Goal: Information Seeking & Learning: Find specific fact

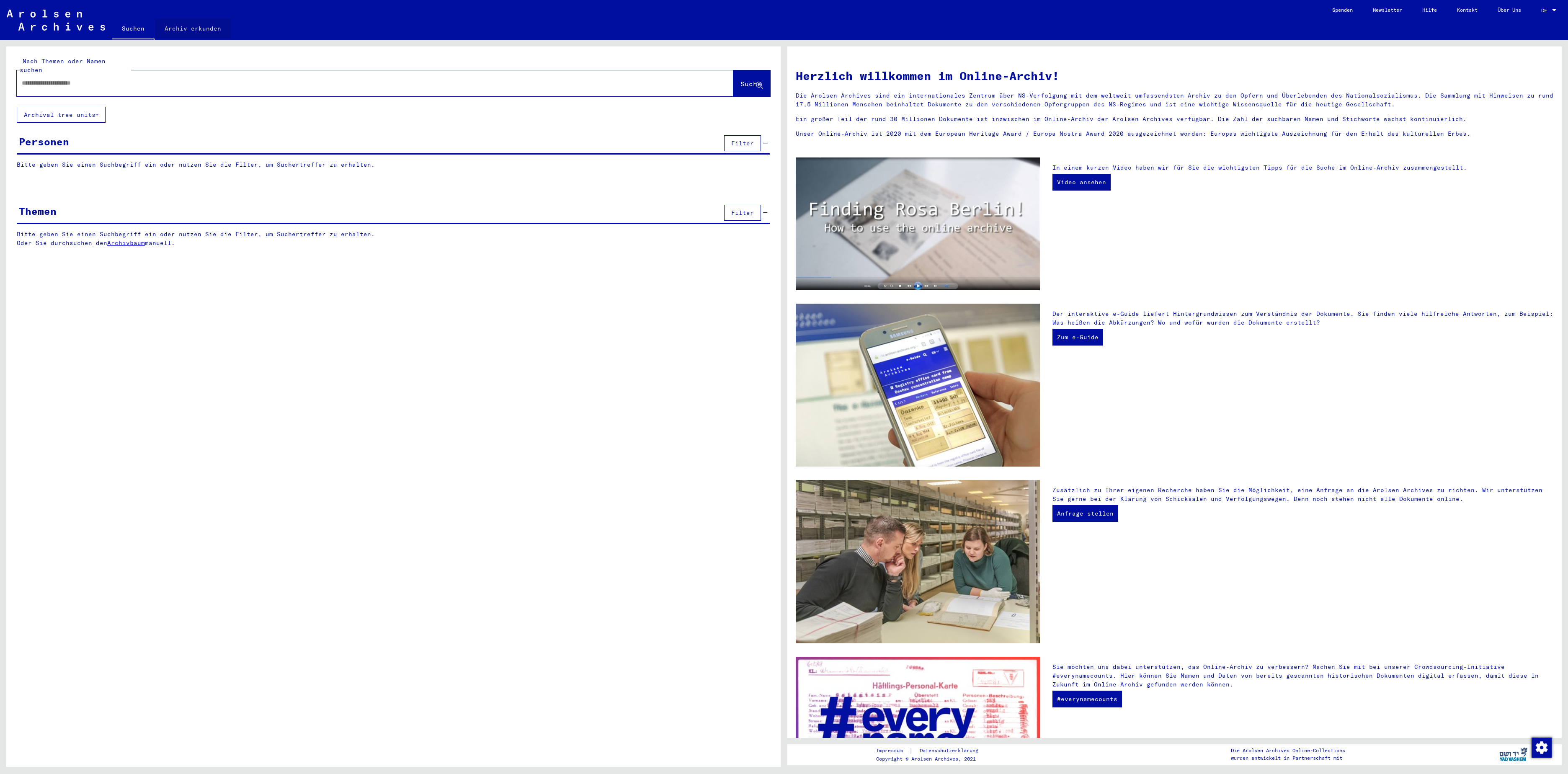
click at [209, 29] on link "Archiv erkunden" at bounding box center [193, 28] width 77 height 20
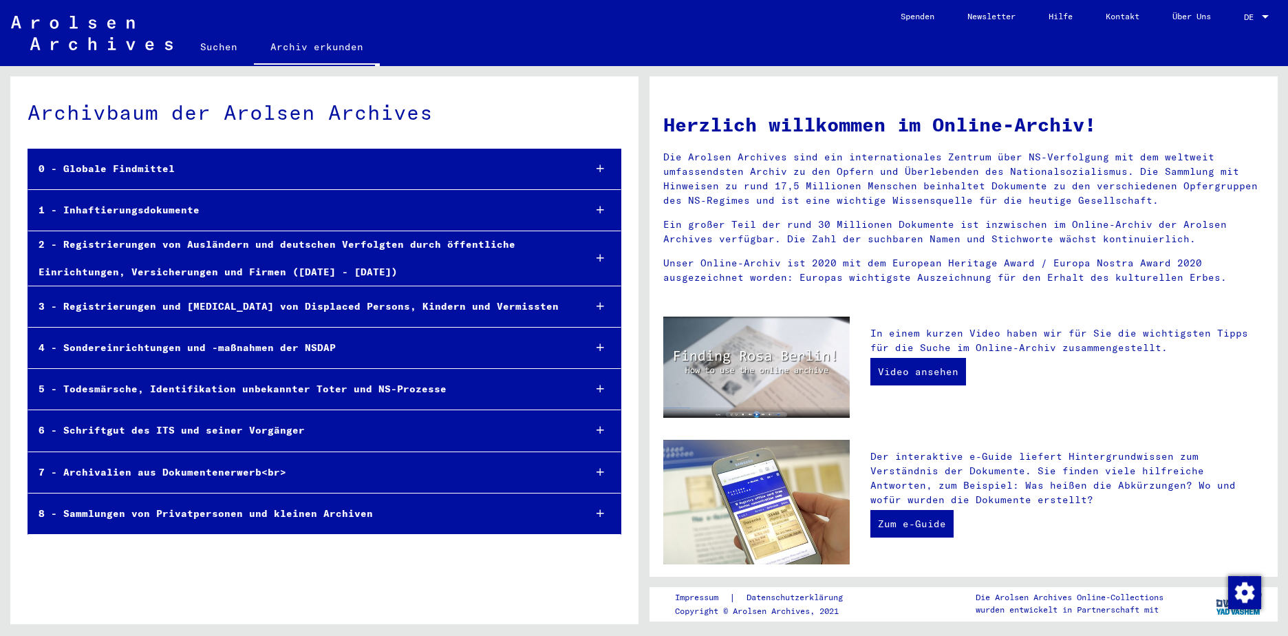
click at [257, 512] on div "8 - Sammlungen von Privatpersonen und kleinen Archiven" at bounding box center [300, 513] width 545 height 27
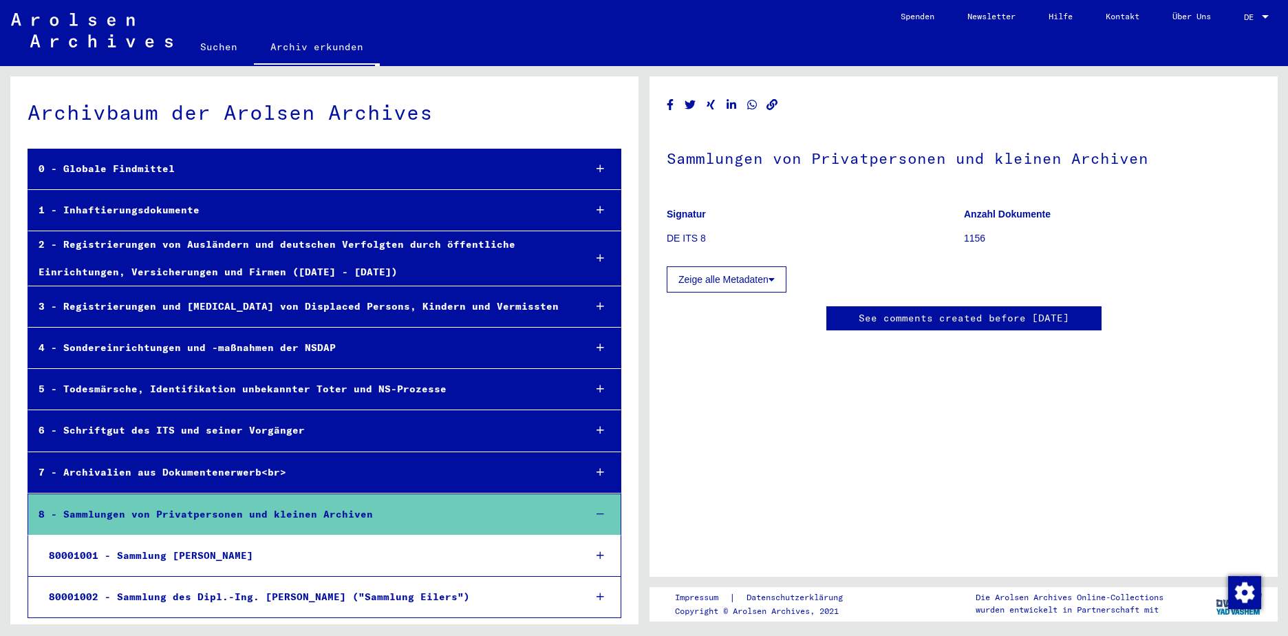
scroll to position [1, 0]
click at [272, 303] on div "3 - Registrierungen und [MEDICAL_DATA] von Displaced Persons, Kindern und Vermi…" at bounding box center [301, 305] width 546 height 27
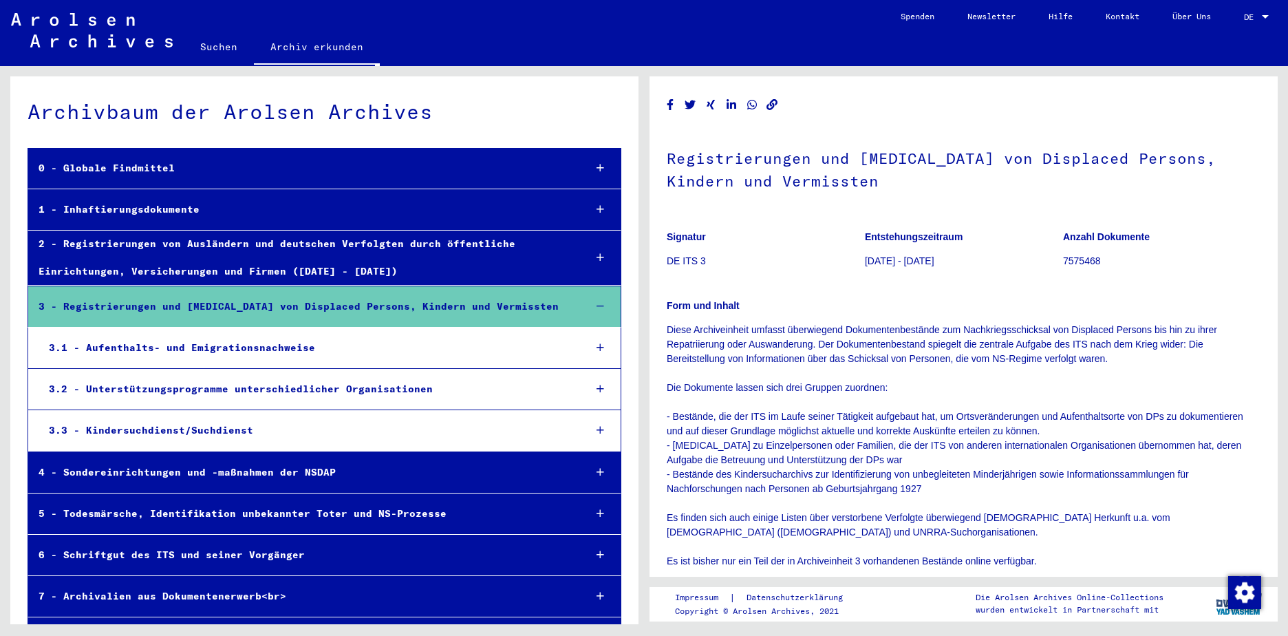
click at [264, 346] on div "3.1 - Aufenthalts- und Emigrationsnachweise" at bounding box center [306, 347] width 535 height 27
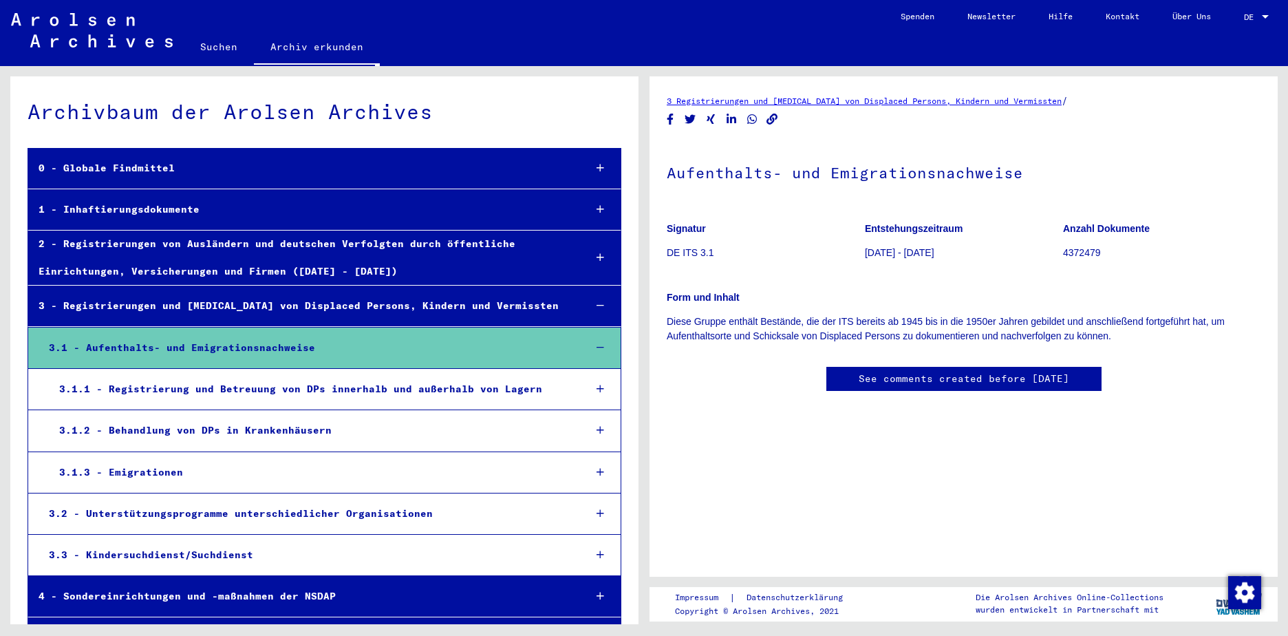
click at [292, 345] on div "3.1 - Aufenthalts- und Emigrationsnachweise" at bounding box center [306, 347] width 535 height 27
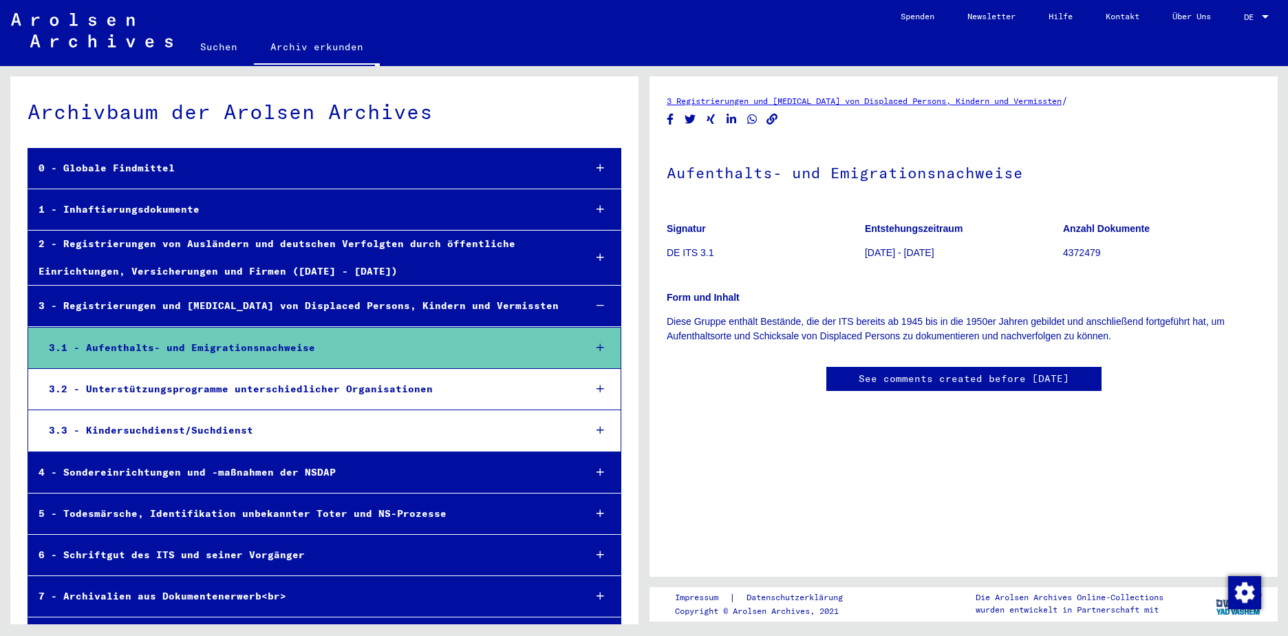
click at [597, 345] on icon at bounding box center [601, 348] width 8 height 10
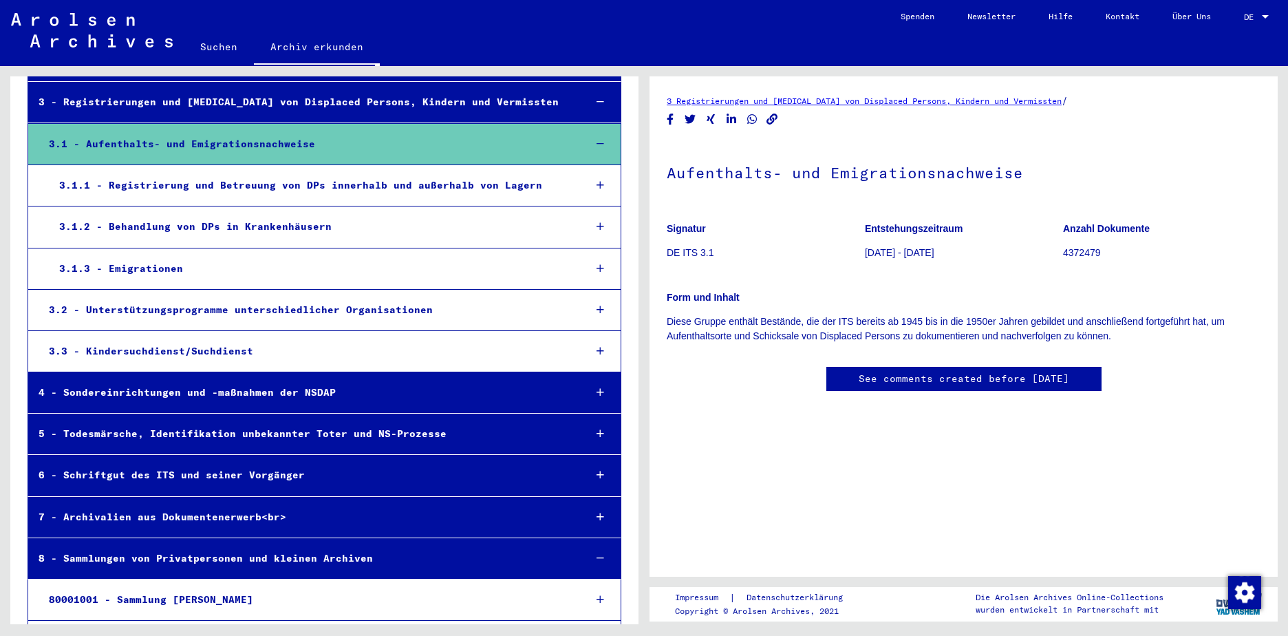
scroll to position [207, 0]
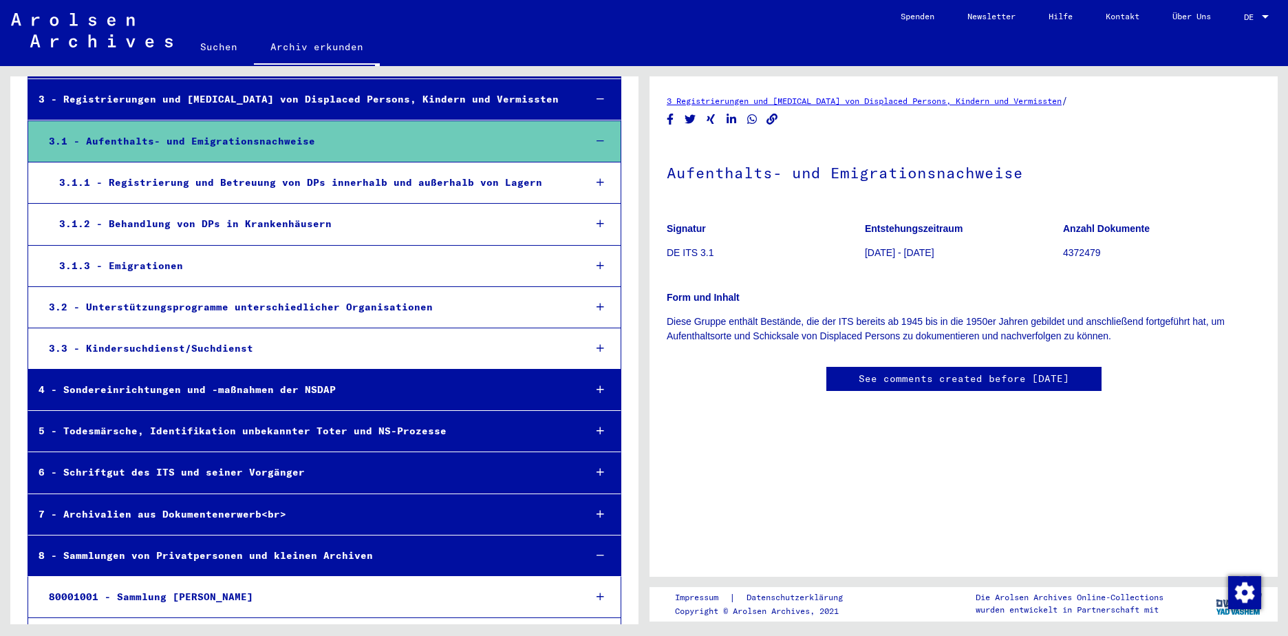
click at [125, 264] on div "3.1.3 - Emigrationen" at bounding box center [311, 266] width 525 height 27
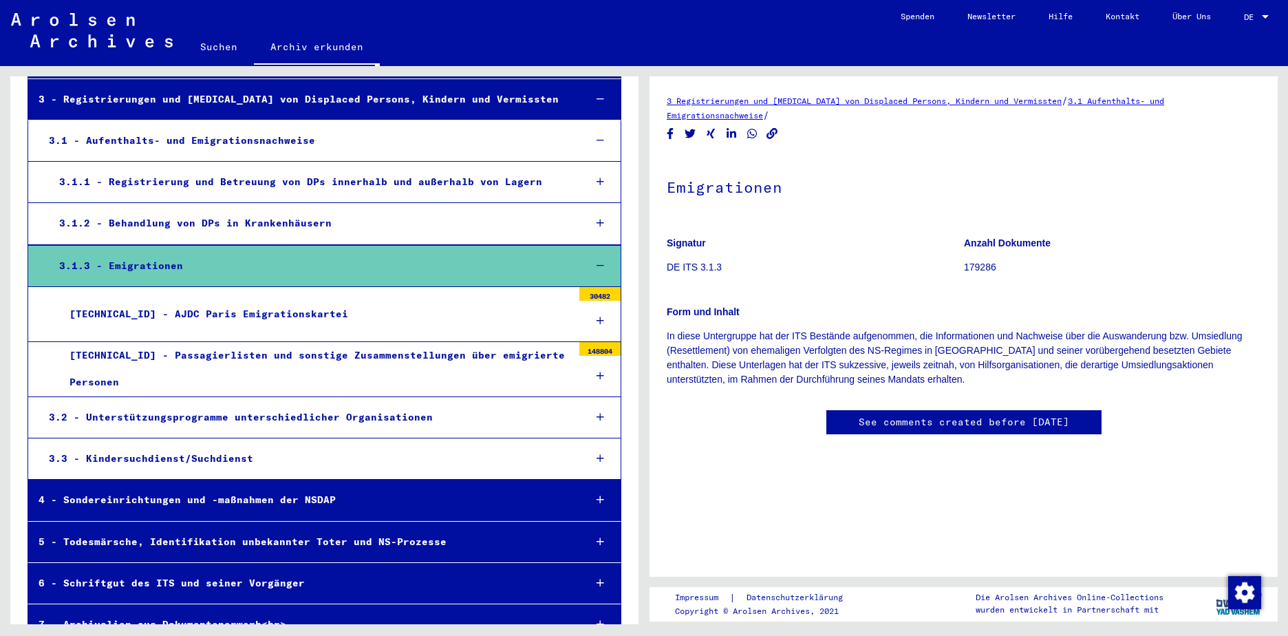
click at [387, 367] on div "[TECHNICAL_ID] - Passagierlisten und sonstige Zusammenstellungen über emigriert…" at bounding box center [315, 369] width 513 height 54
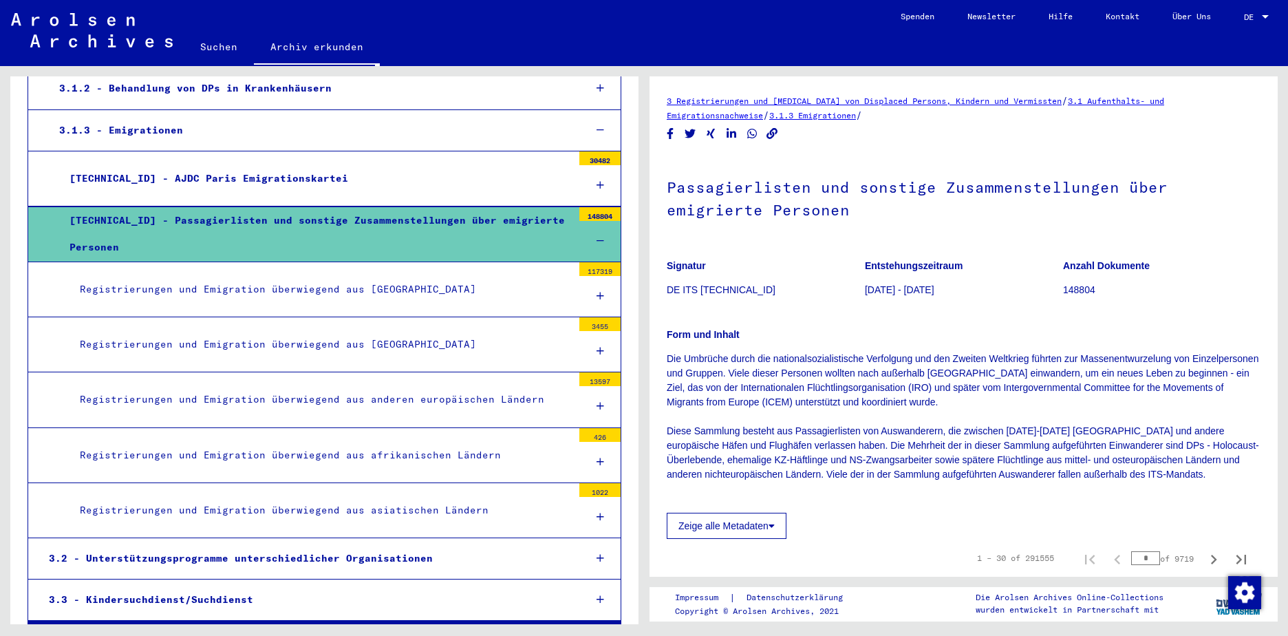
scroll to position [345, 0]
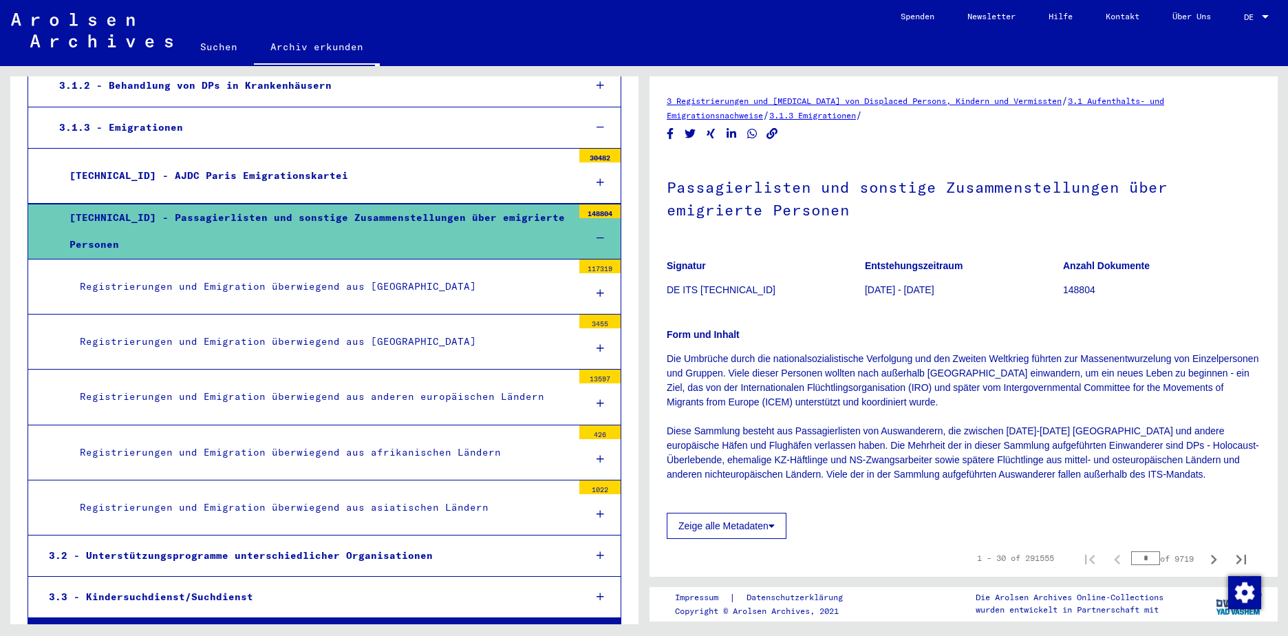
click at [597, 402] on icon at bounding box center [601, 403] width 8 height 10
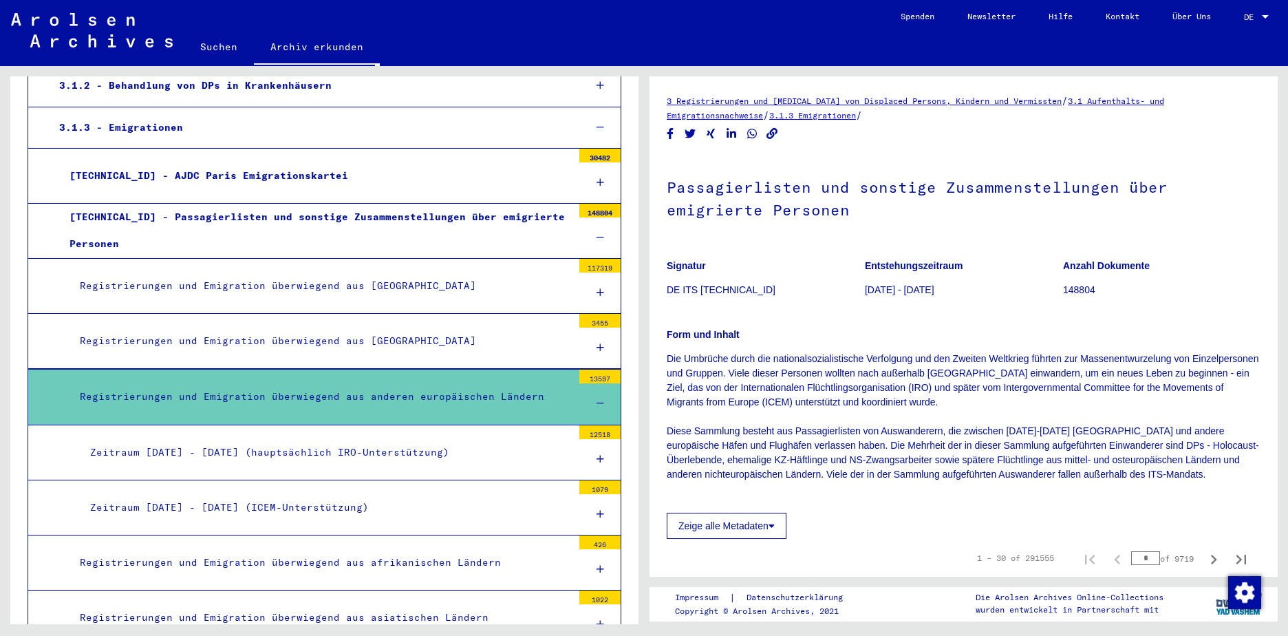
click at [597, 402] on icon at bounding box center [601, 403] width 8 height 10
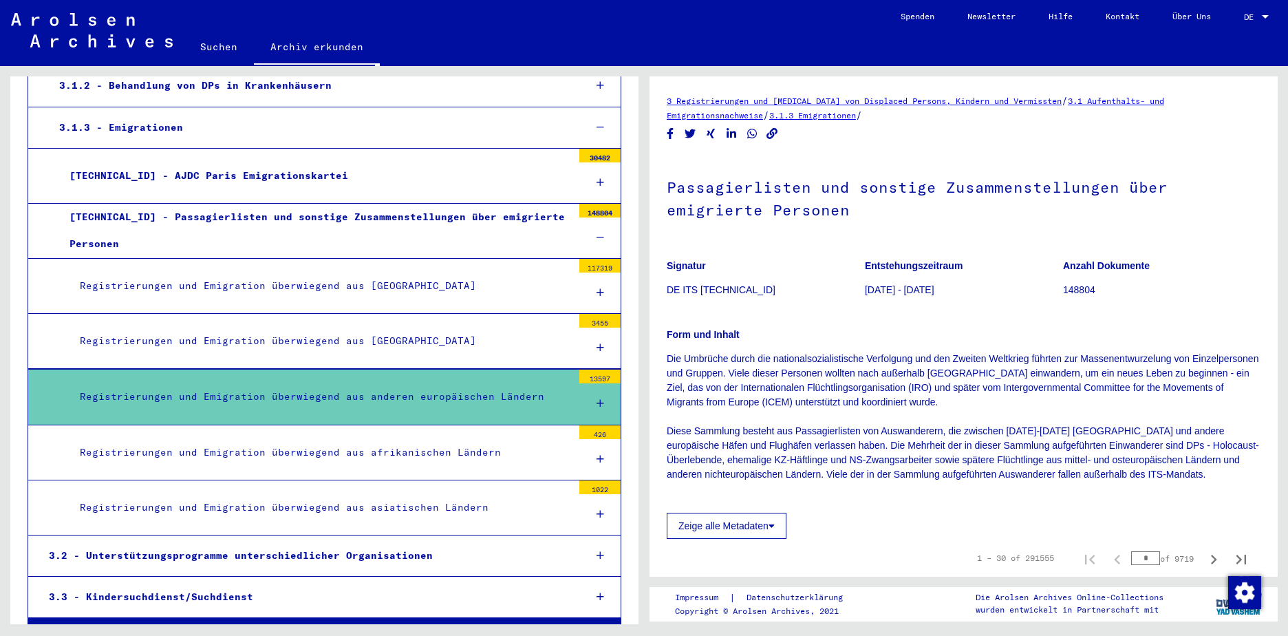
click at [597, 402] on icon at bounding box center [601, 403] width 8 height 10
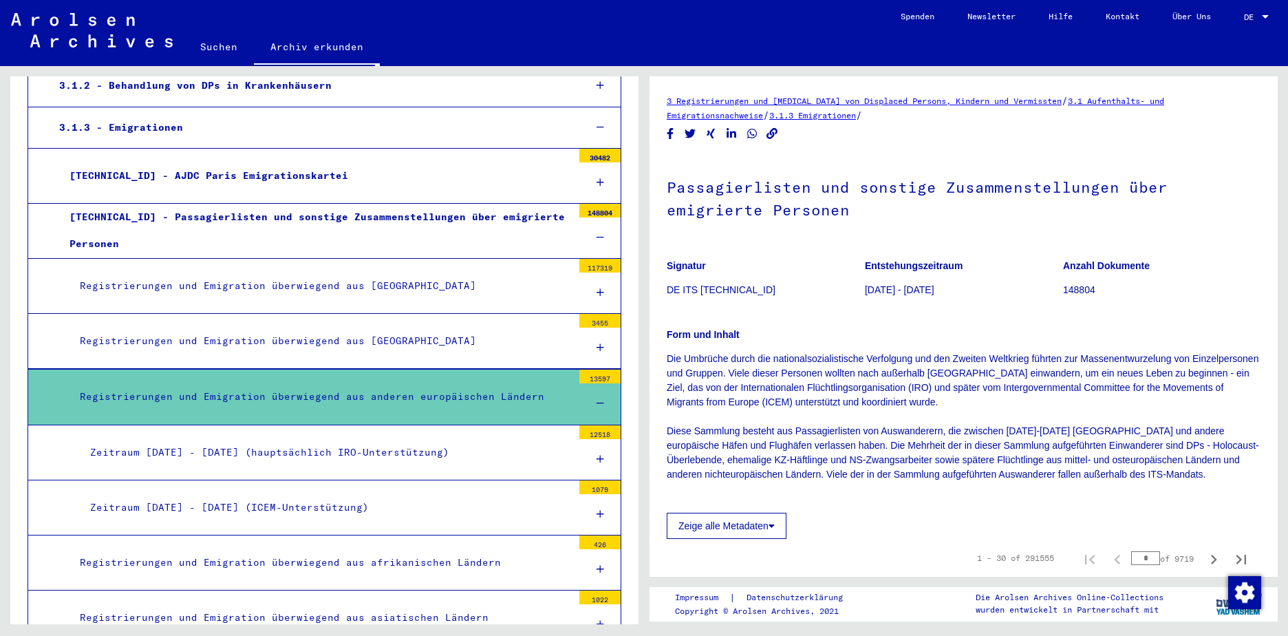
click at [133, 451] on div "Zeitraum [DATE] - [DATE] (hauptsächlich IRO-Unterstützung)" at bounding box center [326, 452] width 493 height 27
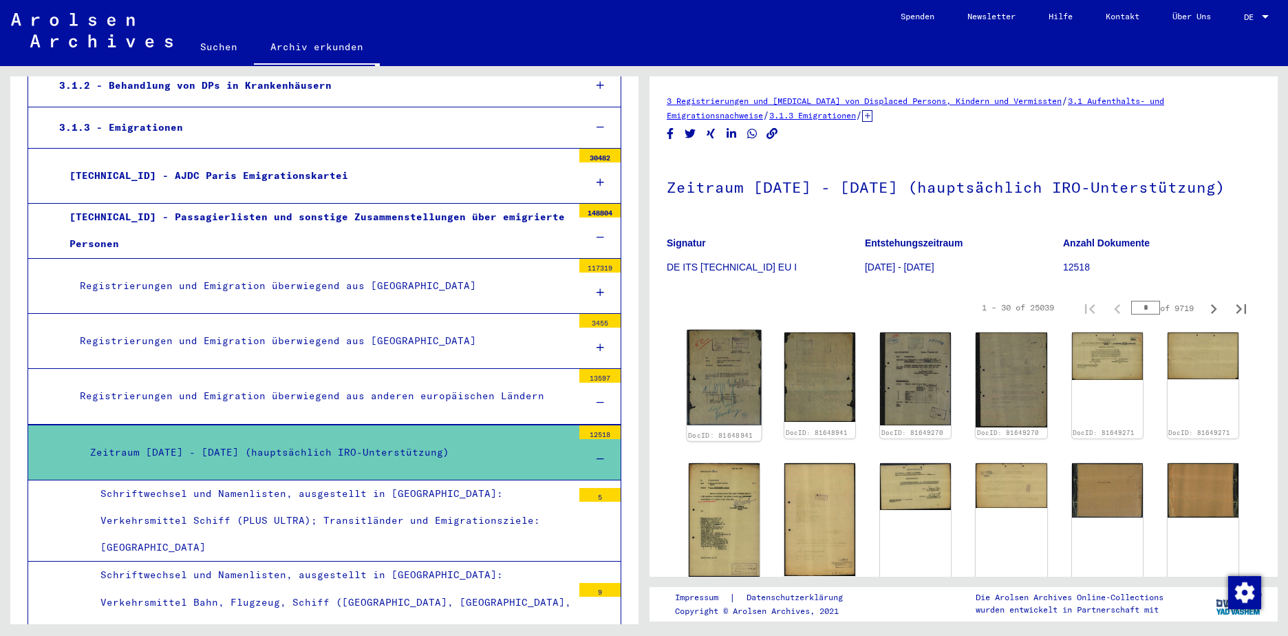
click at [724, 388] on img at bounding box center [724, 377] width 74 height 95
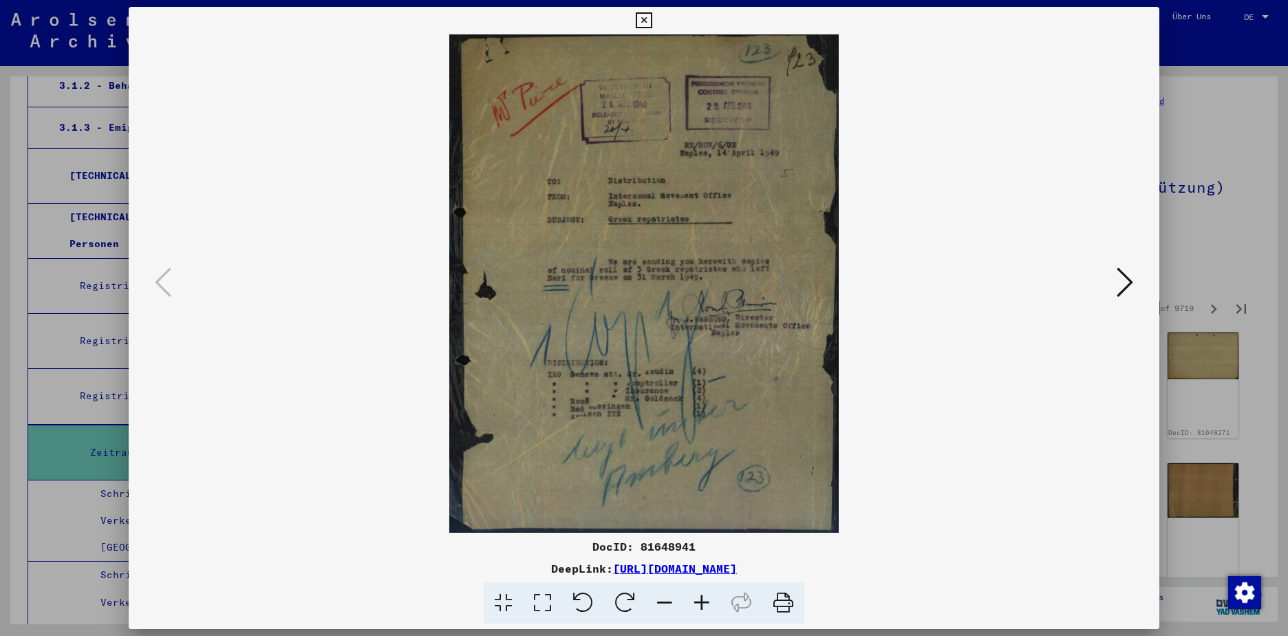
click at [1132, 279] on icon at bounding box center [1125, 282] width 17 height 33
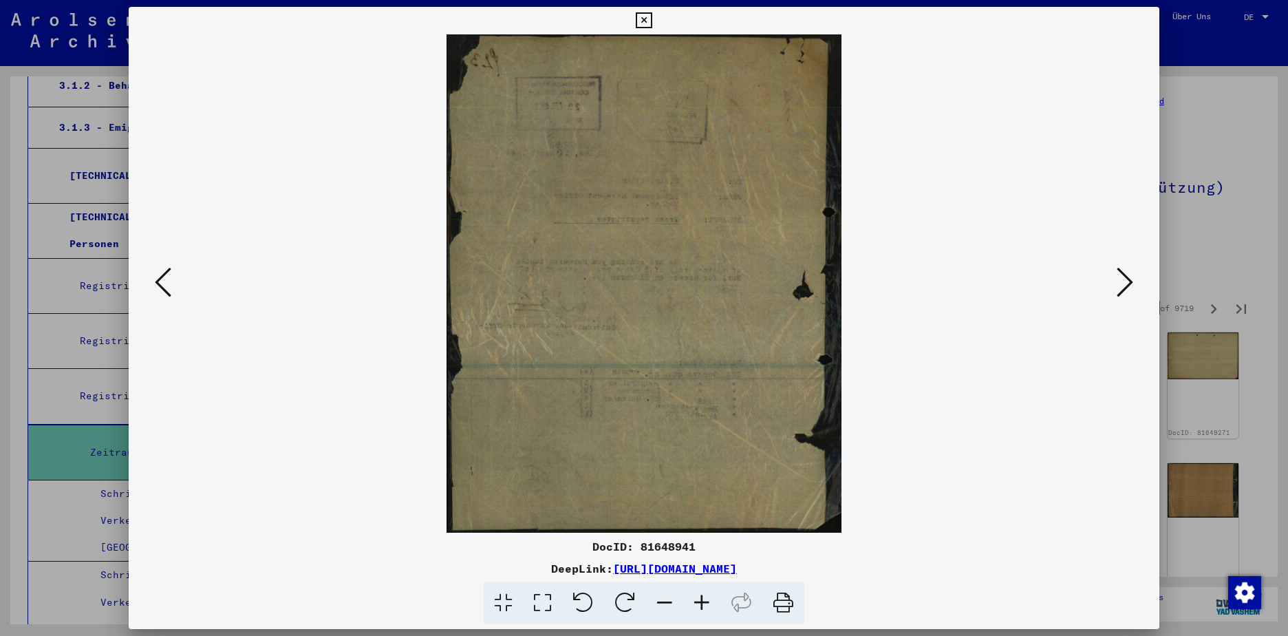
click at [1132, 279] on icon at bounding box center [1125, 282] width 17 height 33
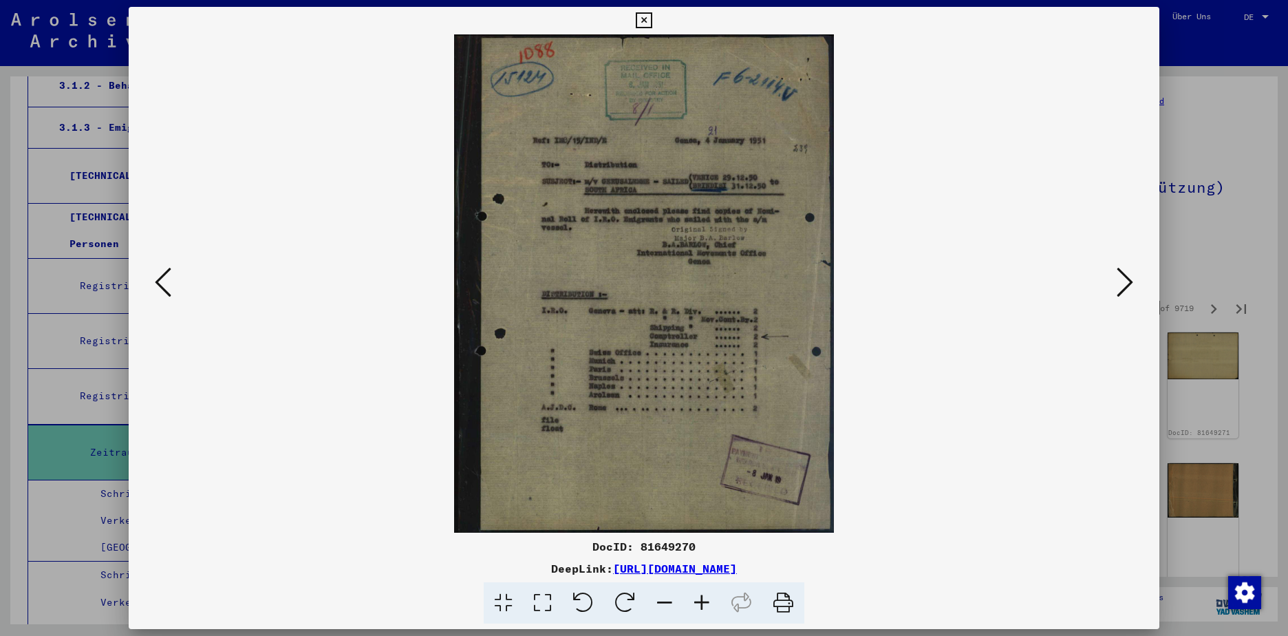
click at [1132, 279] on icon at bounding box center [1125, 282] width 17 height 33
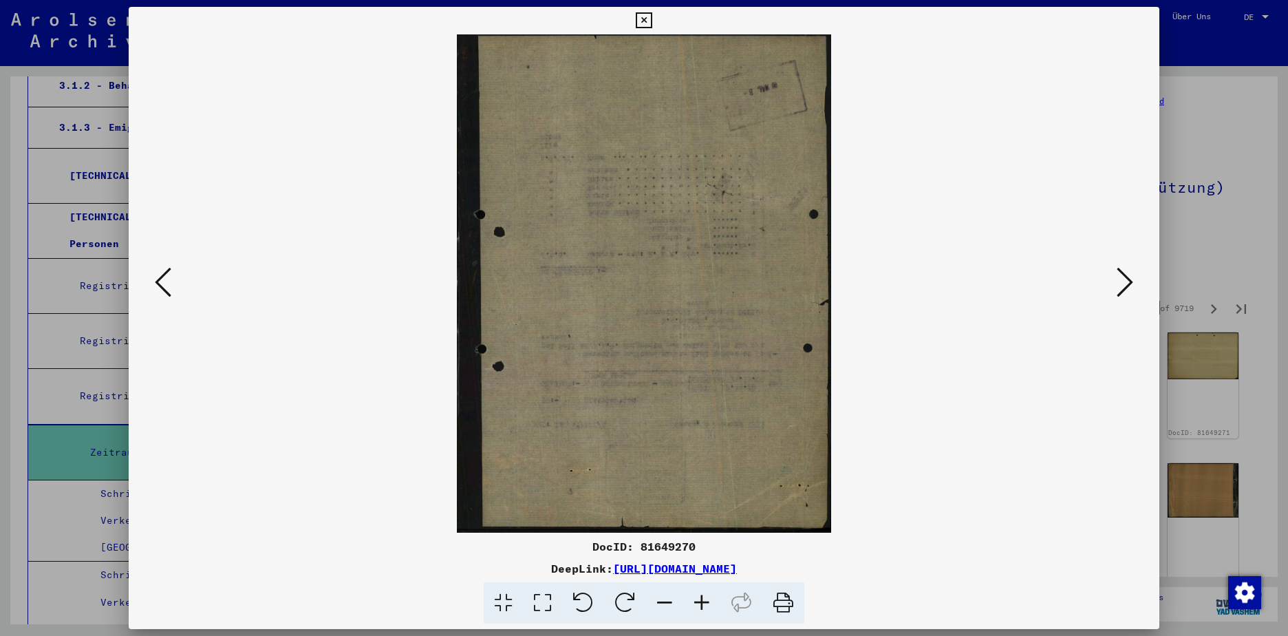
click at [1132, 279] on icon at bounding box center [1125, 282] width 17 height 33
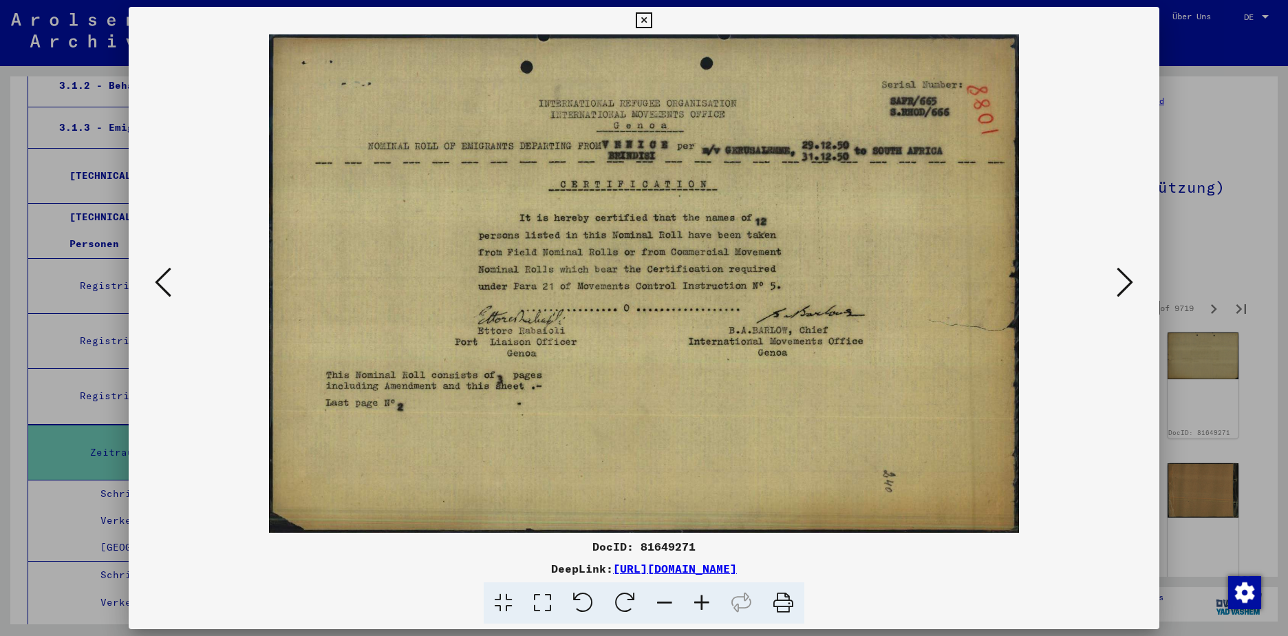
click at [1132, 279] on icon at bounding box center [1125, 282] width 17 height 33
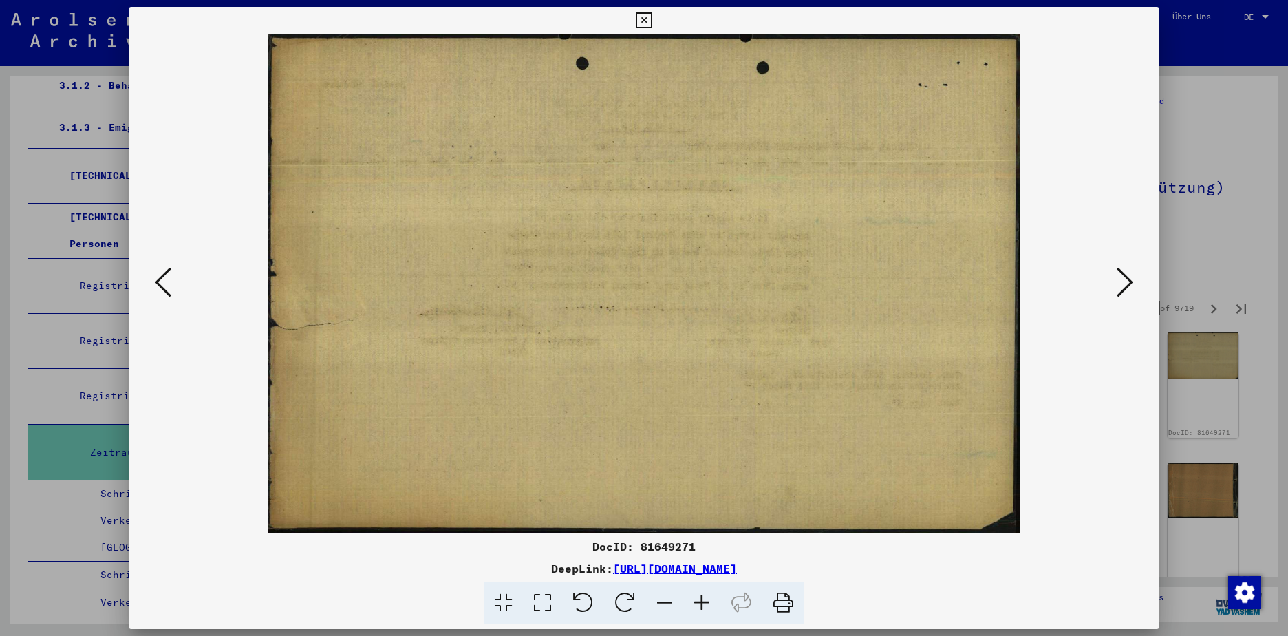
click at [1132, 279] on icon at bounding box center [1125, 282] width 17 height 33
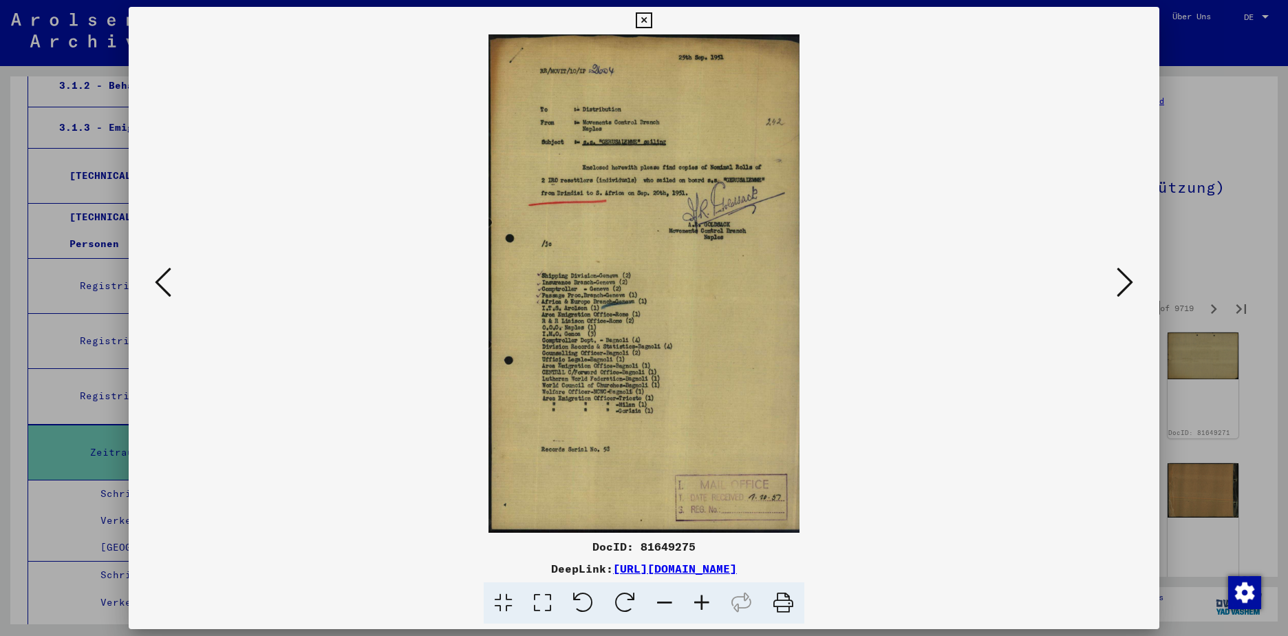
click at [1132, 279] on icon at bounding box center [1125, 282] width 17 height 33
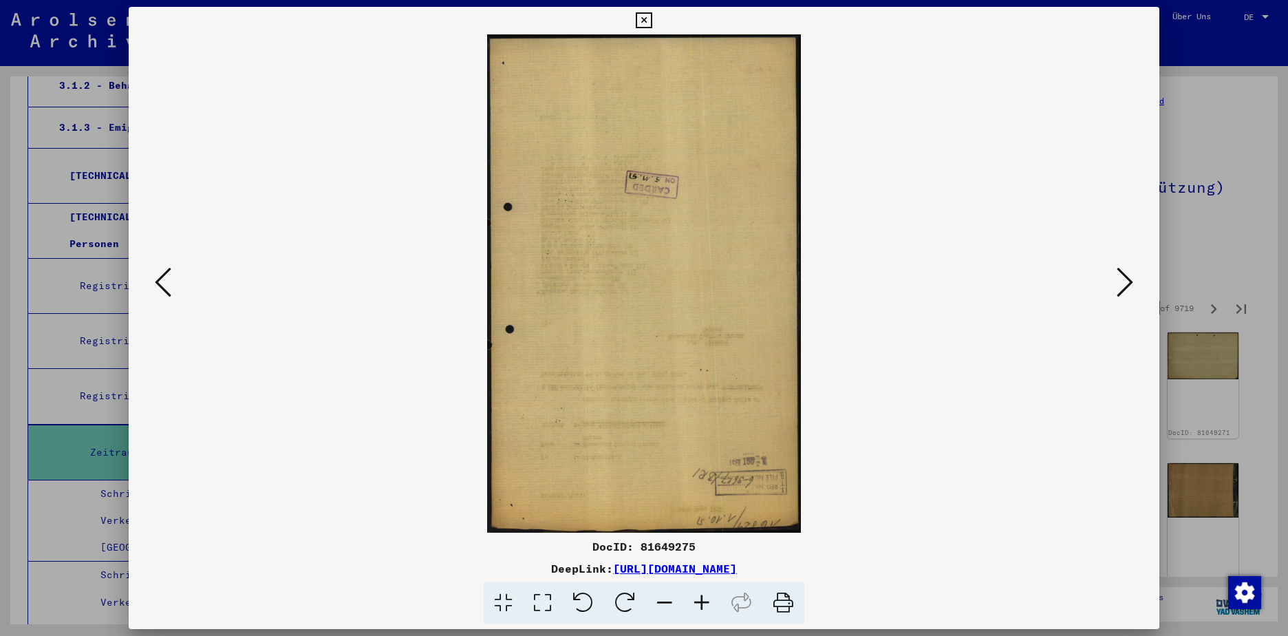
click at [1132, 279] on icon at bounding box center [1125, 282] width 17 height 33
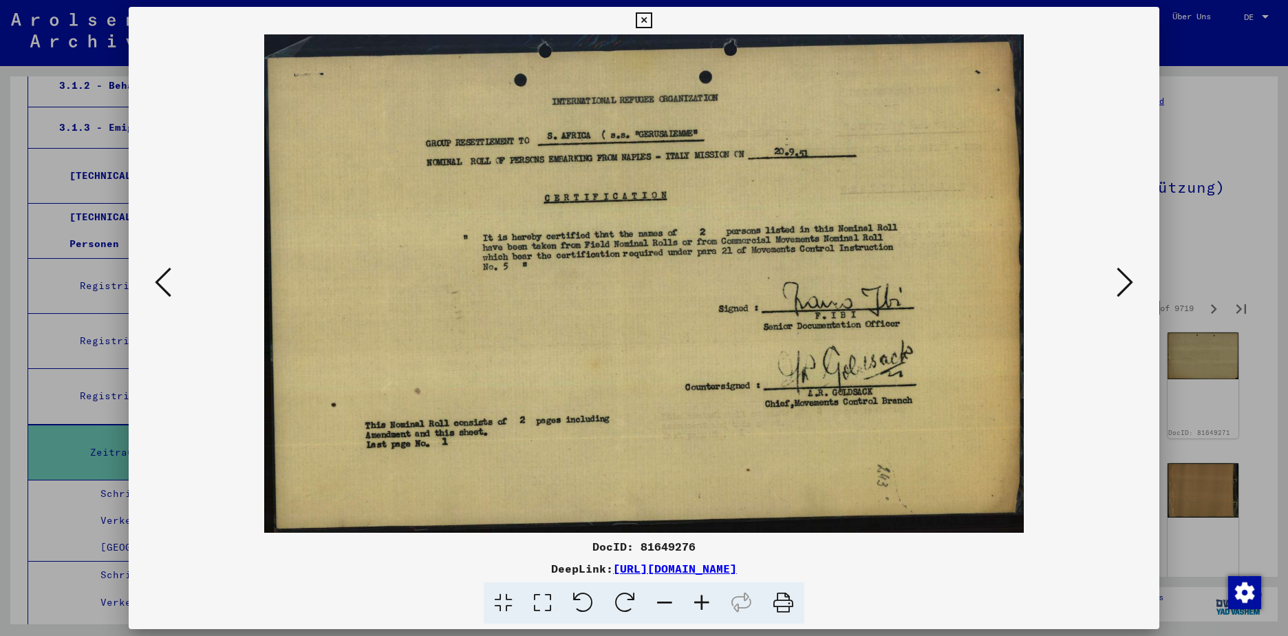
click at [1132, 279] on icon at bounding box center [1125, 282] width 17 height 33
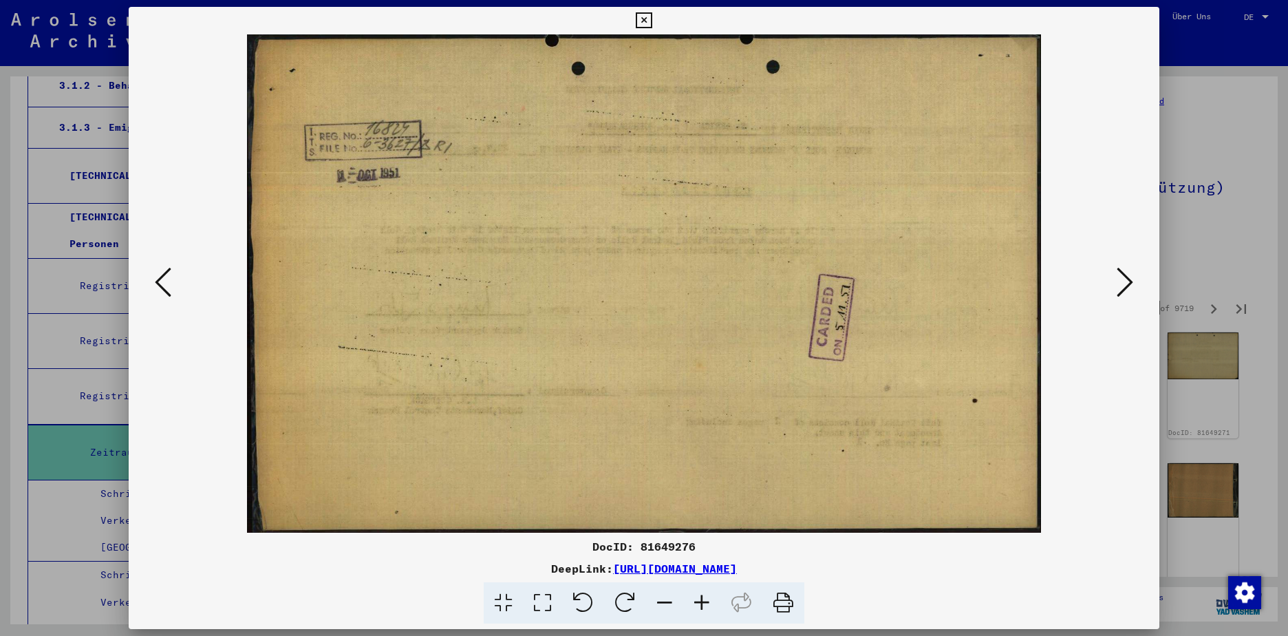
click at [1132, 279] on icon at bounding box center [1125, 282] width 17 height 33
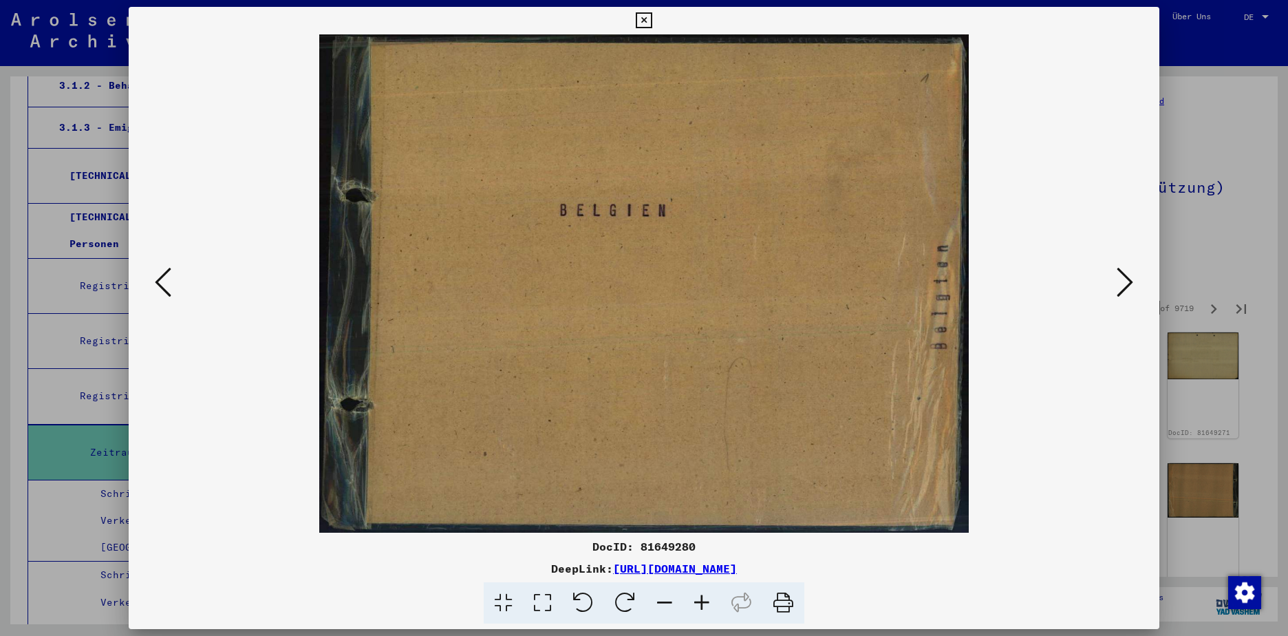
click at [1132, 279] on icon at bounding box center [1125, 282] width 17 height 33
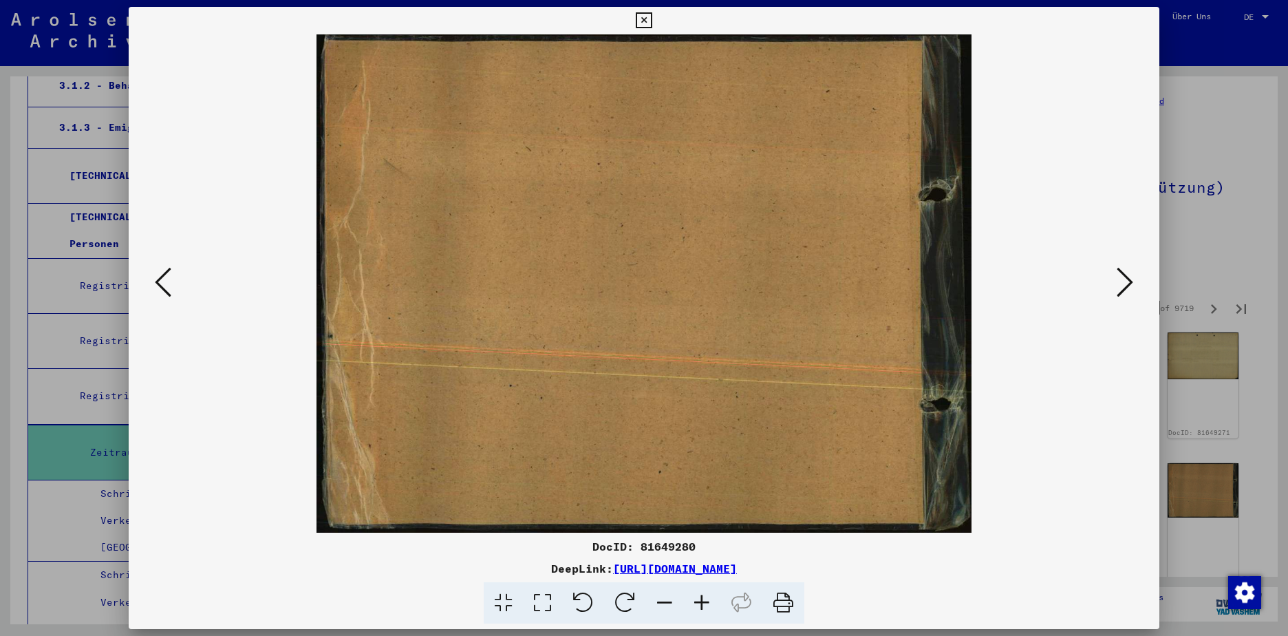
click at [1132, 279] on icon at bounding box center [1125, 282] width 17 height 33
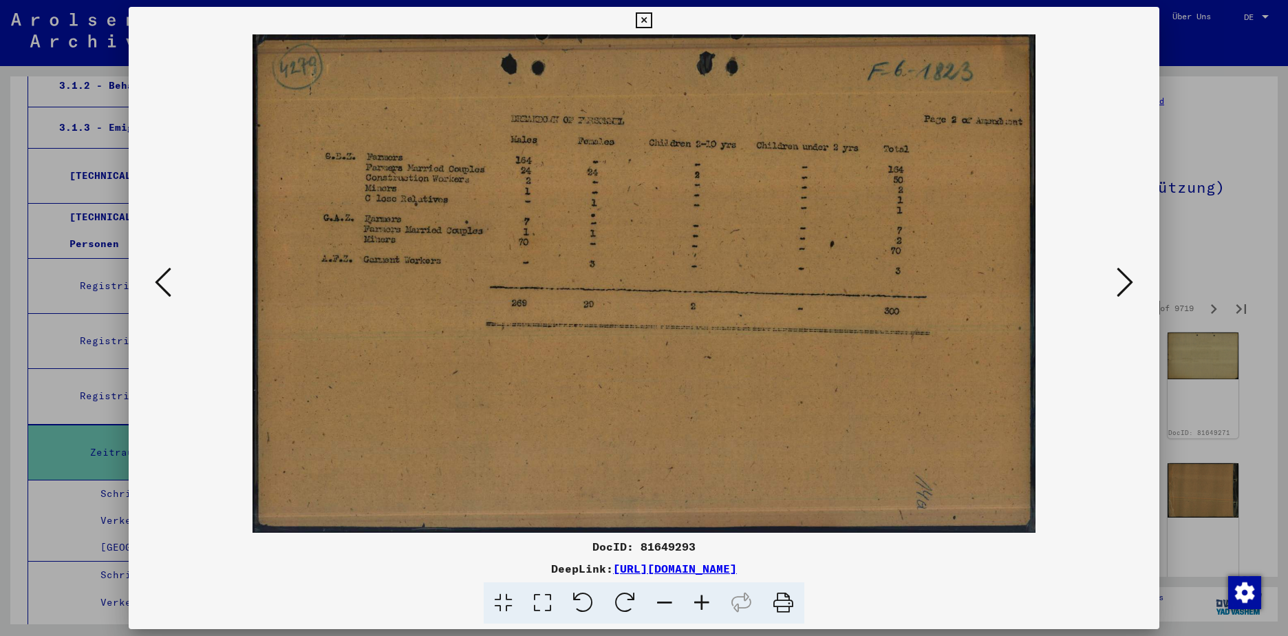
click at [1132, 279] on icon at bounding box center [1125, 282] width 17 height 33
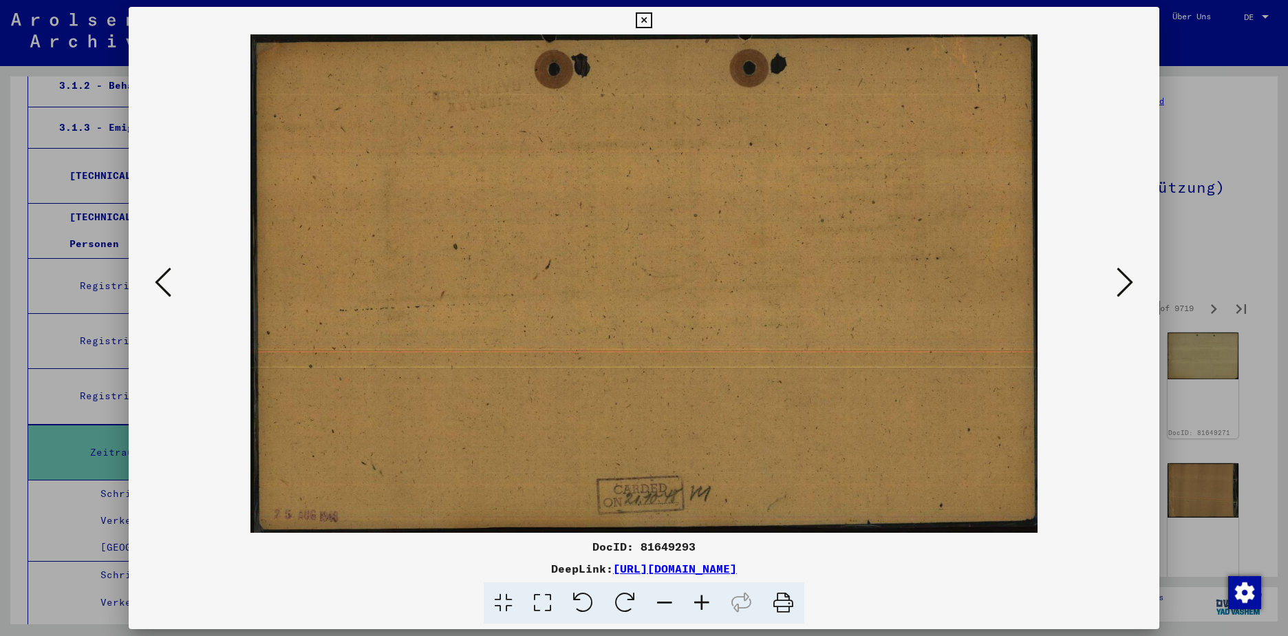
click at [1132, 279] on icon at bounding box center [1125, 282] width 17 height 33
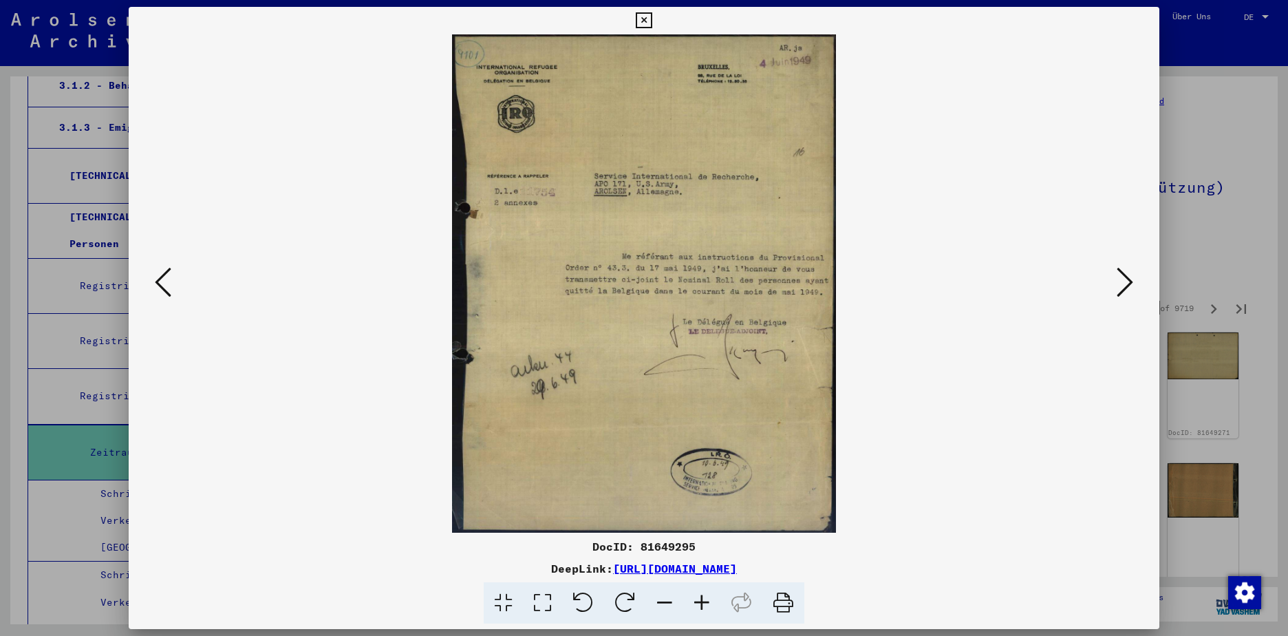
click at [1132, 279] on icon at bounding box center [1125, 282] width 17 height 33
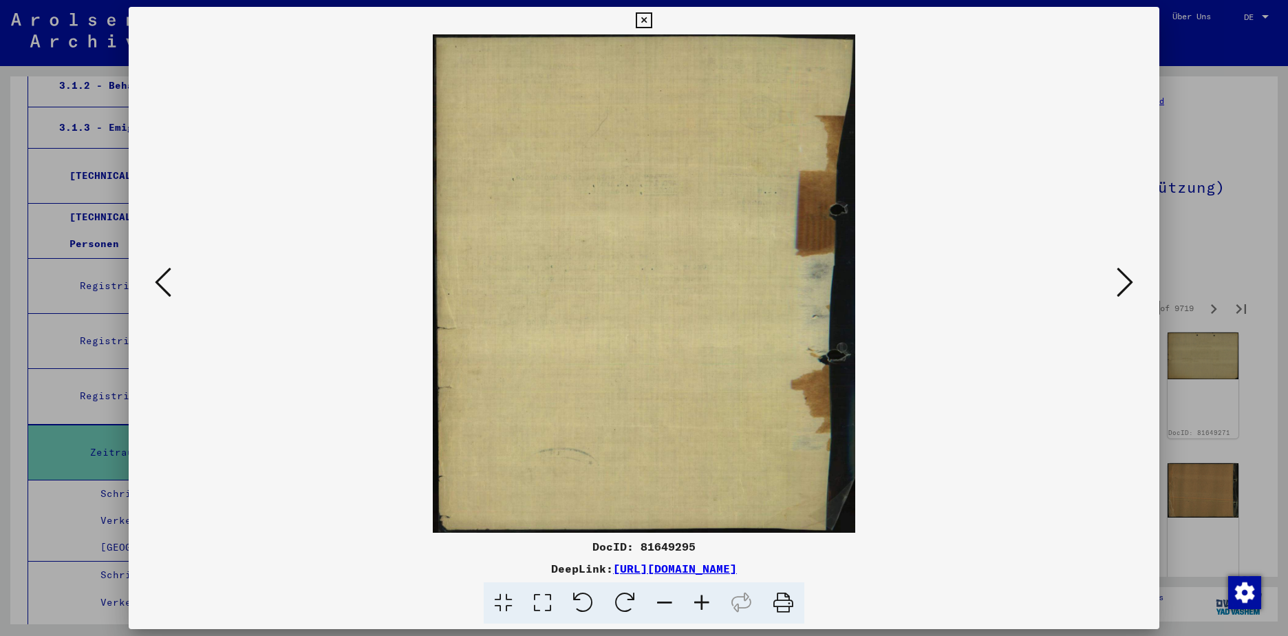
click at [1132, 279] on icon at bounding box center [1125, 282] width 17 height 33
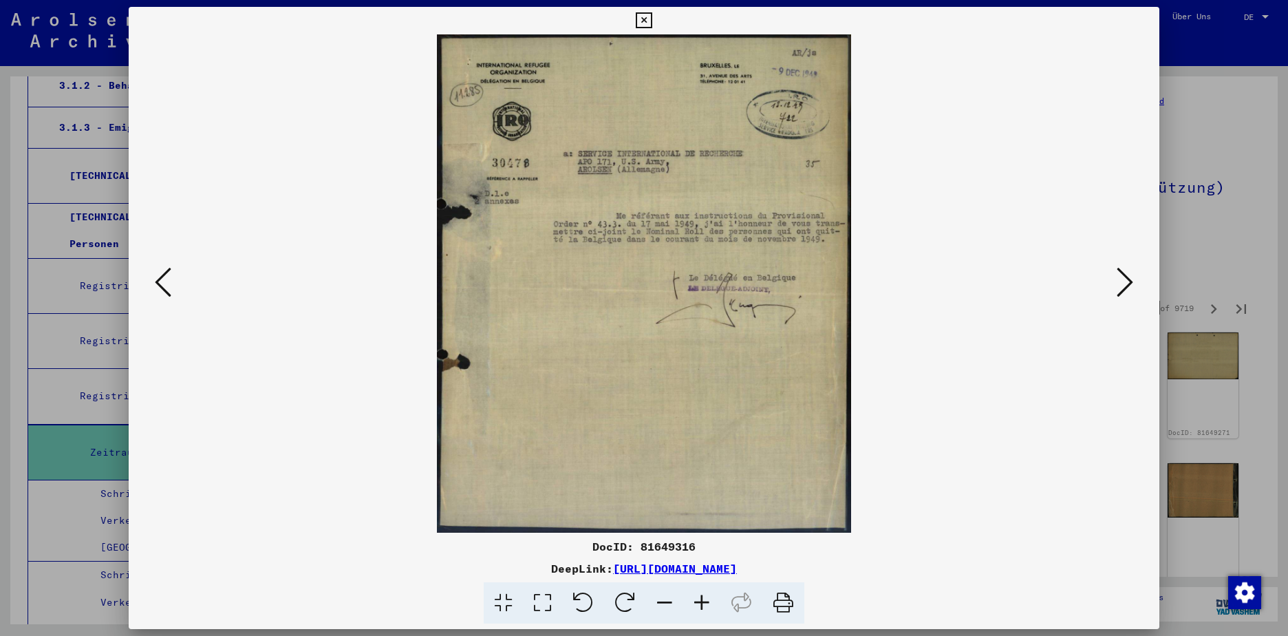
click at [1132, 279] on icon at bounding box center [1125, 282] width 17 height 33
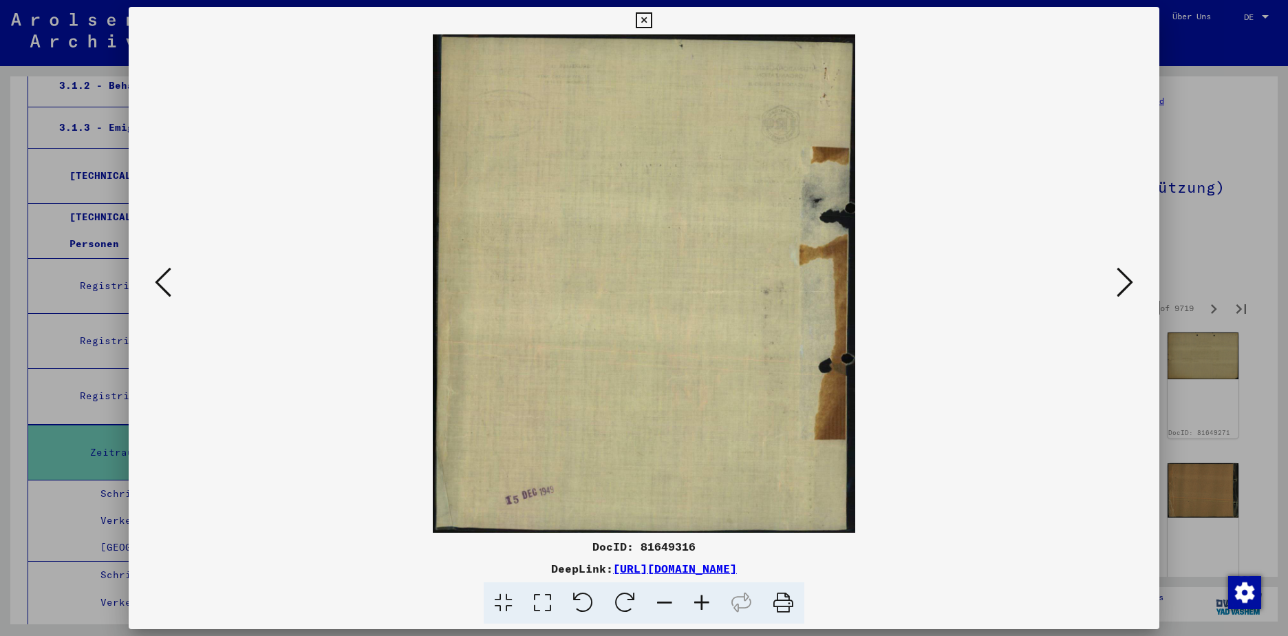
click at [1132, 279] on icon at bounding box center [1125, 282] width 17 height 33
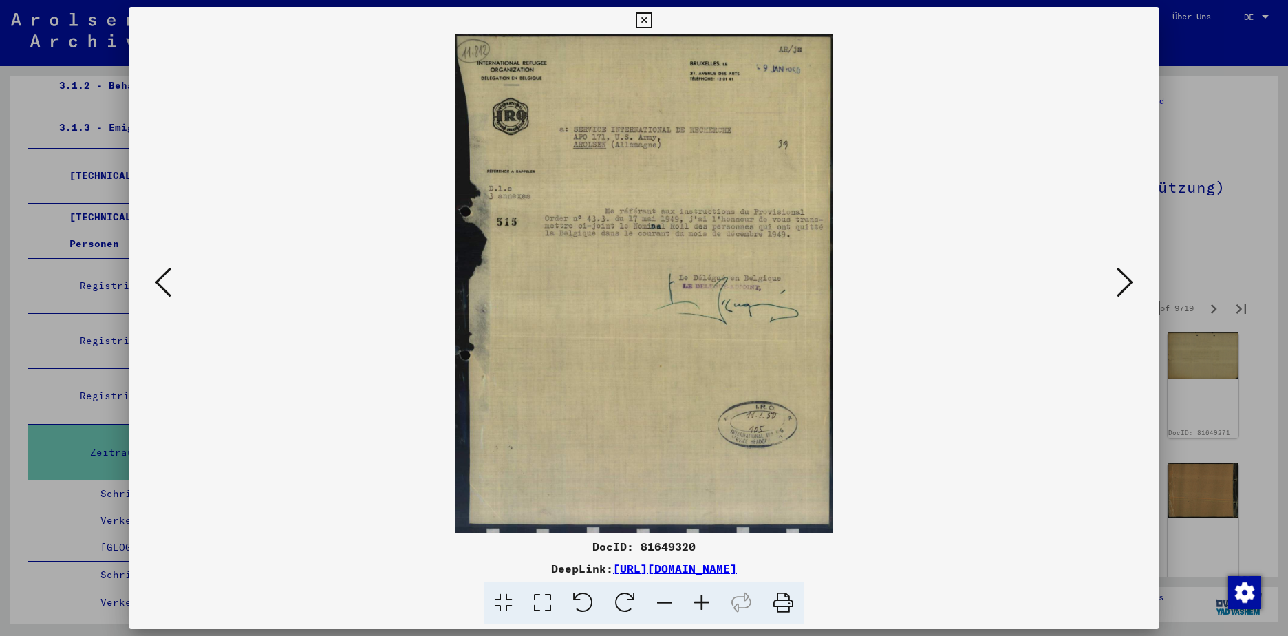
click at [1132, 279] on icon at bounding box center [1125, 282] width 17 height 33
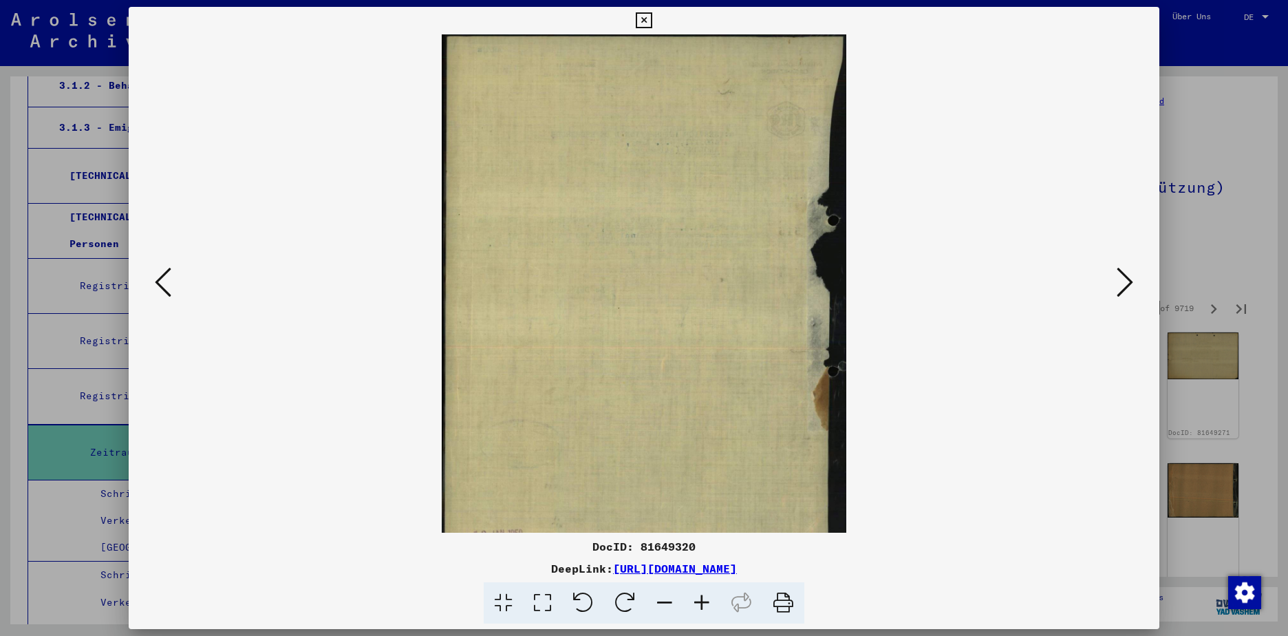
click at [1132, 279] on icon at bounding box center [1125, 282] width 17 height 33
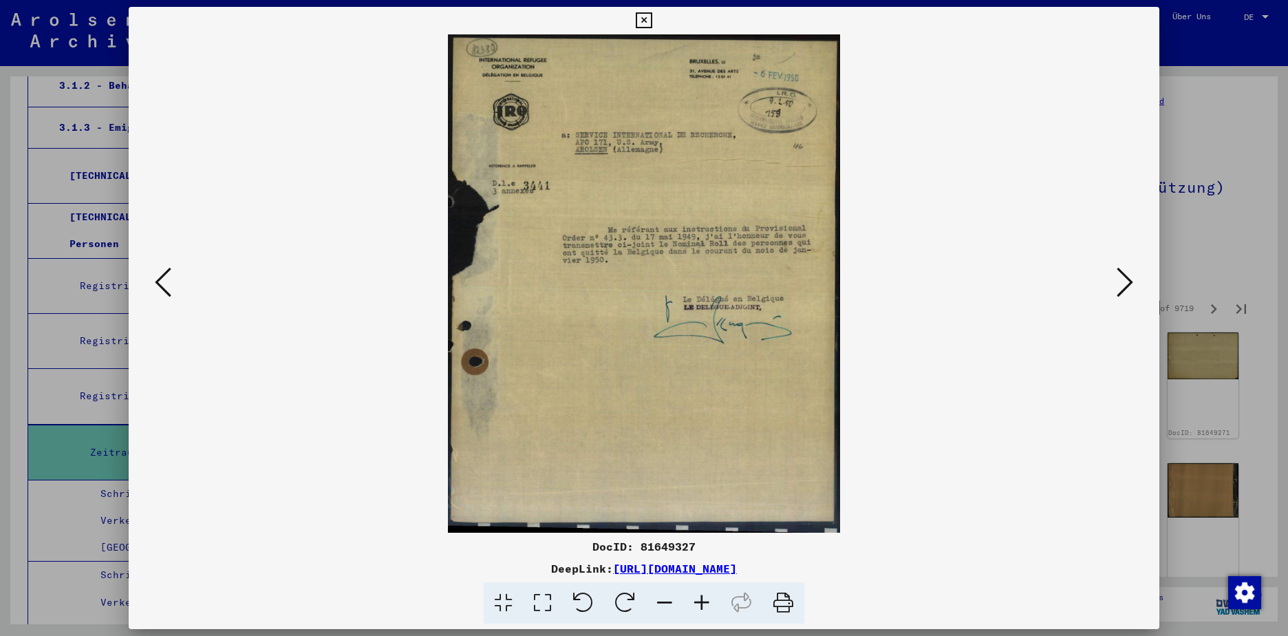
click at [1132, 279] on icon at bounding box center [1125, 282] width 17 height 33
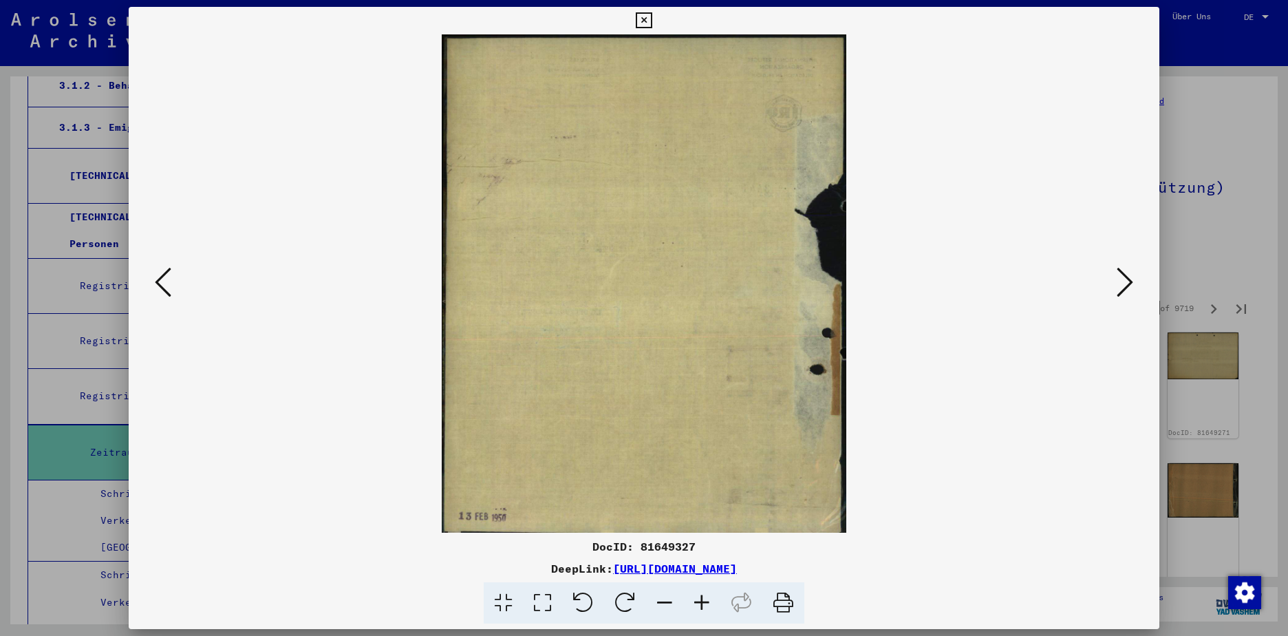
click at [1132, 279] on icon at bounding box center [1125, 282] width 17 height 33
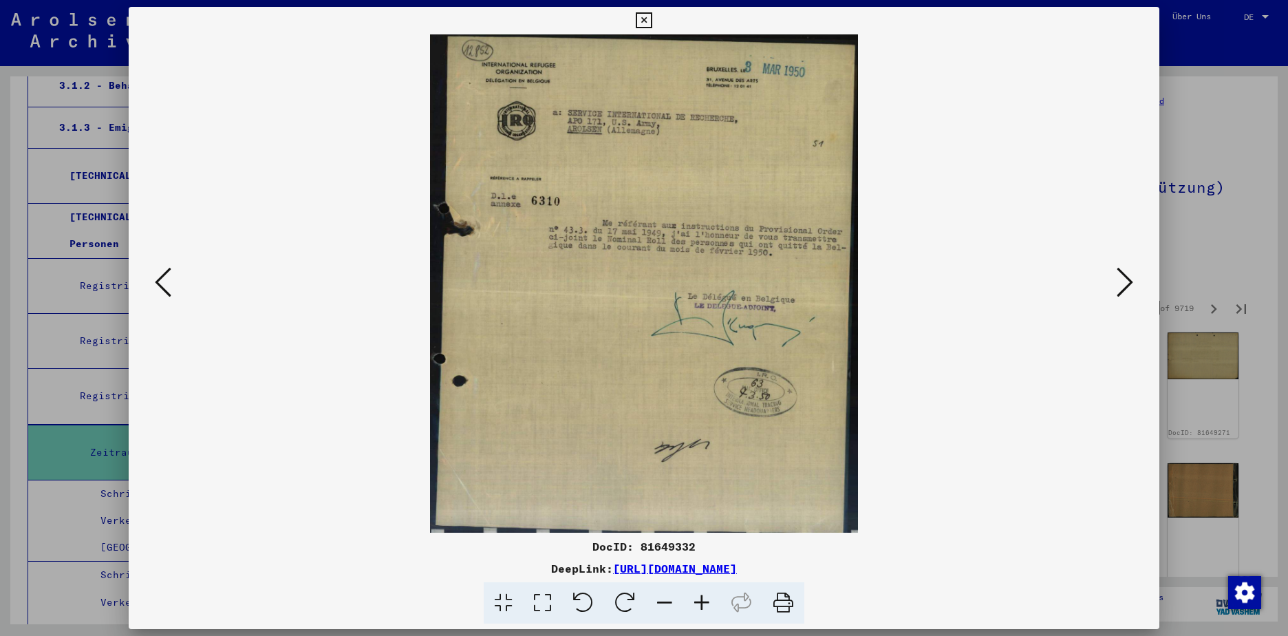
click at [1132, 279] on icon at bounding box center [1125, 282] width 17 height 33
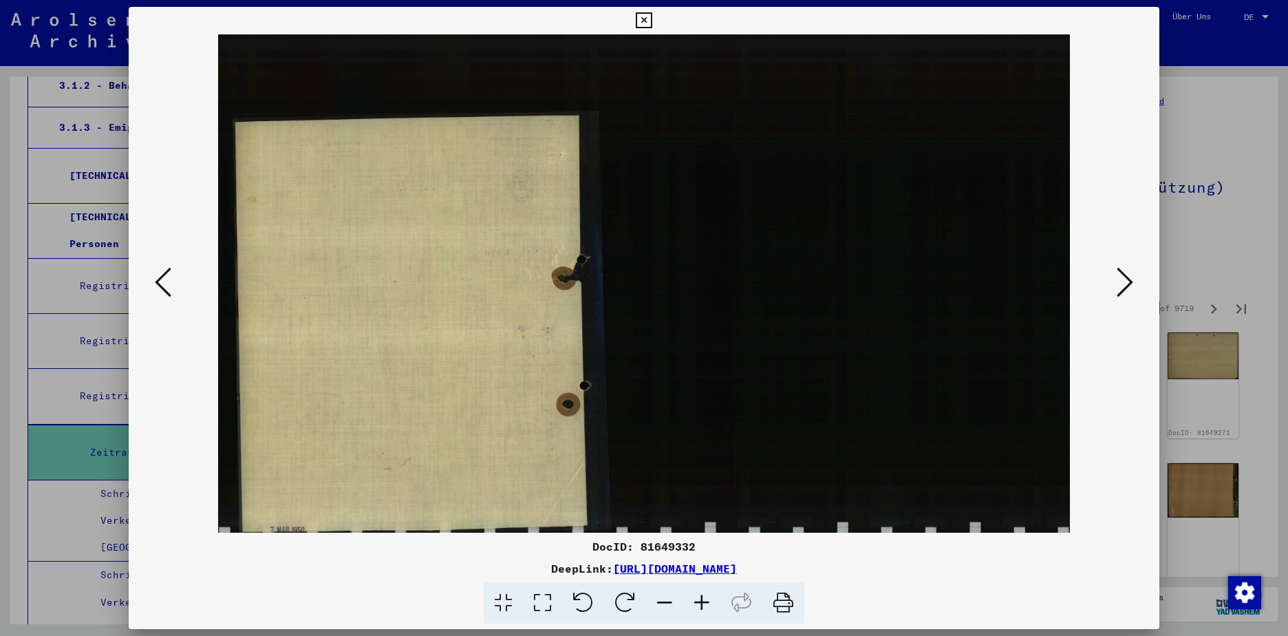
click at [1132, 279] on icon at bounding box center [1125, 282] width 17 height 33
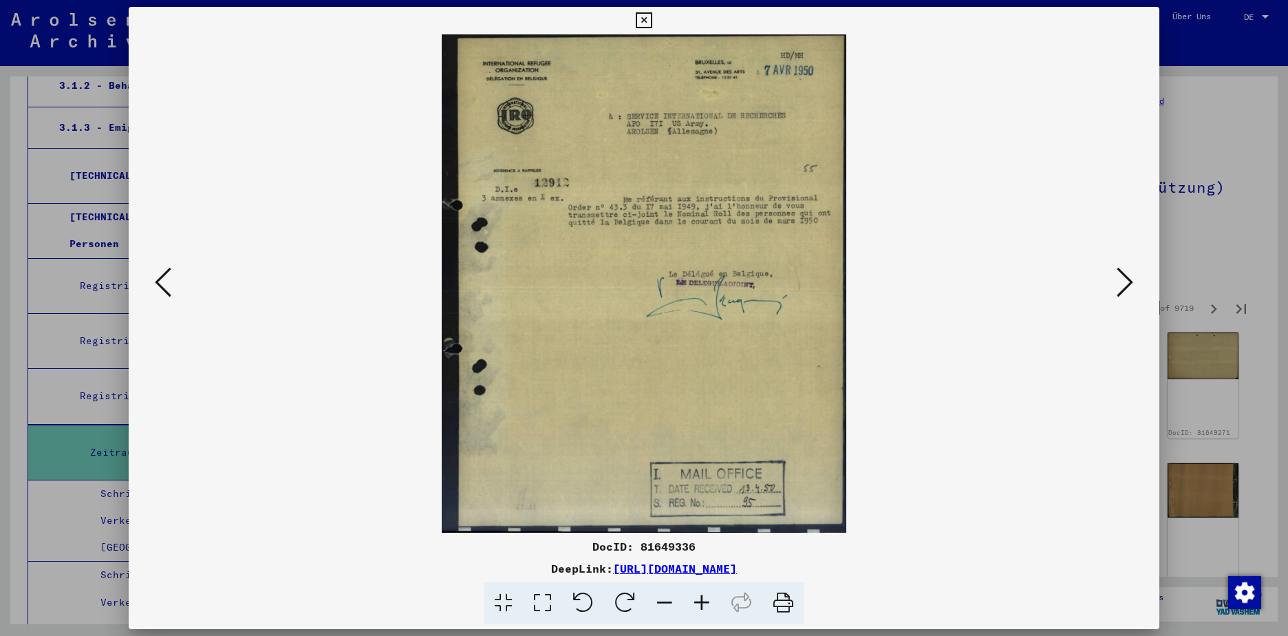
click at [1132, 279] on icon at bounding box center [1125, 282] width 17 height 33
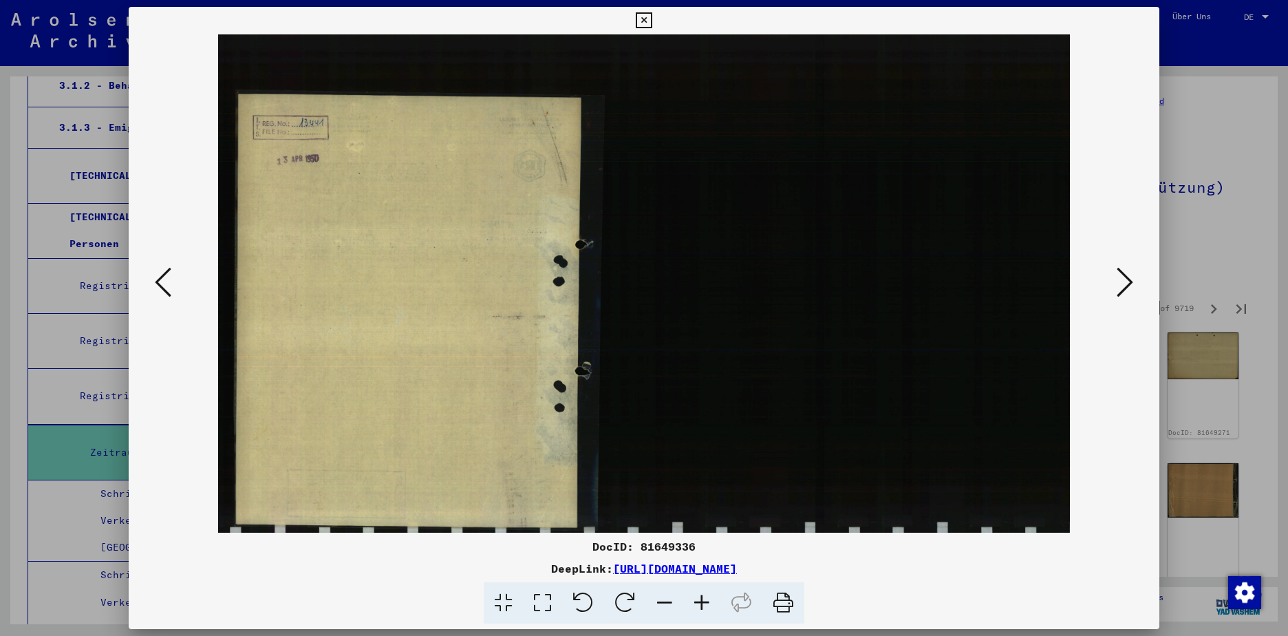
click at [1132, 279] on icon at bounding box center [1125, 282] width 17 height 33
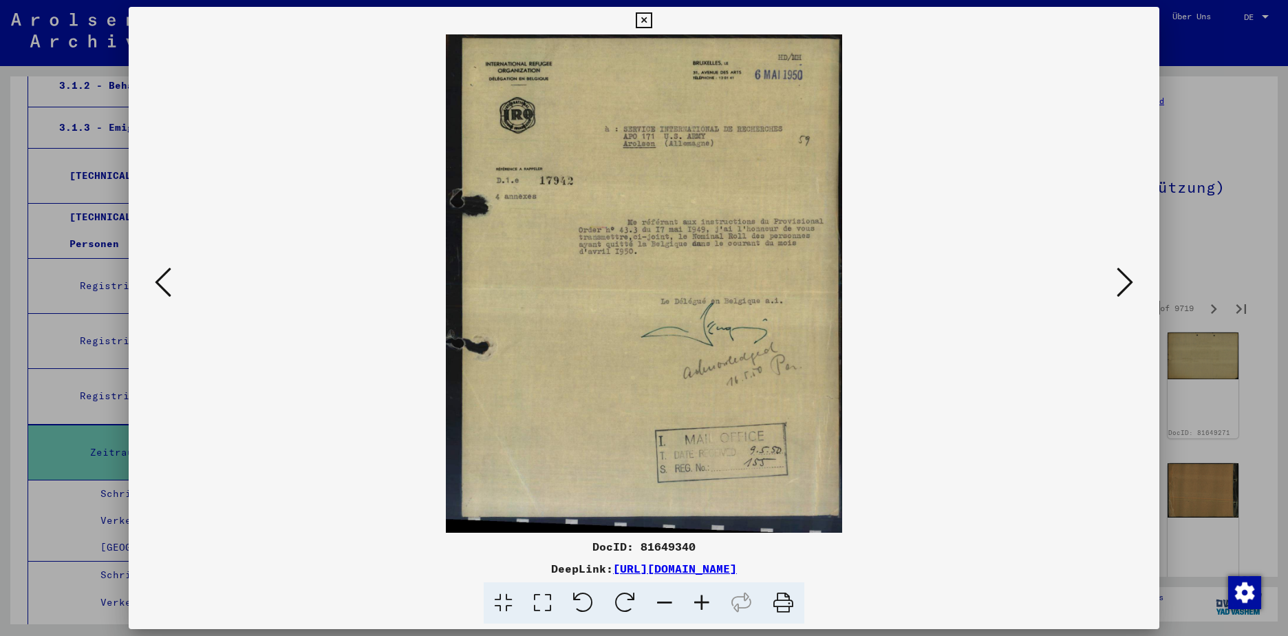
click at [1132, 279] on icon at bounding box center [1125, 282] width 17 height 33
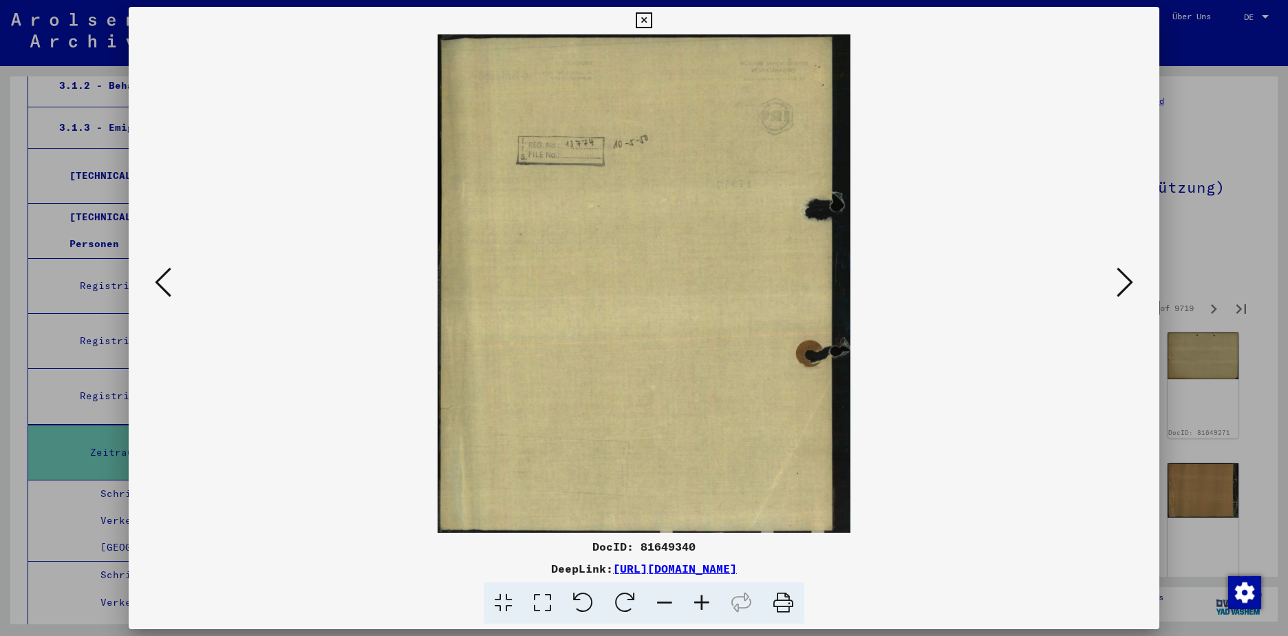
click at [1132, 279] on icon at bounding box center [1125, 282] width 17 height 33
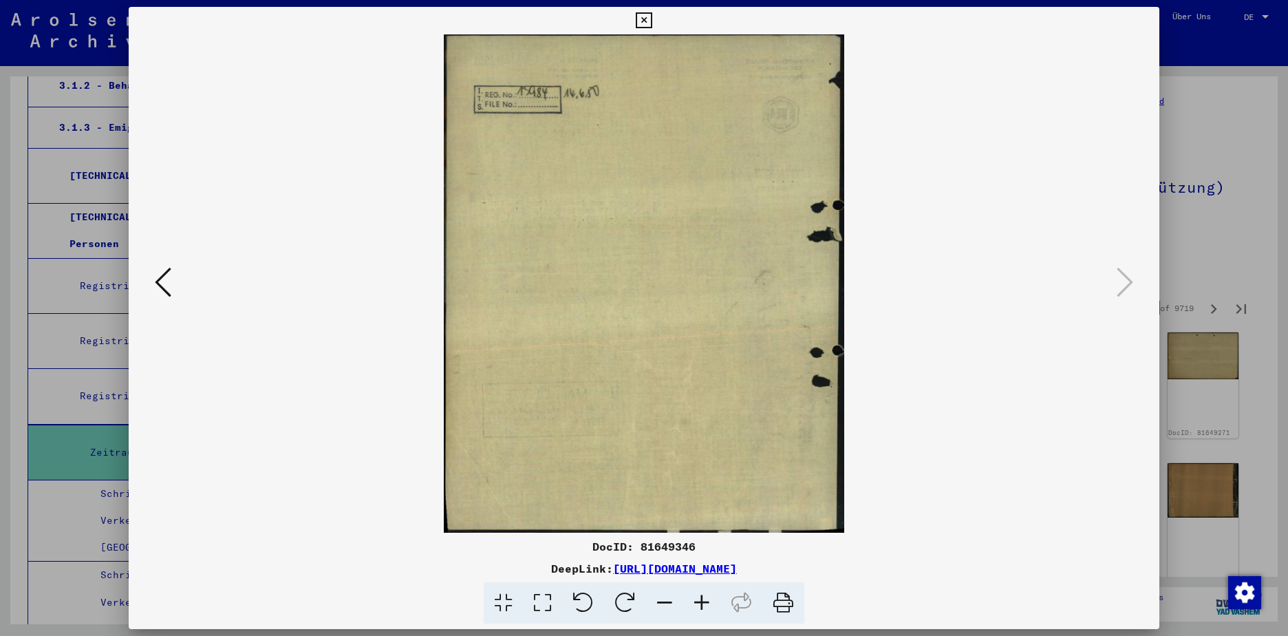
click at [158, 281] on icon at bounding box center [163, 282] width 17 height 33
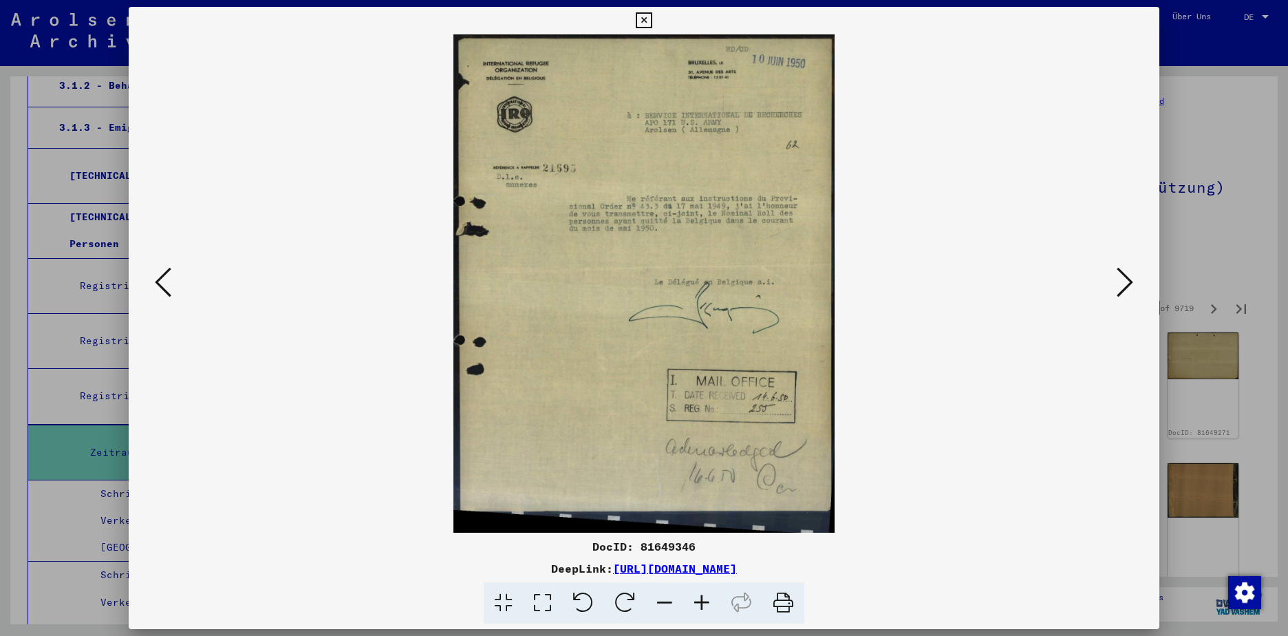
click at [646, 18] on icon at bounding box center [644, 20] width 16 height 17
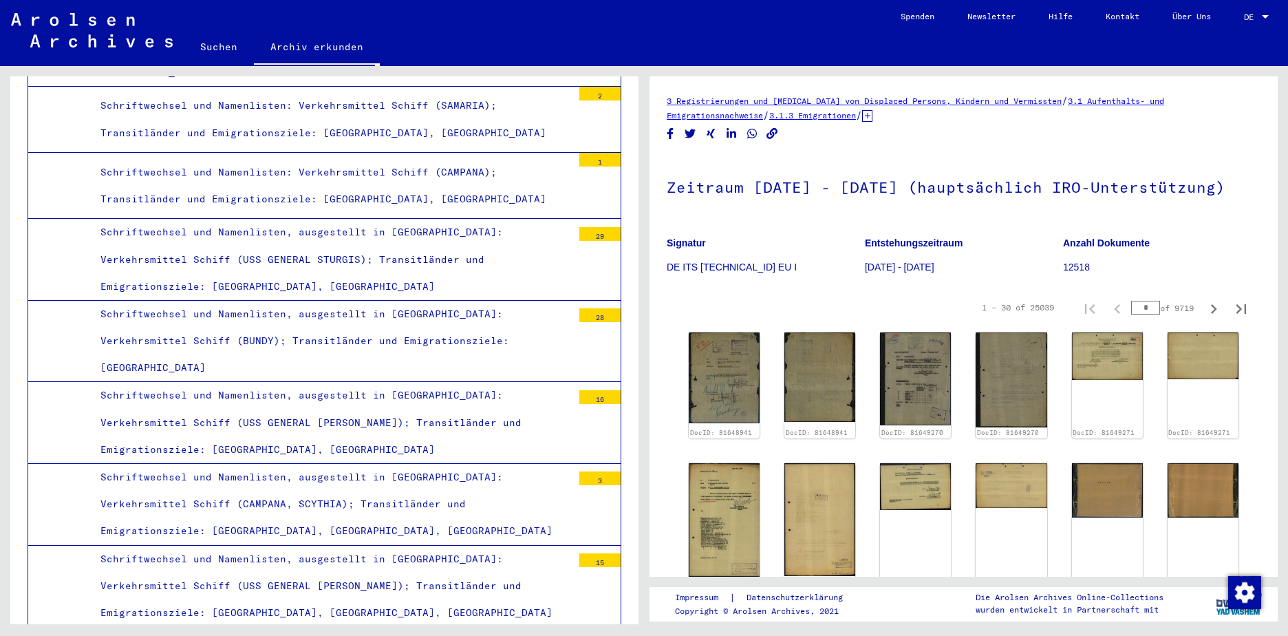
scroll to position [1377, 0]
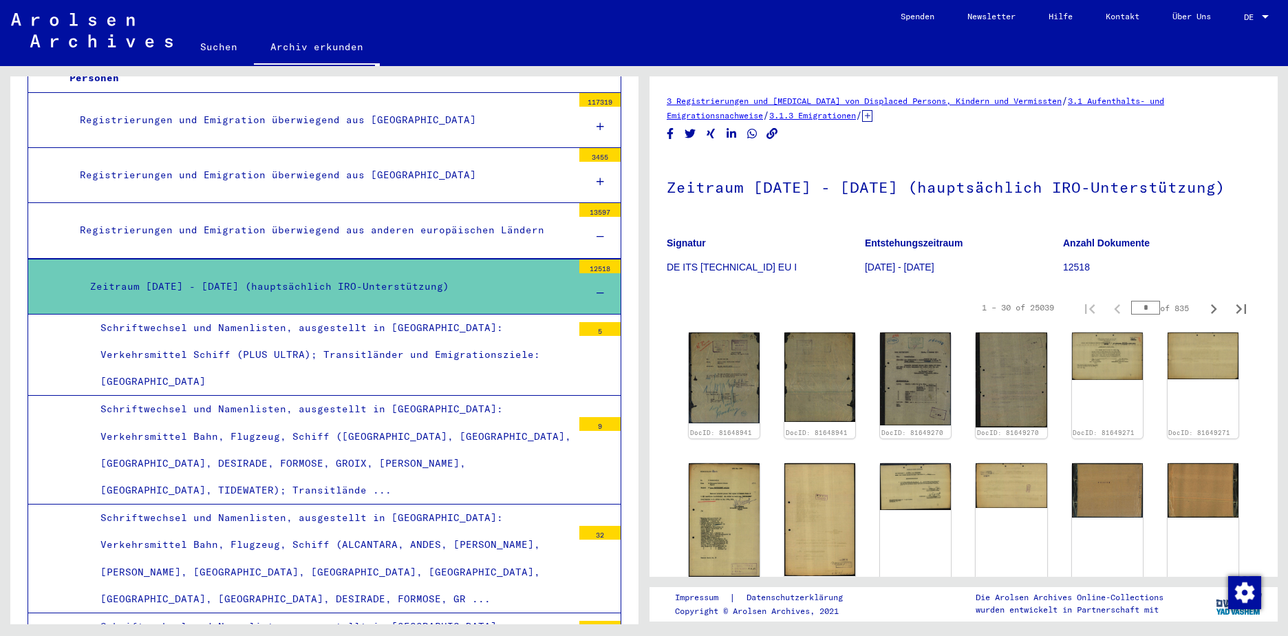
scroll to position [482, 0]
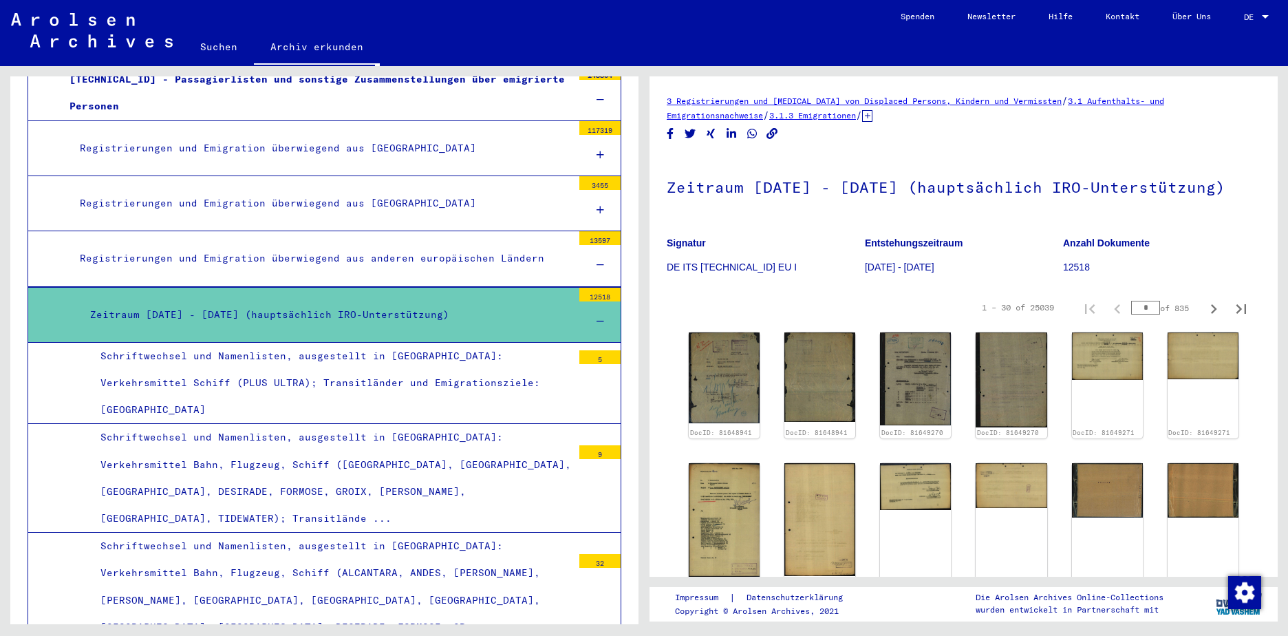
click at [597, 321] on icon at bounding box center [601, 321] width 8 height 10
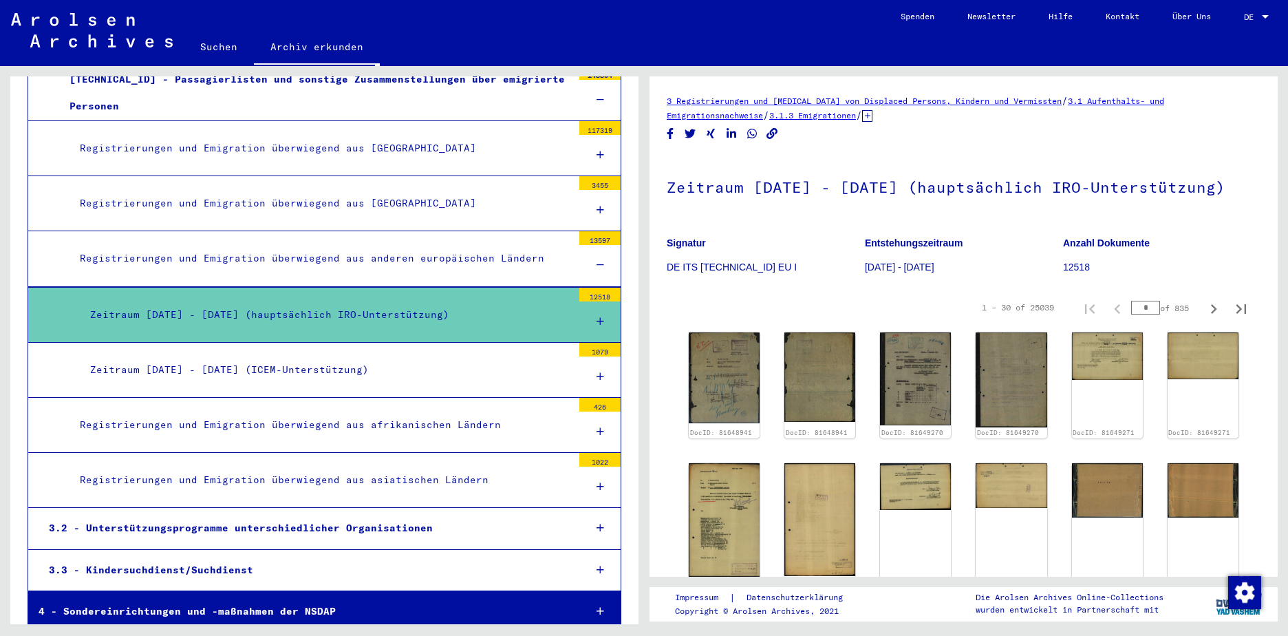
click at [597, 321] on icon at bounding box center [601, 321] width 8 height 10
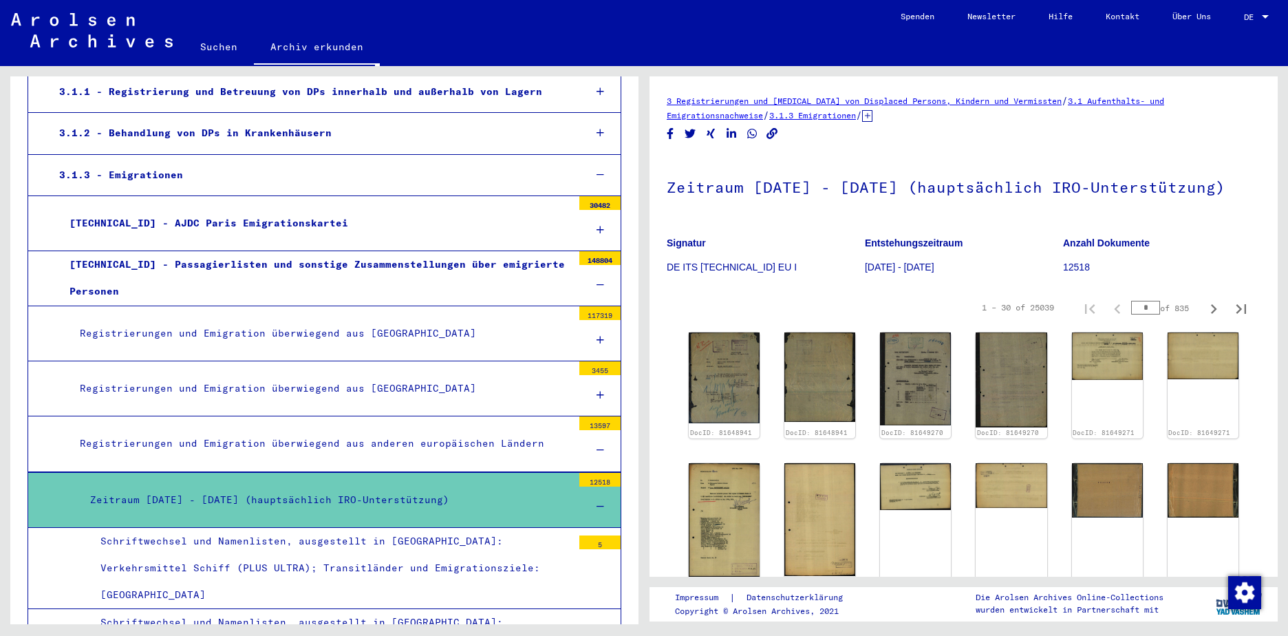
scroll to position [207, 0]
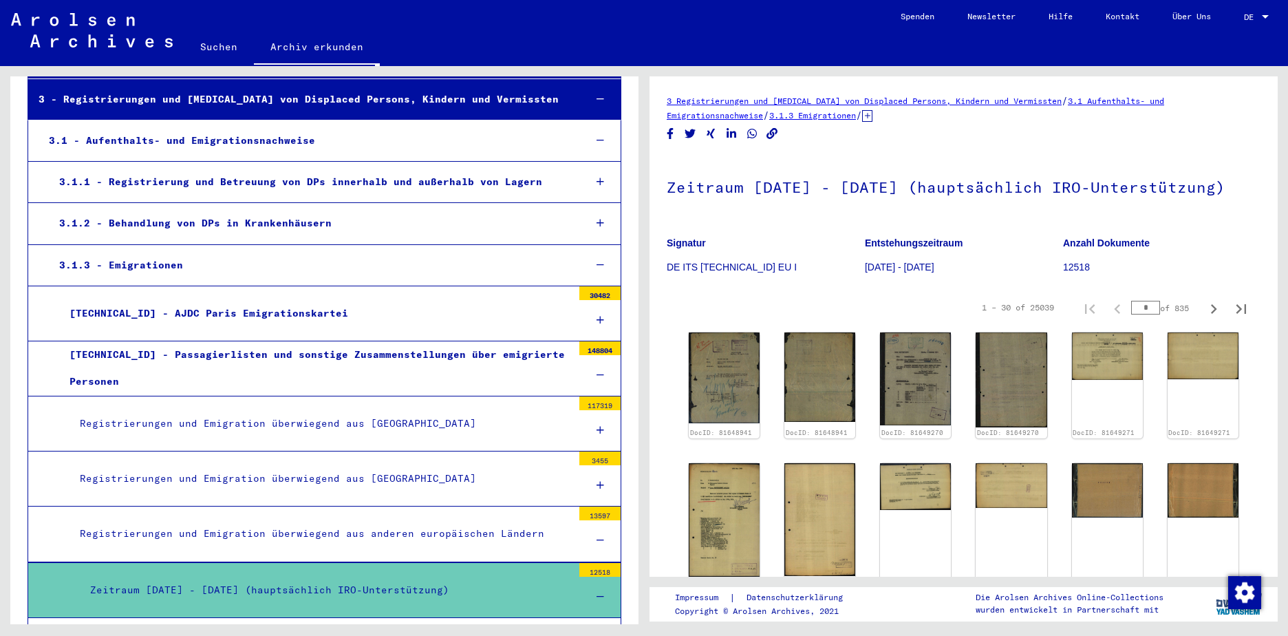
click at [261, 138] on div "3.1 - Aufenthalts- und Emigrationsnachweise" at bounding box center [306, 140] width 535 height 27
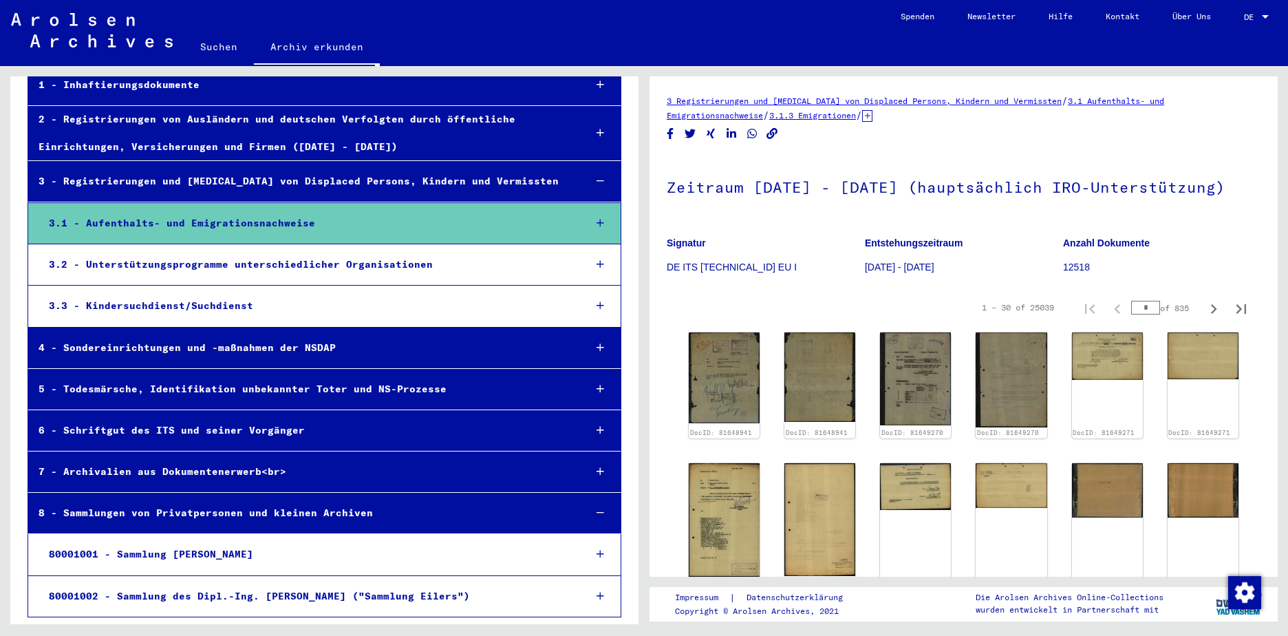
click at [597, 222] on icon at bounding box center [601, 223] width 8 height 10
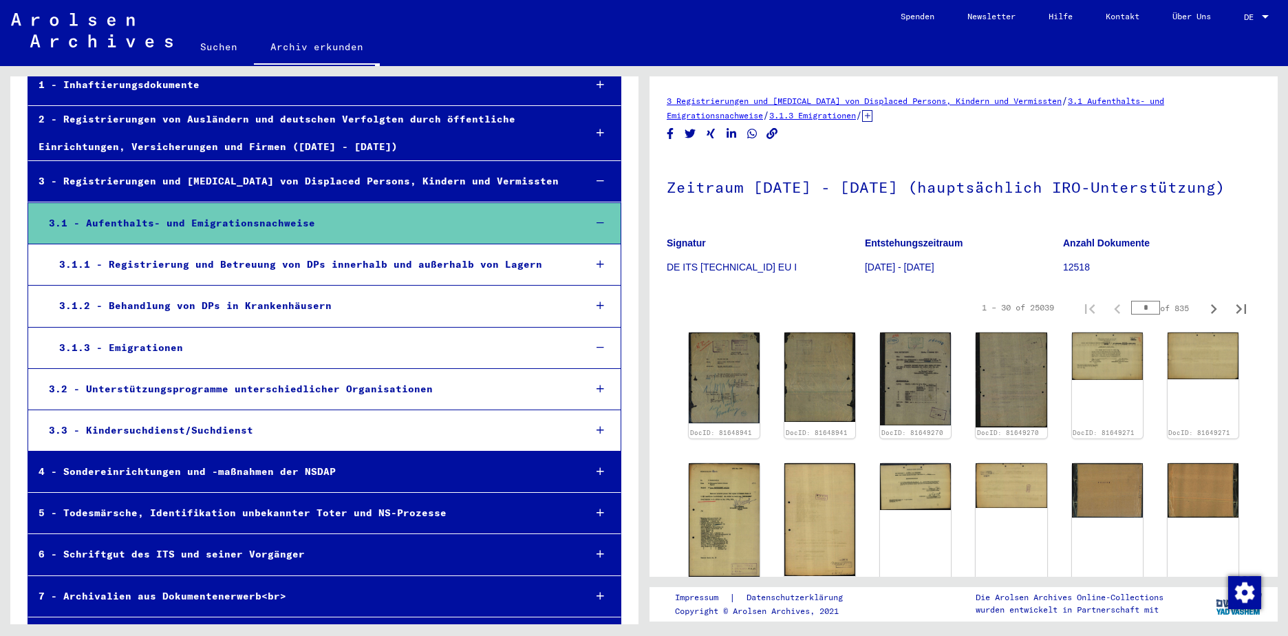
scroll to position [207, 0]
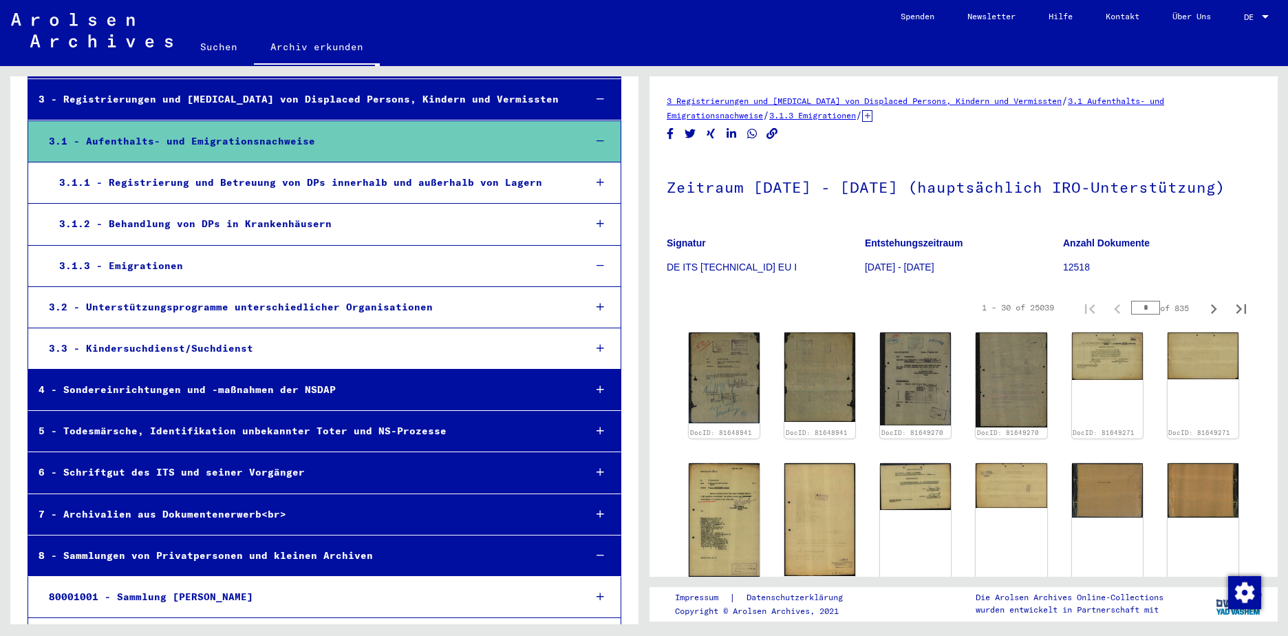
click at [597, 180] on icon at bounding box center [601, 183] width 8 height 10
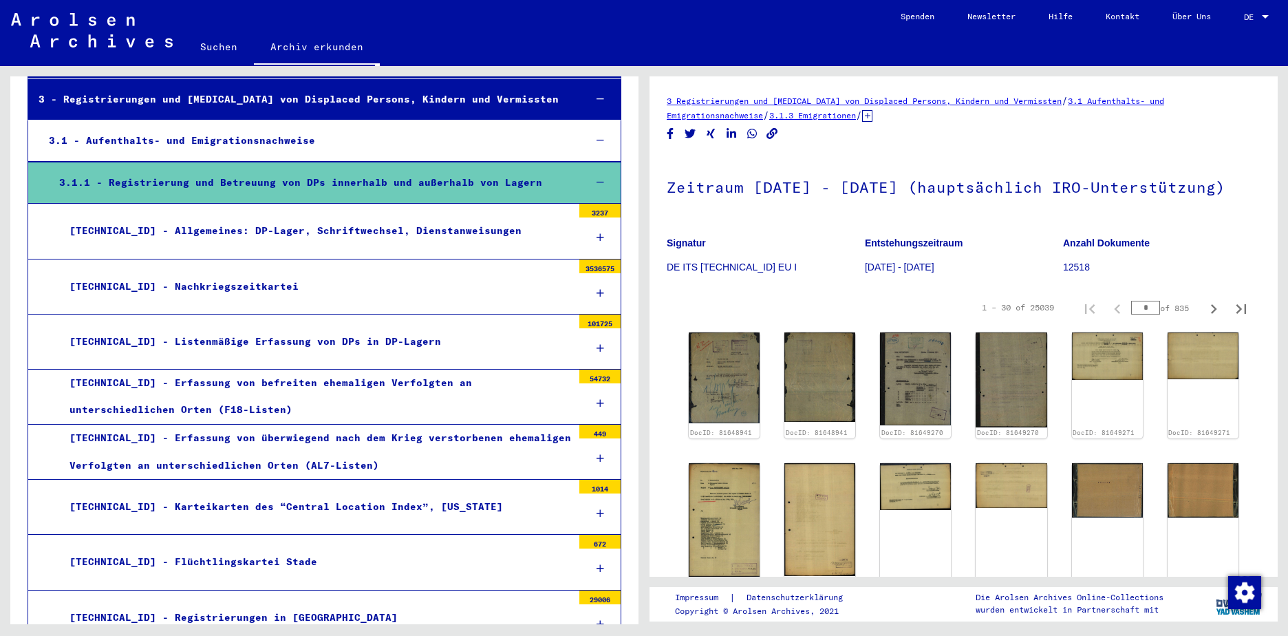
click at [597, 292] on icon at bounding box center [601, 293] width 8 height 10
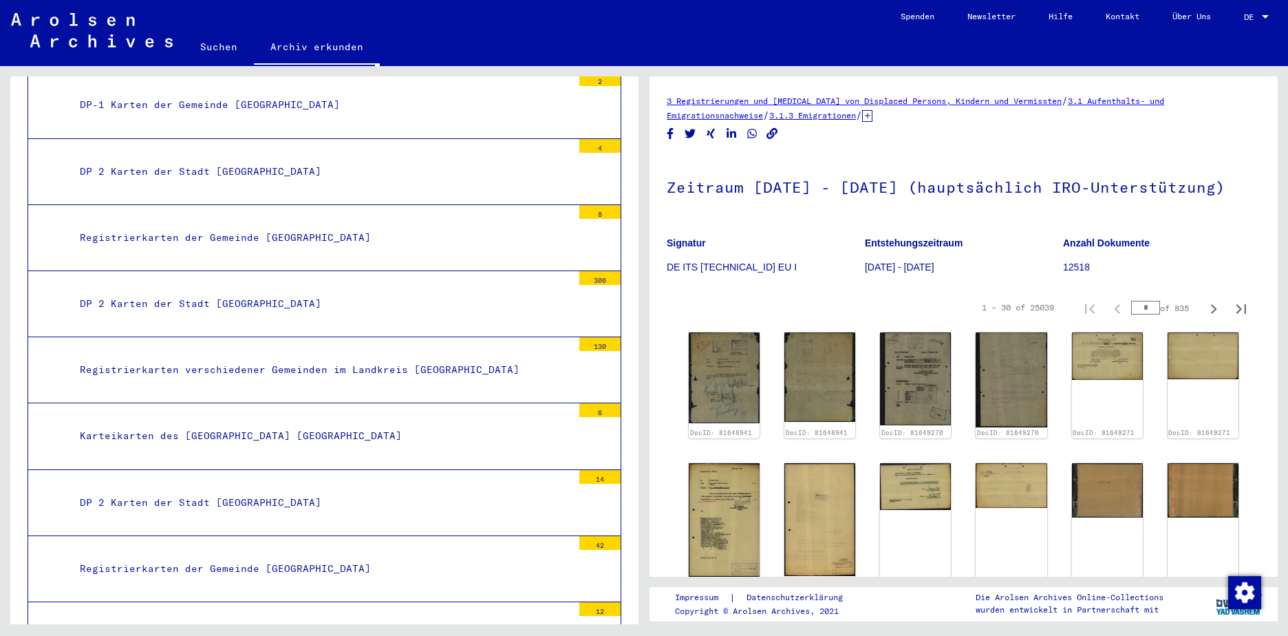
scroll to position [620, 0]
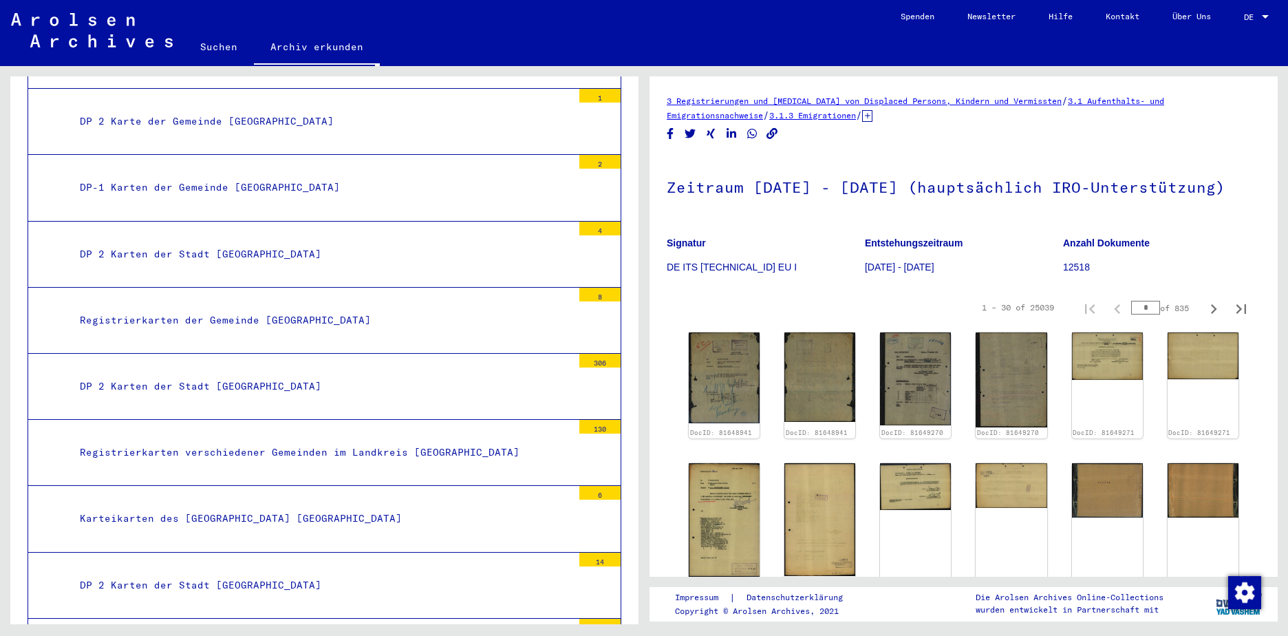
click at [273, 320] on div "Registrierkarten der Gemeinde [GEOGRAPHIC_DATA]" at bounding box center [320, 320] width 503 height 27
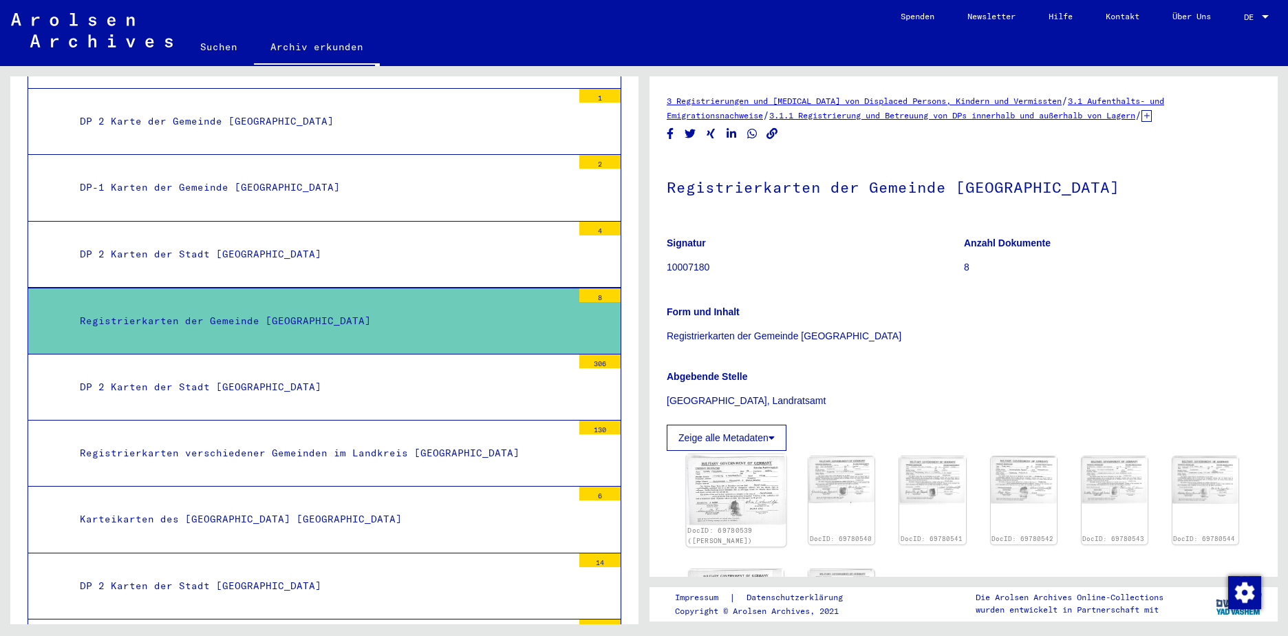
click at [732, 475] on img at bounding box center [737, 489] width 100 height 70
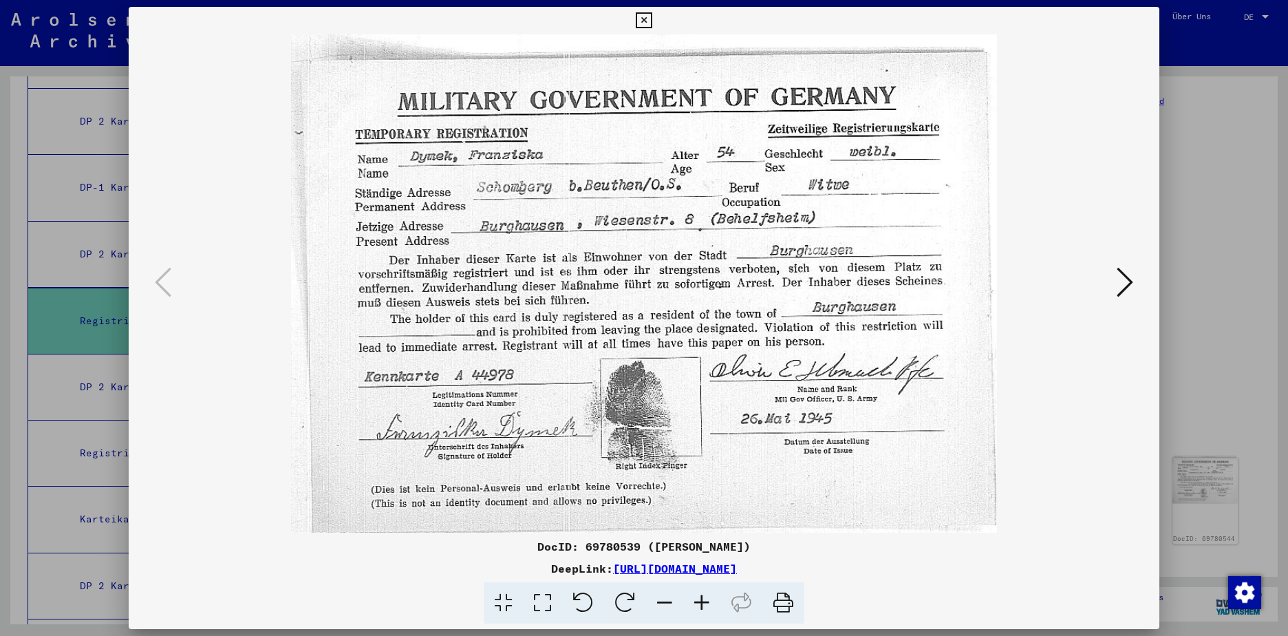
click at [1127, 283] on icon at bounding box center [1125, 282] width 17 height 33
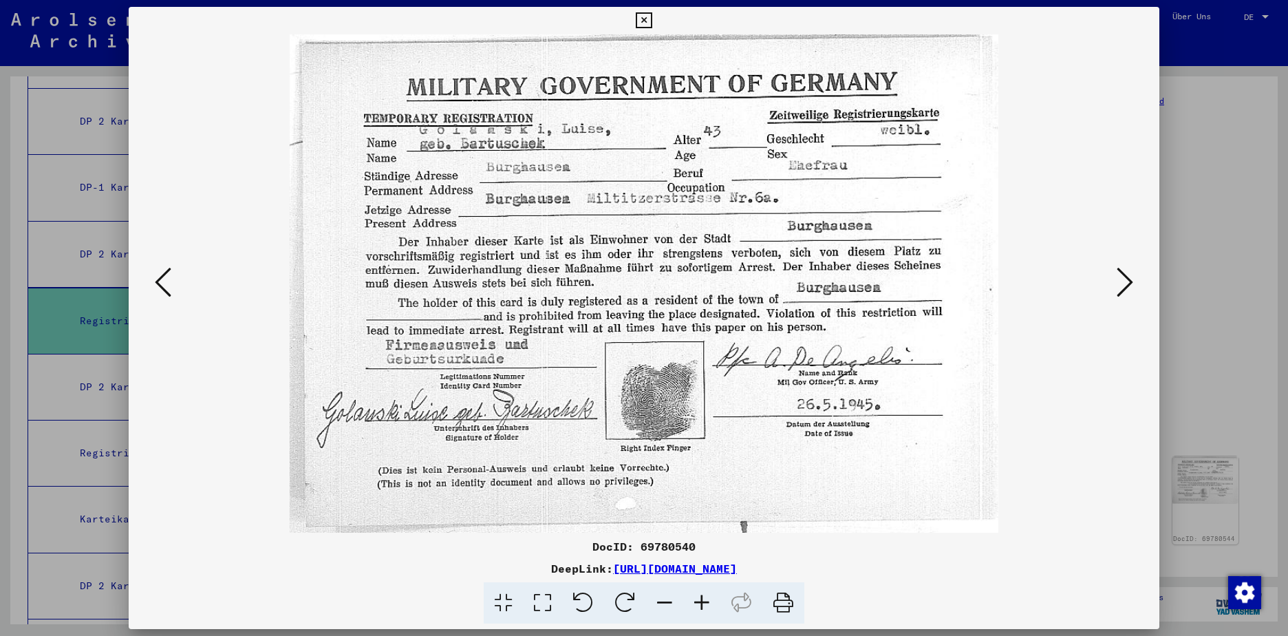
click at [1127, 283] on icon at bounding box center [1125, 282] width 17 height 33
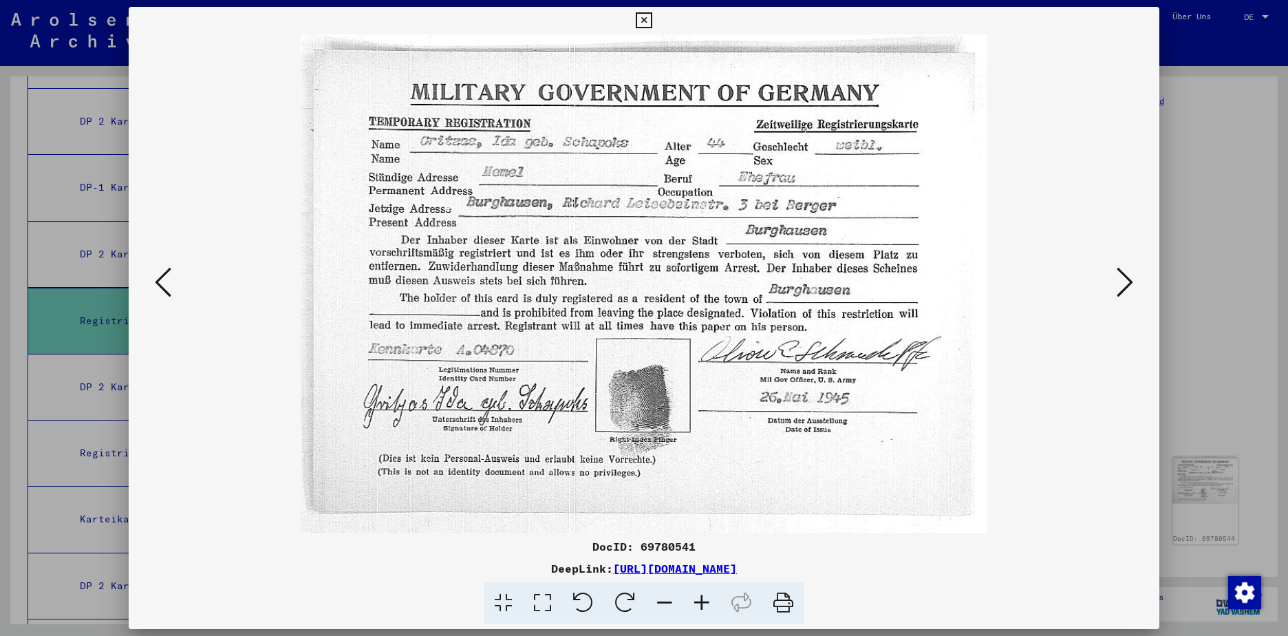
click at [1127, 283] on icon at bounding box center [1125, 282] width 17 height 33
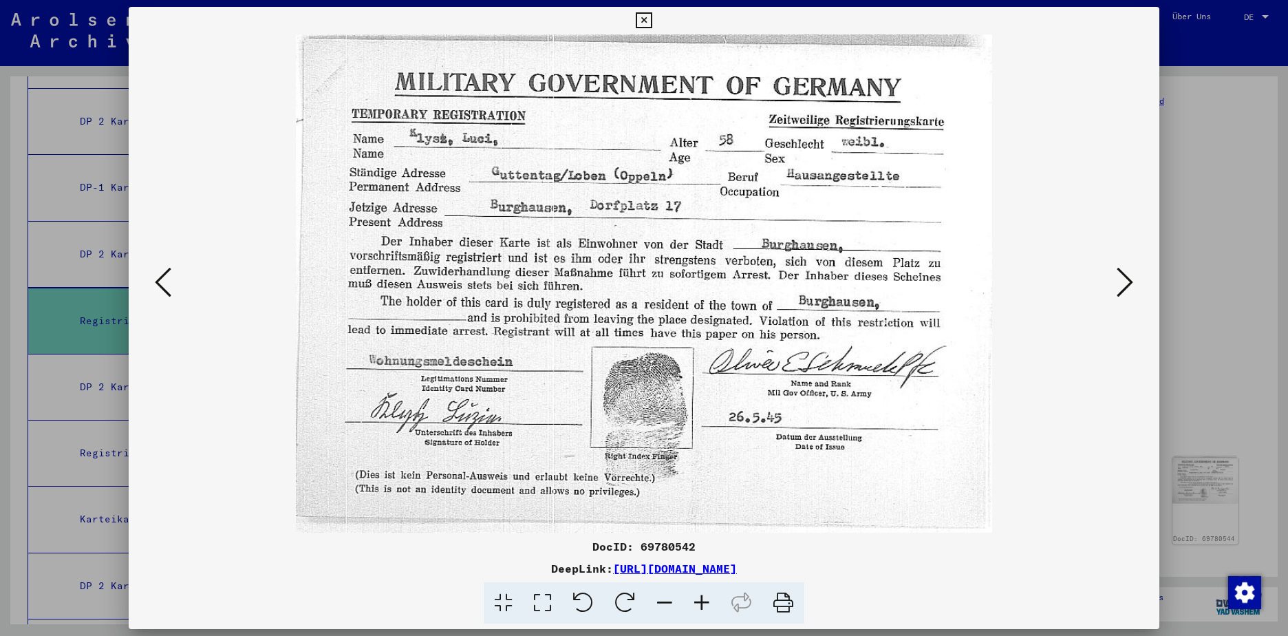
click at [1127, 283] on icon at bounding box center [1125, 282] width 17 height 33
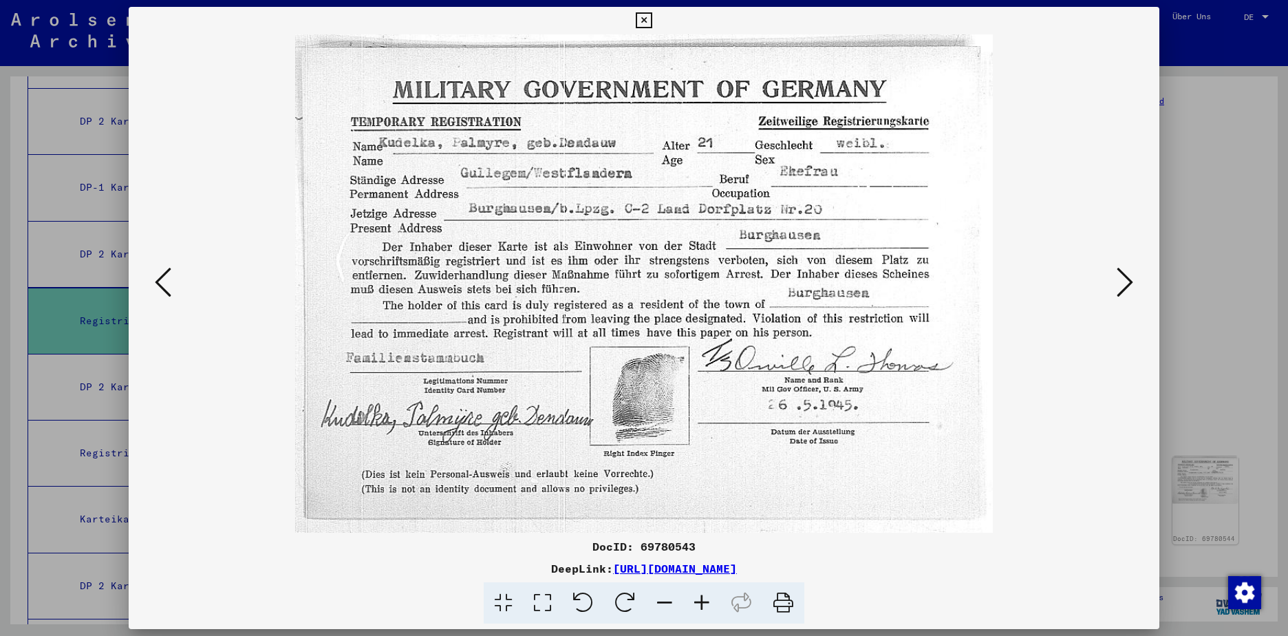
click at [1127, 283] on icon at bounding box center [1125, 282] width 17 height 33
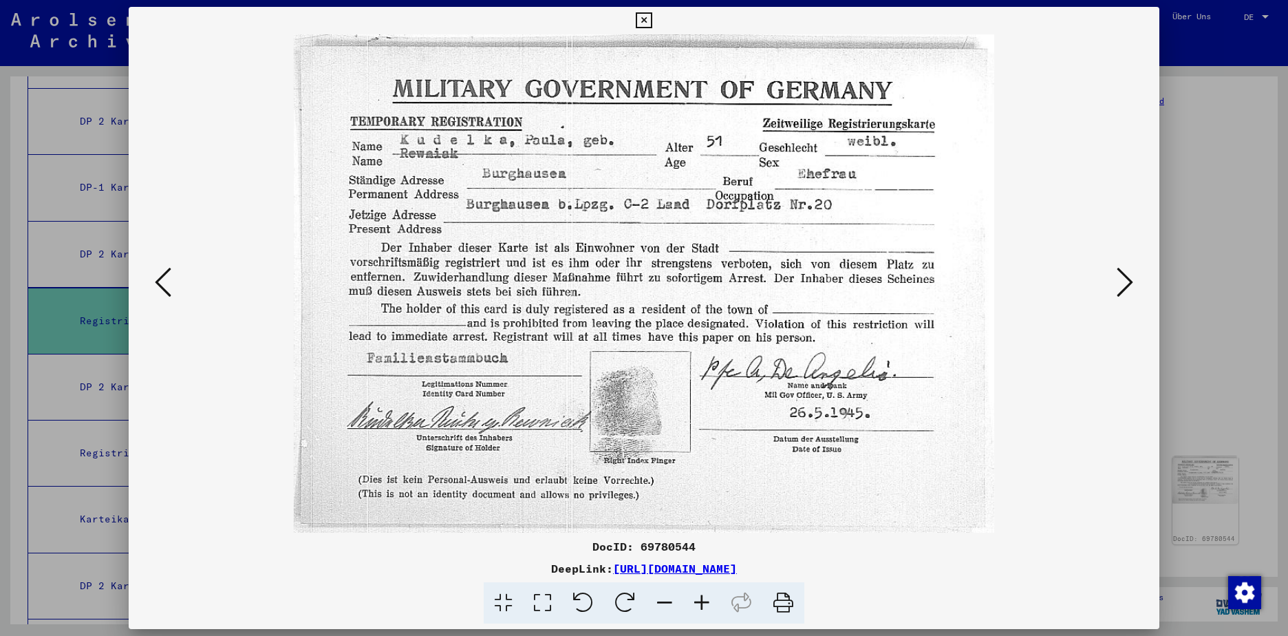
click at [1127, 283] on icon at bounding box center [1125, 282] width 17 height 33
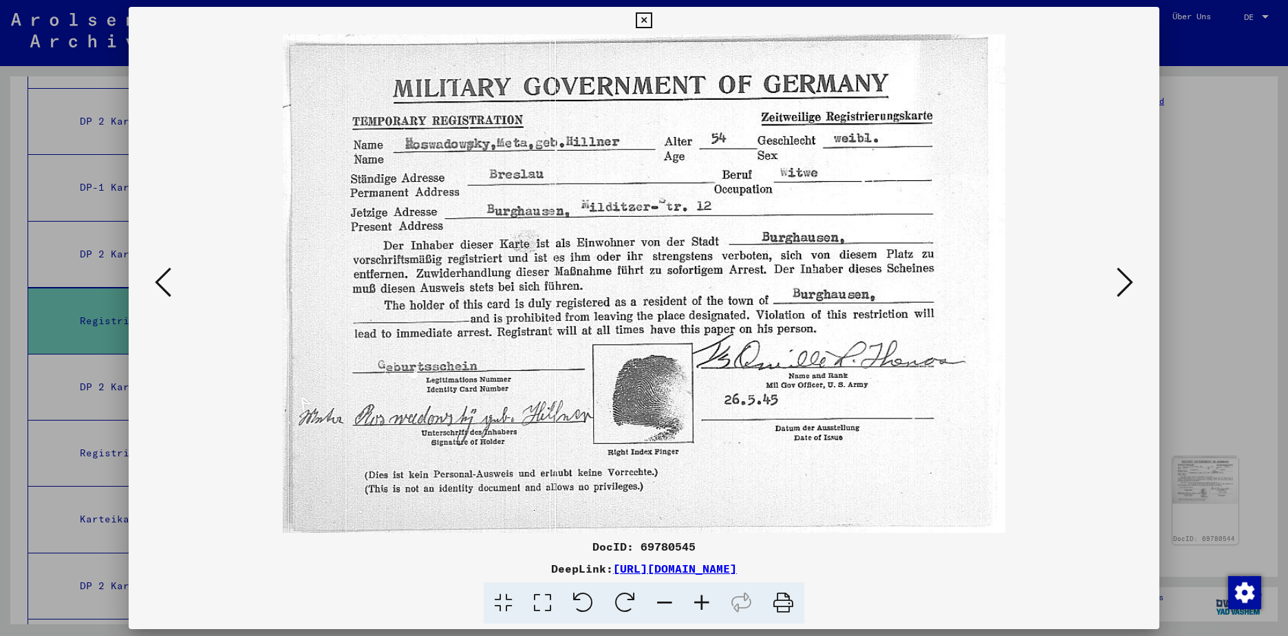
click at [1127, 283] on icon at bounding box center [1125, 282] width 17 height 33
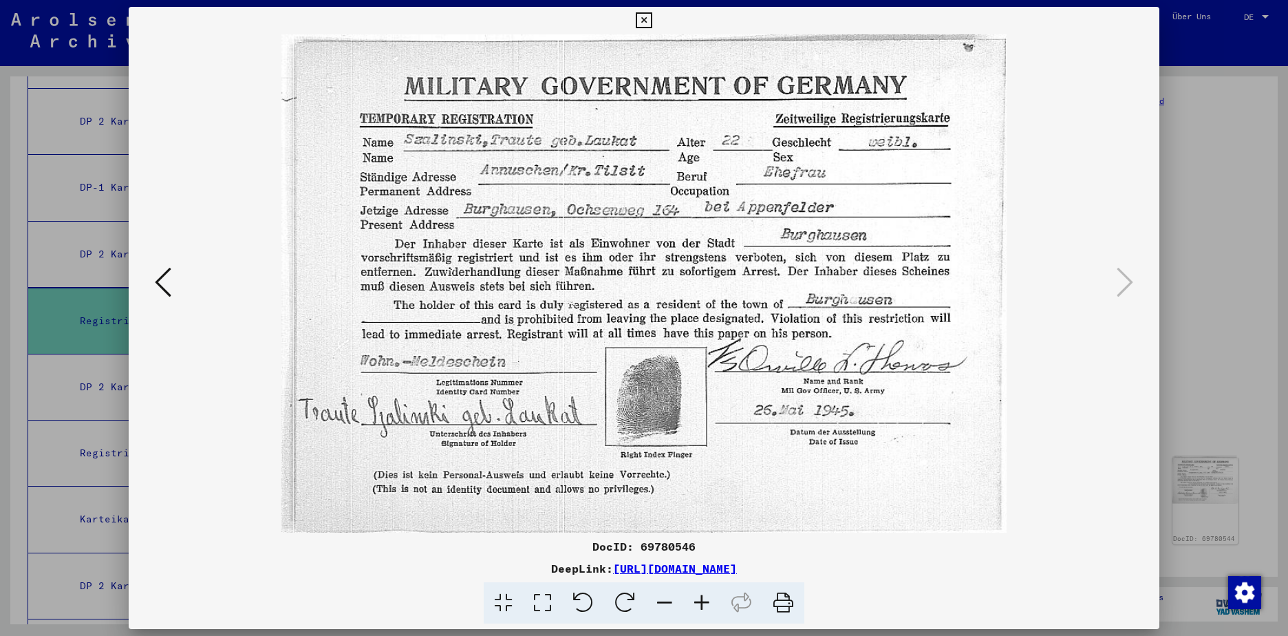
click at [178, 408] on img at bounding box center [643, 283] width 937 height 498
click at [641, 20] on icon at bounding box center [644, 20] width 16 height 17
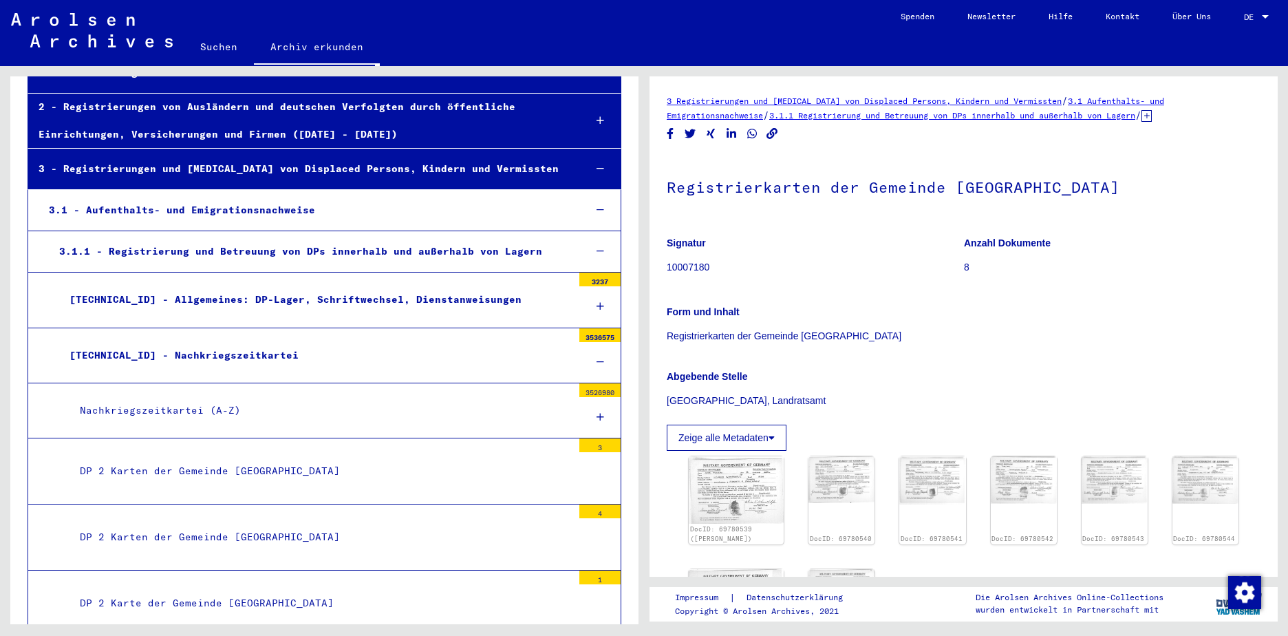
scroll to position [0, 0]
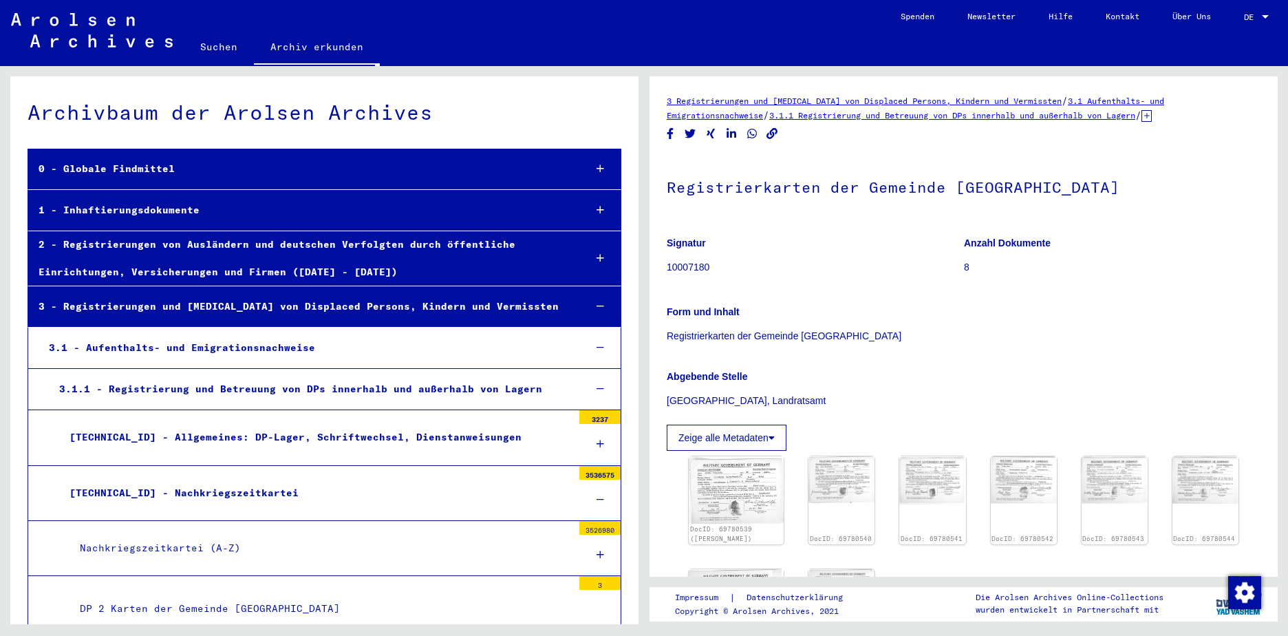
click at [218, 45] on link "Suchen" at bounding box center [219, 46] width 70 height 33
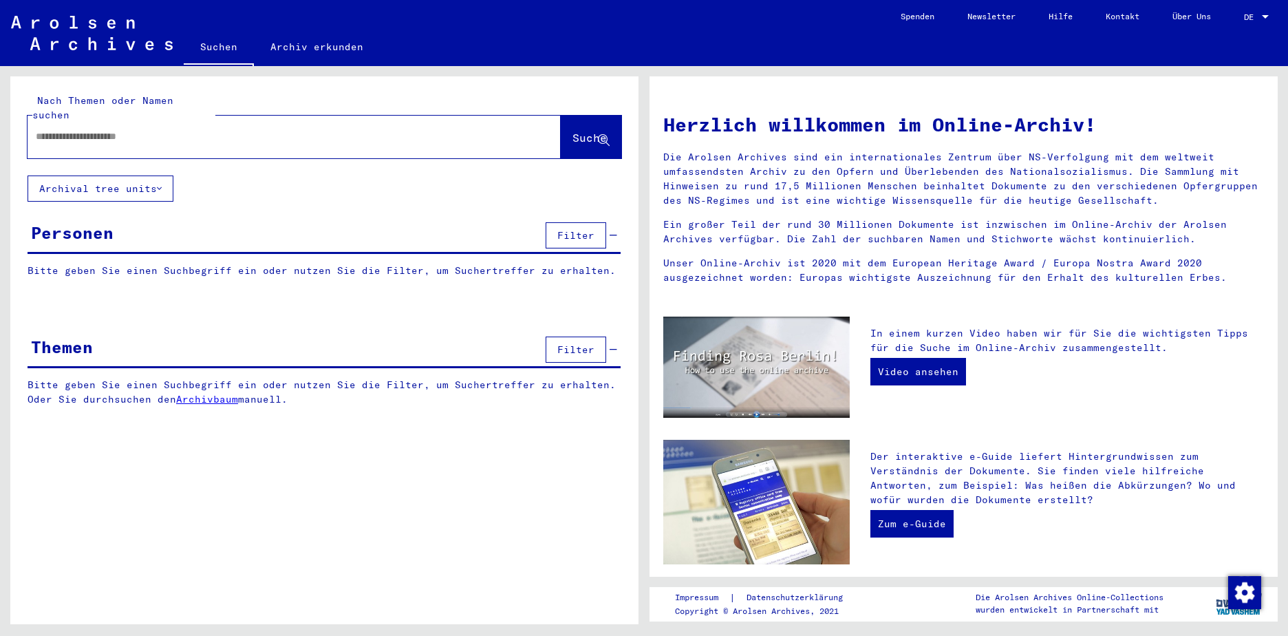
click at [132, 129] on input "text" at bounding box center [278, 136] width 484 height 14
type input "**********"
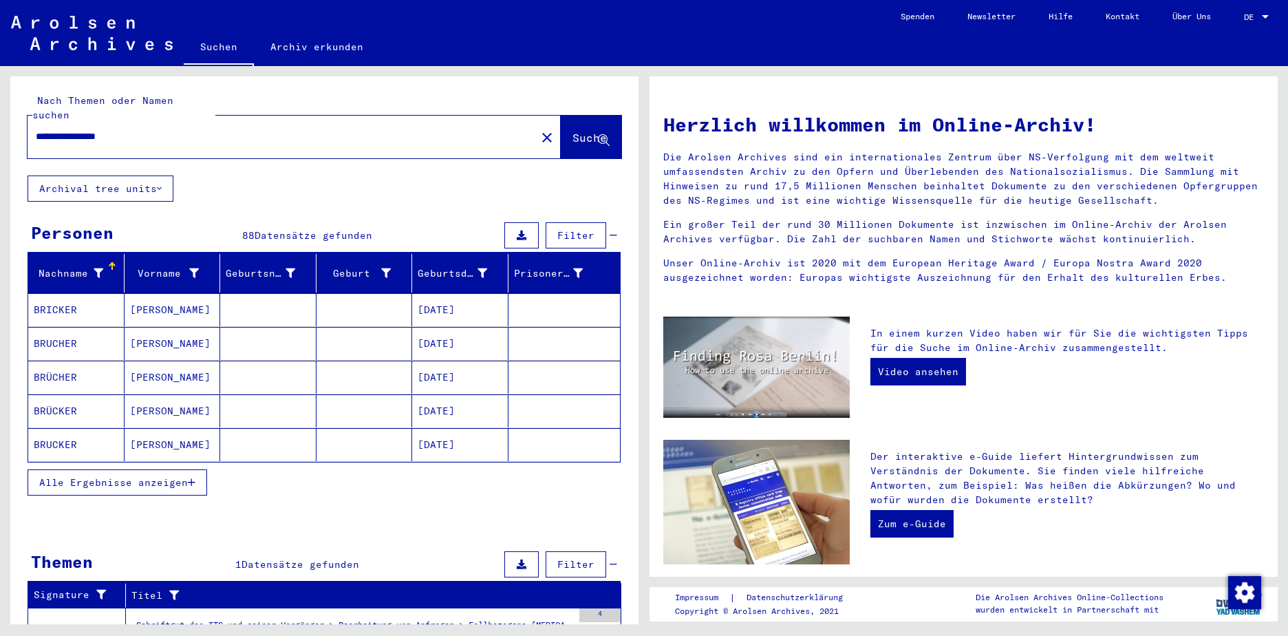
click at [149, 476] on span "Alle Ergebnisse anzeigen" at bounding box center [113, 482] width 149 height 12
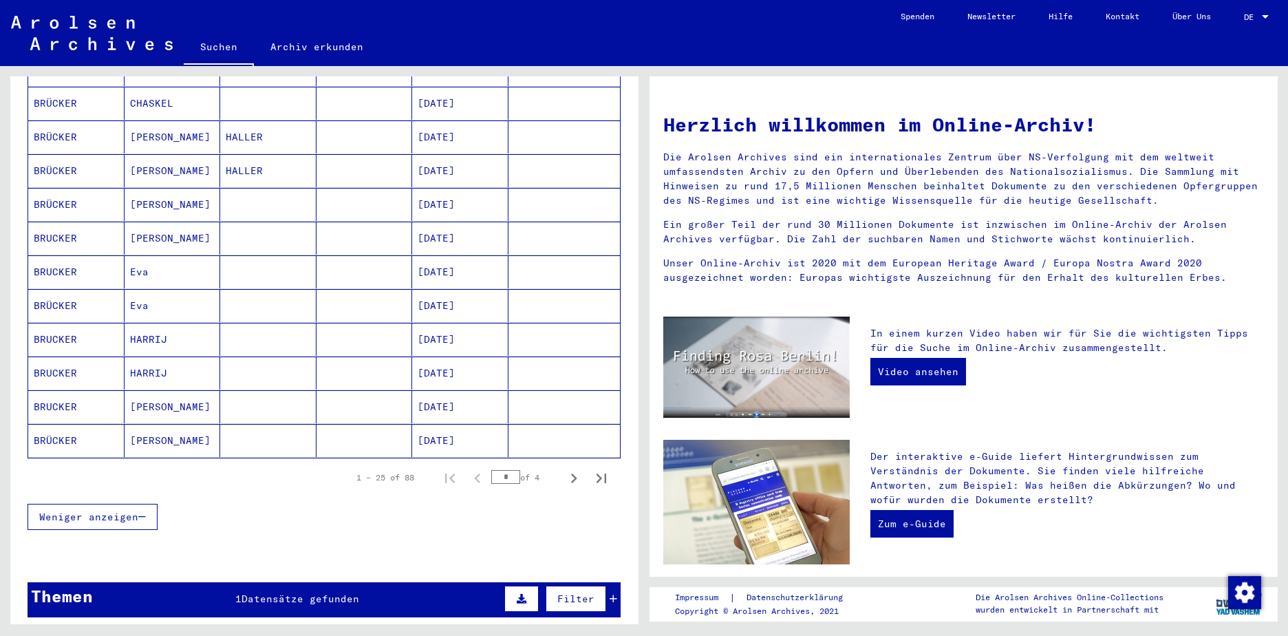
scroll to position [757, 0]
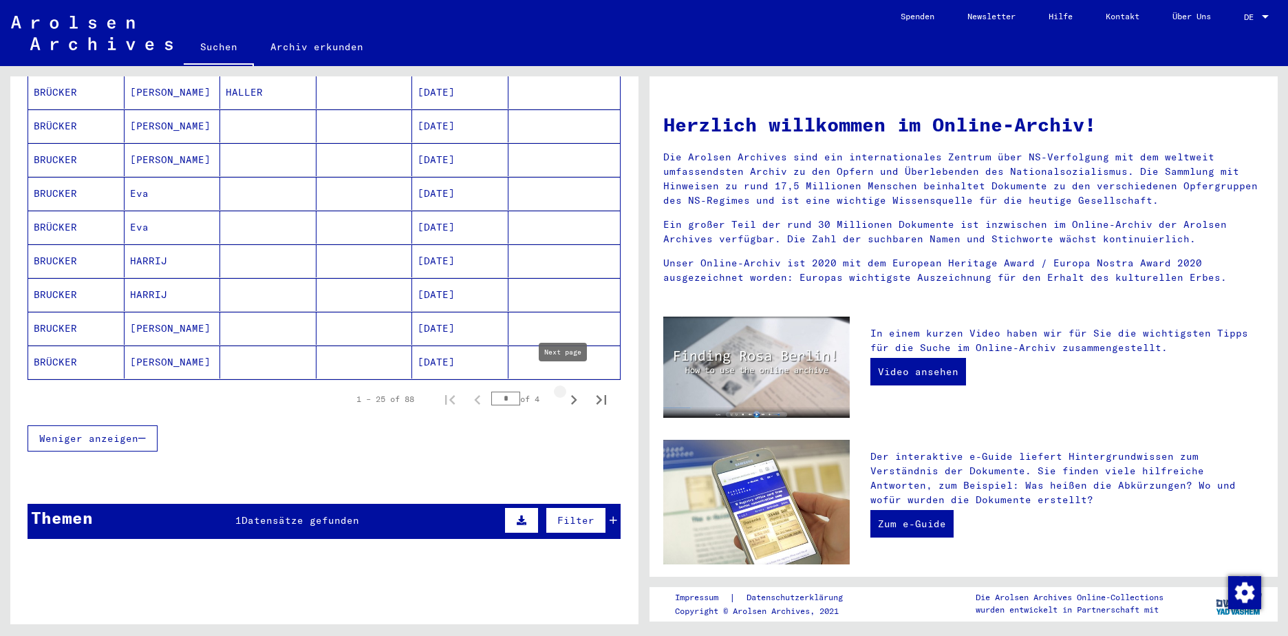
click at [564, 390] on icon "Next page" at bounding box center [573, 399] width 19 height 19
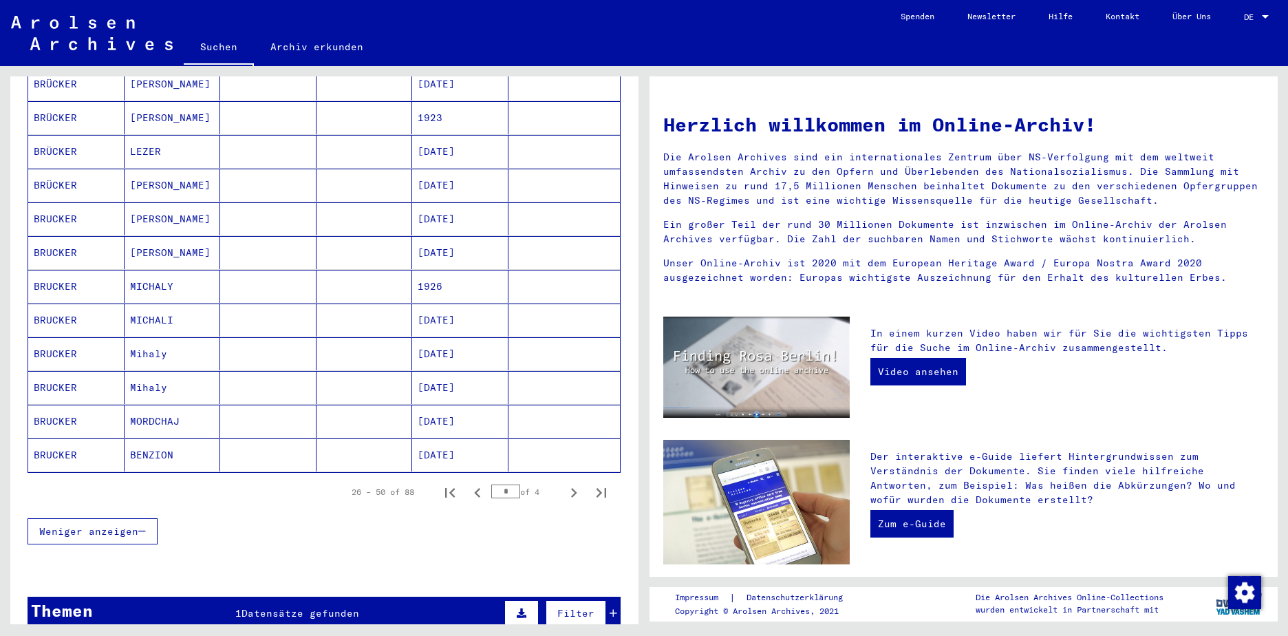
scroll to position [688, 0]
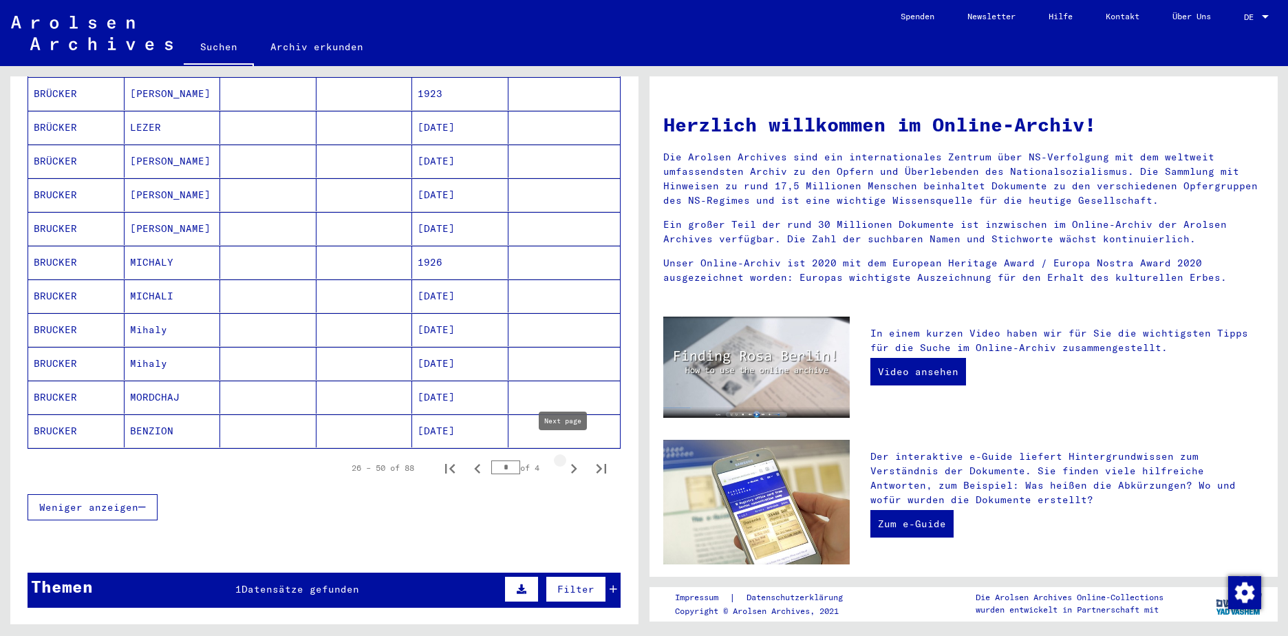
click at [571, 464] on icon "Next page" at bounding box center [574, 469] width 6 height 10
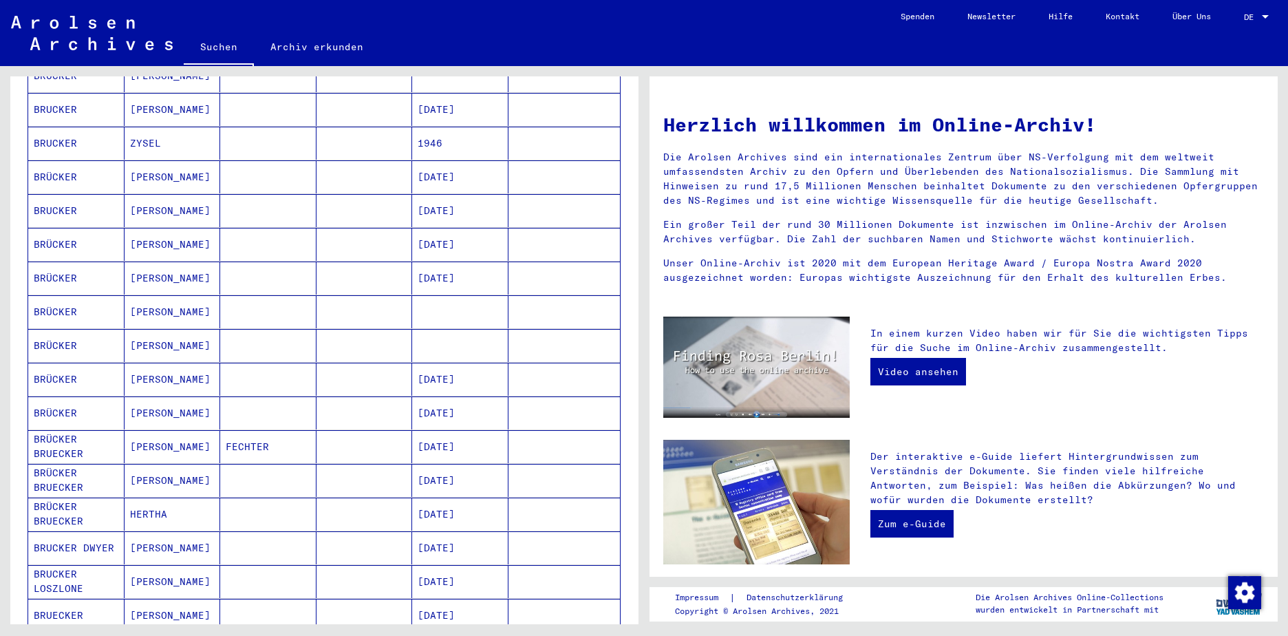
scroll to position [482, 0]
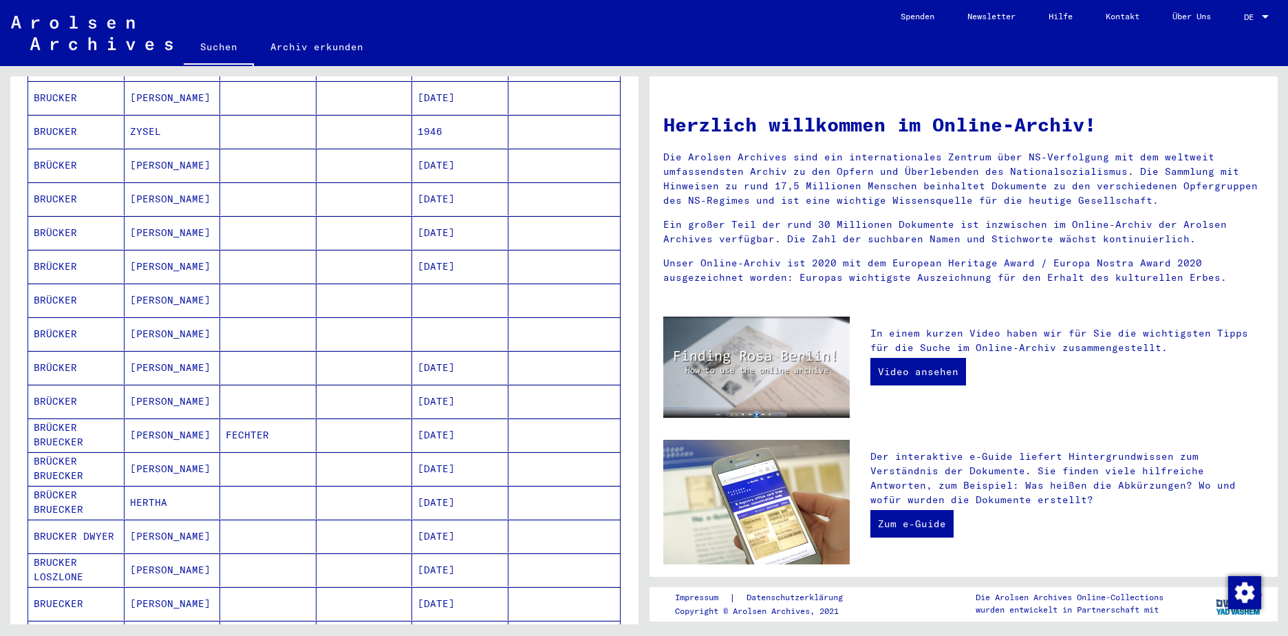
click at [59, 283] on mat-cell "BRÜCKER" at bounding box center [76, 299] width 96 height 33
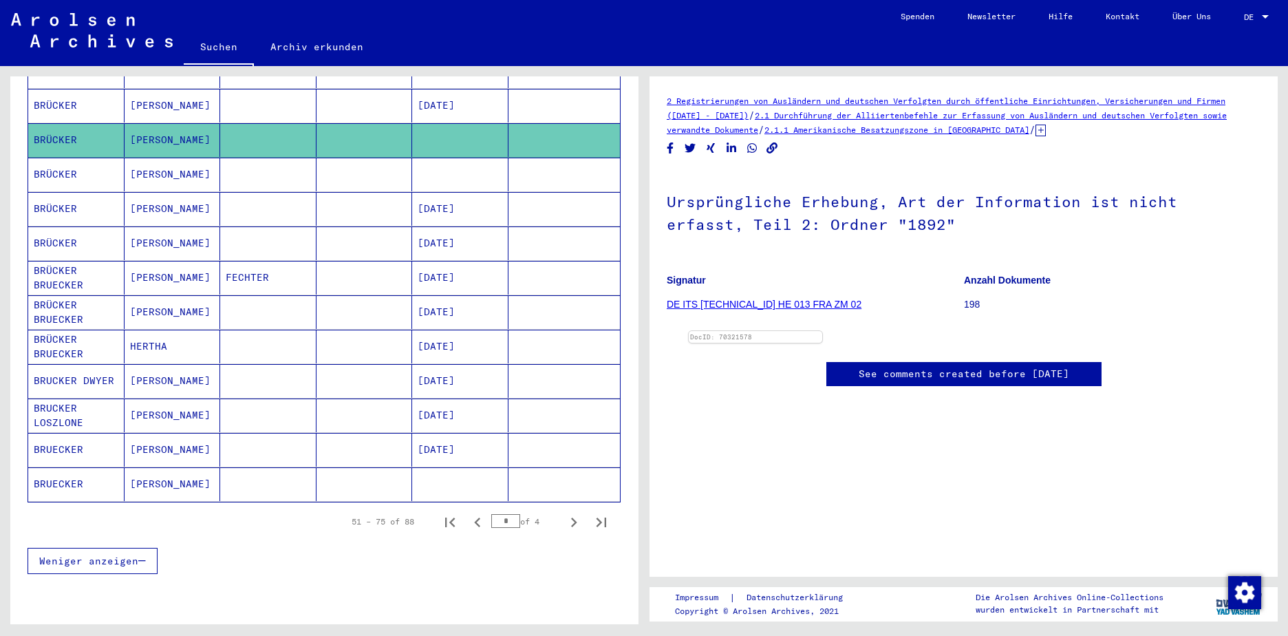
scroll to position [694, 0]
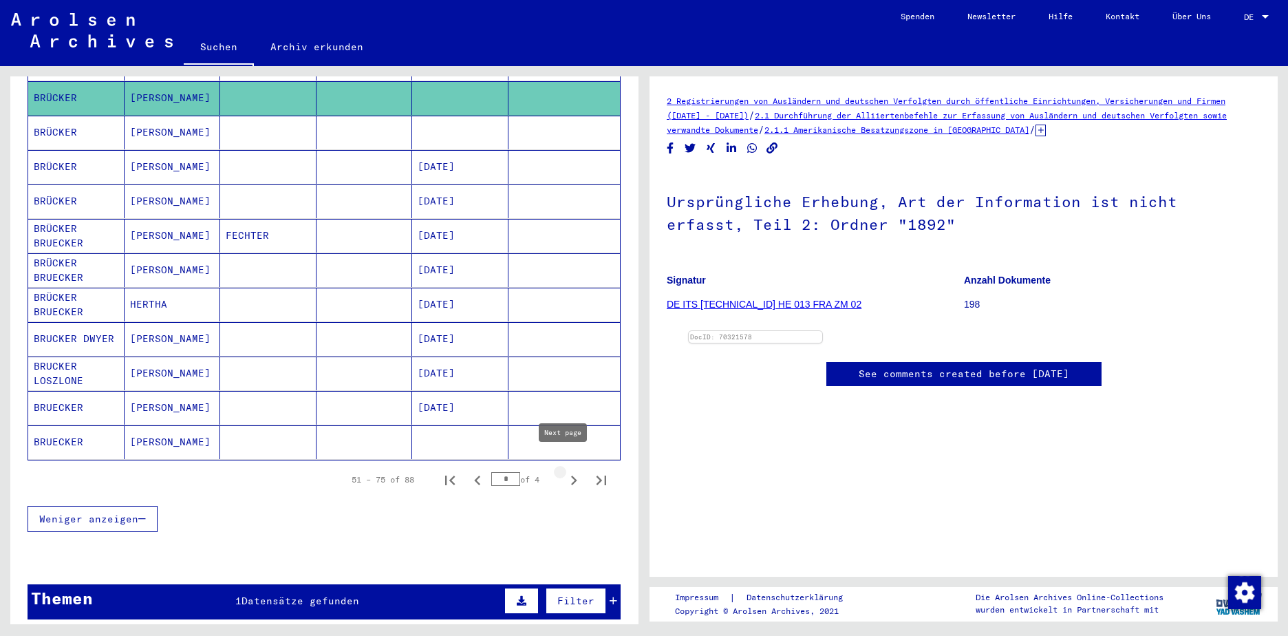
click at [564, 471] on icon "Next page" at bounding box center [573, 480] width 19 height 19
type input "*"
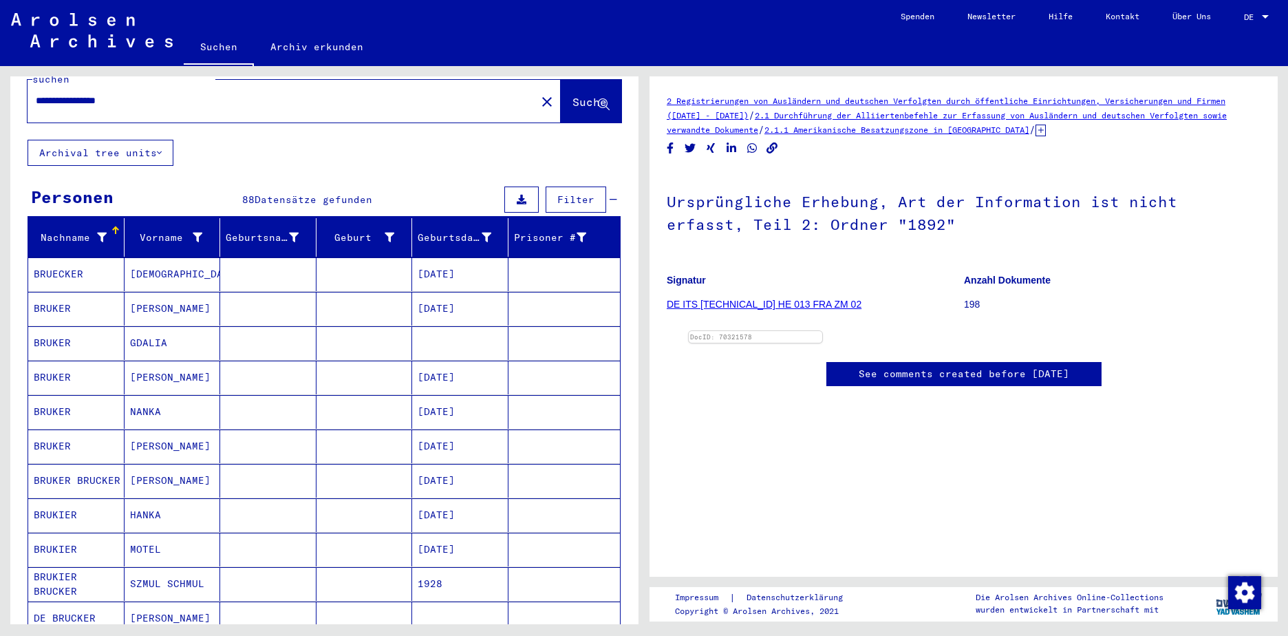
scroll to position [0, 0]
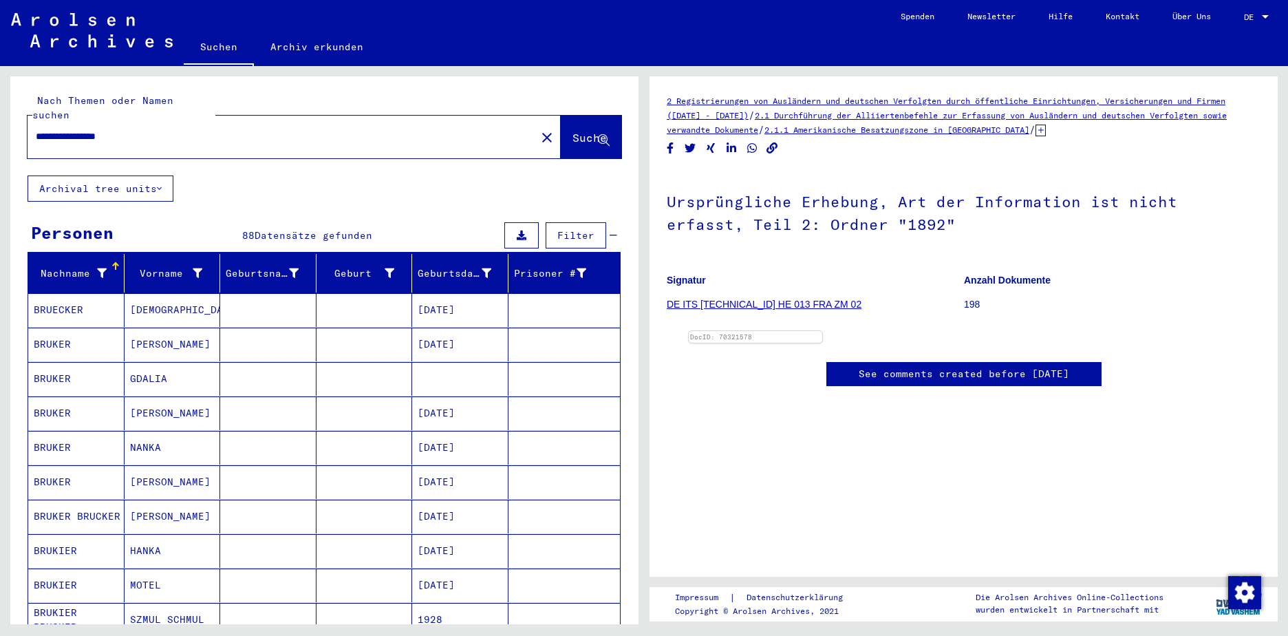
click at [332, 194] on div "**********" at bounding box center [324, 493] width 628 height 835
drag, startPoint x: 142, startPoint y: 122, endPoint x: 4, endPoint y: 125, distance: 137.6
click at [4, 125] on div "**********" at bounding box center [322, 345] width 644 height 558
click at [572, 131] on span "Suche" at bounding box center [589, 138] width 34 height 14
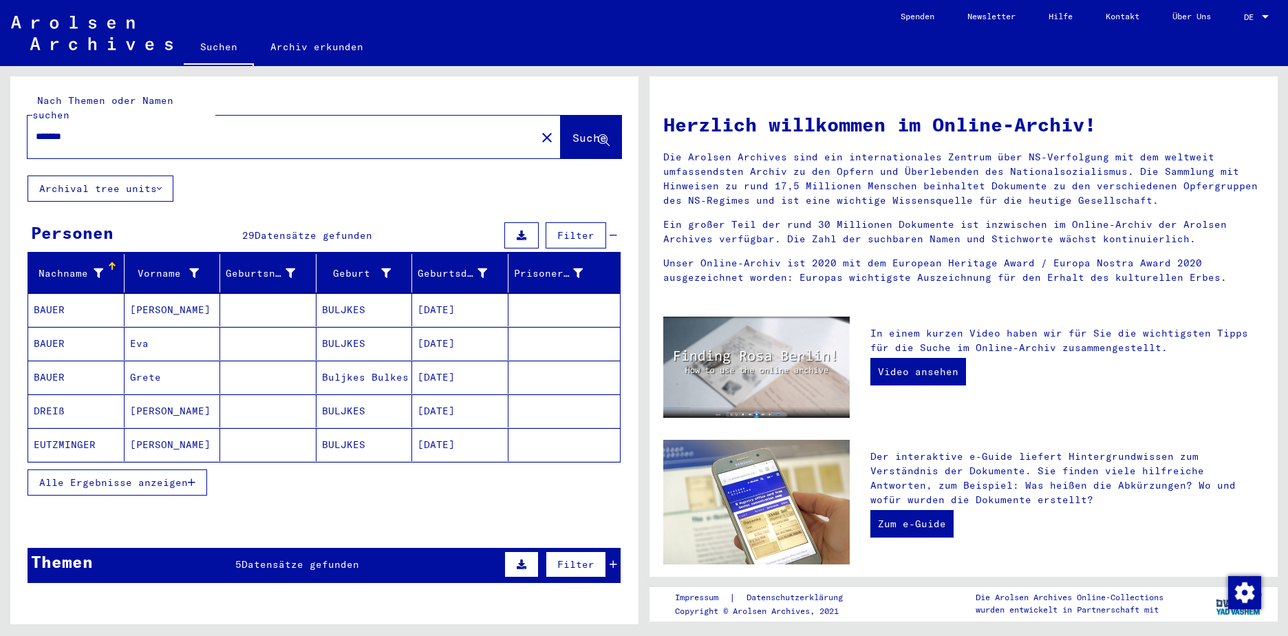
click at [302, 229] on span "Datensätze gefunden" at bounding box center [314, 235] width 118 height 12
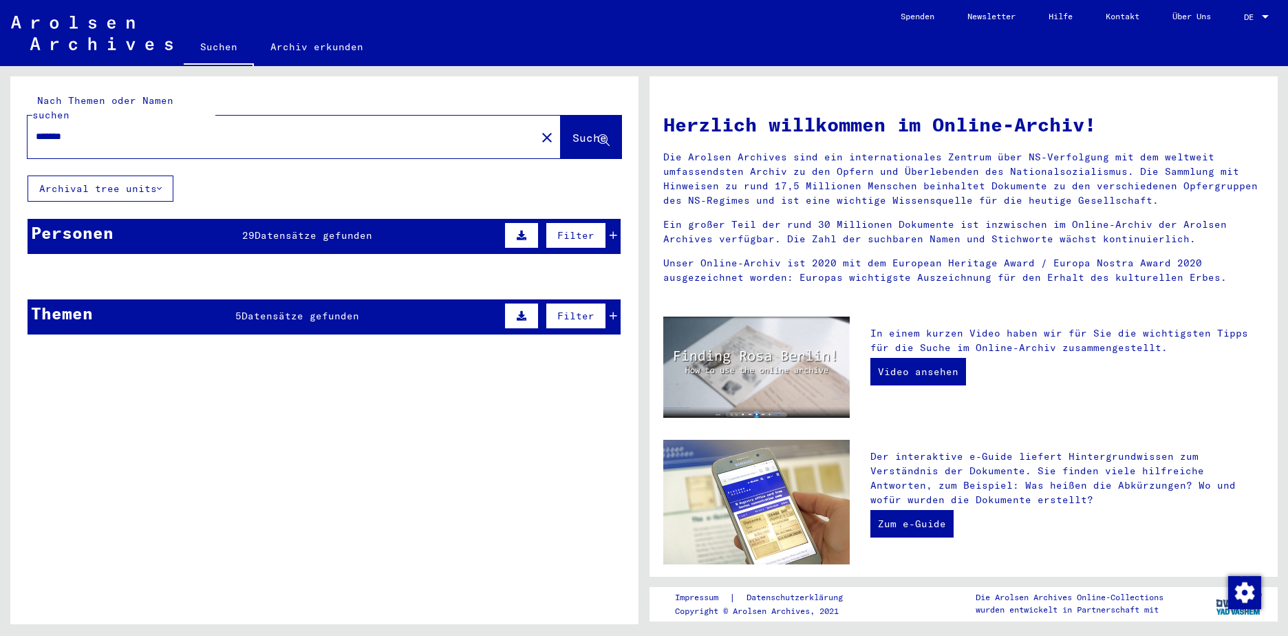
click at [305, 229] on span "Datensätze gefunden" at bounding box center [314, 235] width 118 height 12
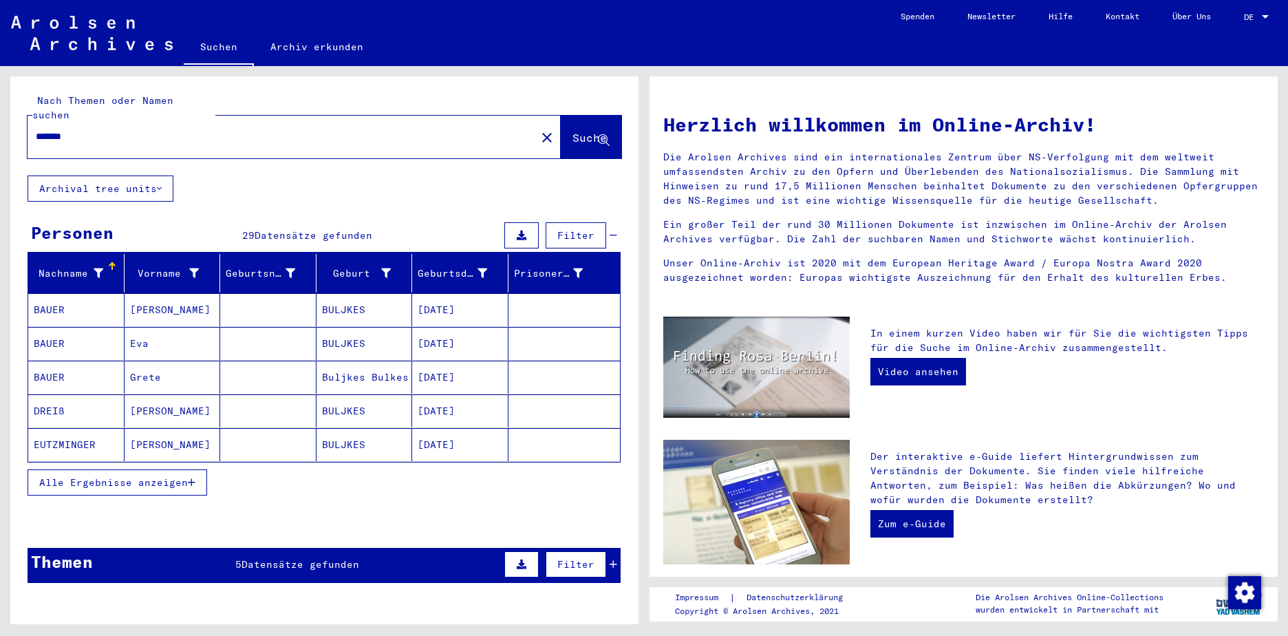
click at [144, 476] on span "Alle Ergebnisse anzeigen" at bounding box center [113, 482] width 149 height 12
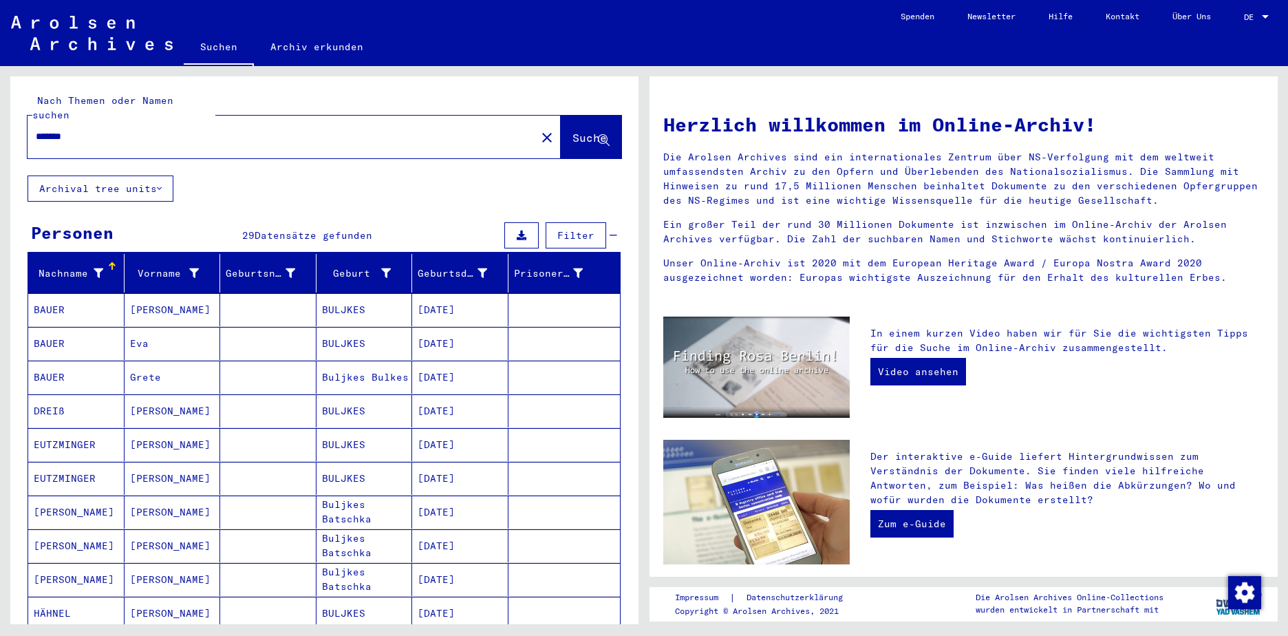
click at [88, 129] on input "*******" at bounding box center [278, 136] width 484 height 14
click at [572, 131] on span "Suche" at bounding box center [589, 138] width 34 height 14
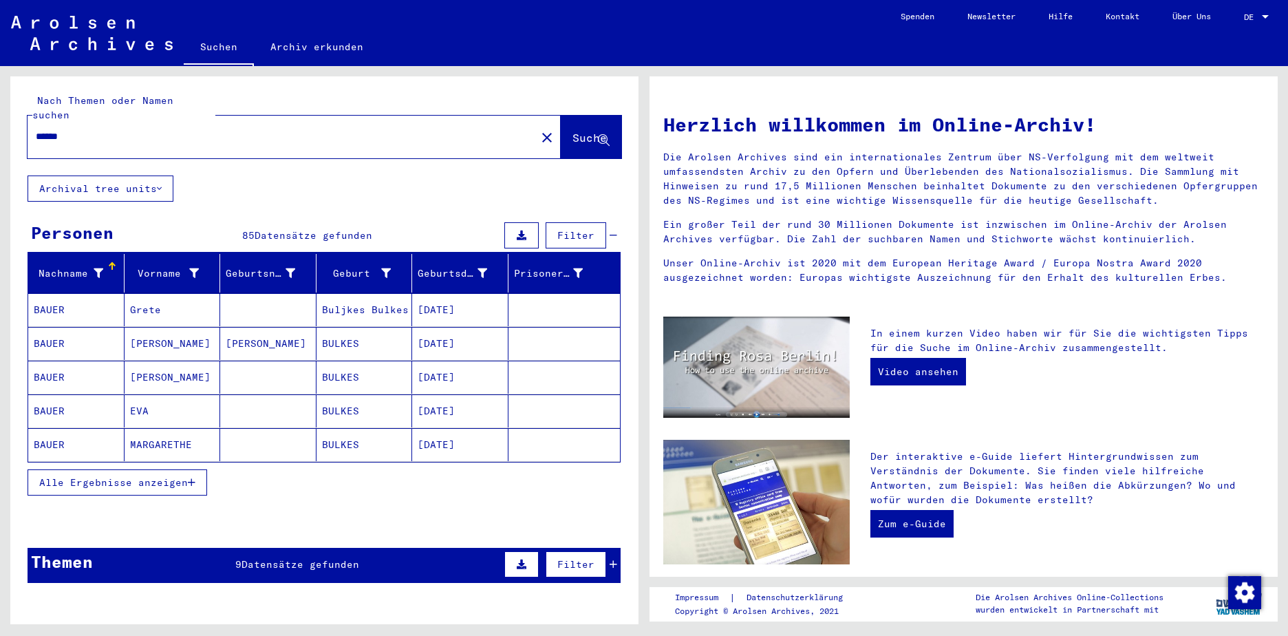
click at [263, 229] on span "Datensätze gefunden" at bounding box center [314, 235] width 118 height 12
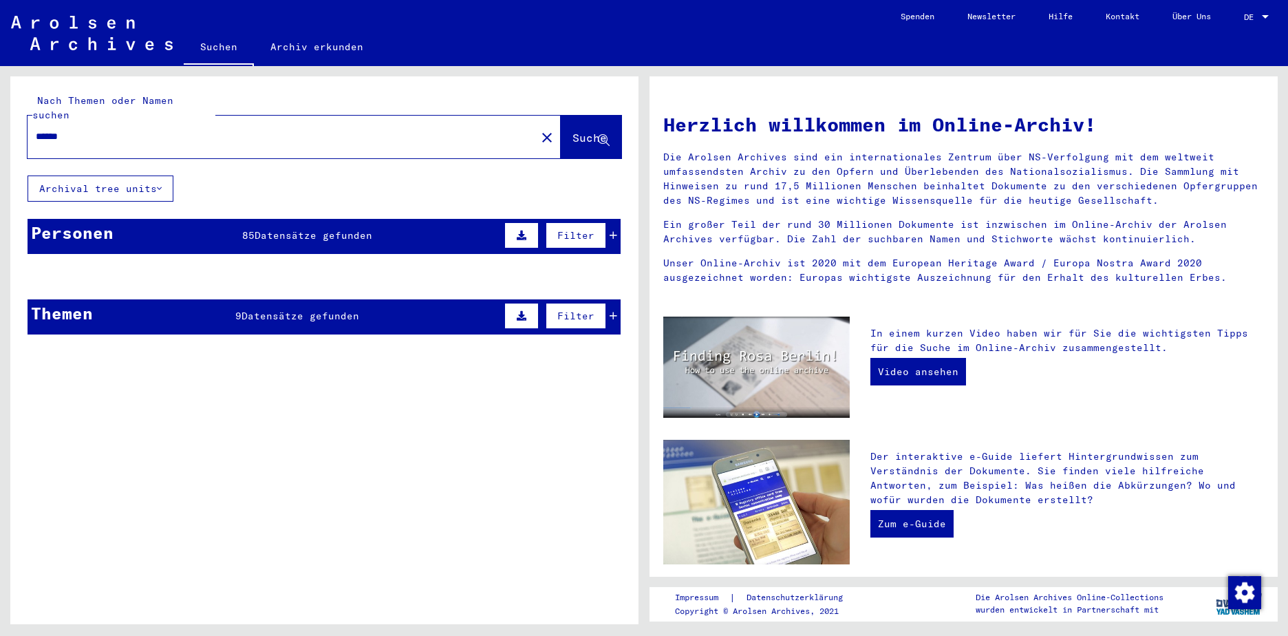
click at [323, 229] on span "Datensätze gefunden" at bounding box center [314, 235] width 118 height 12
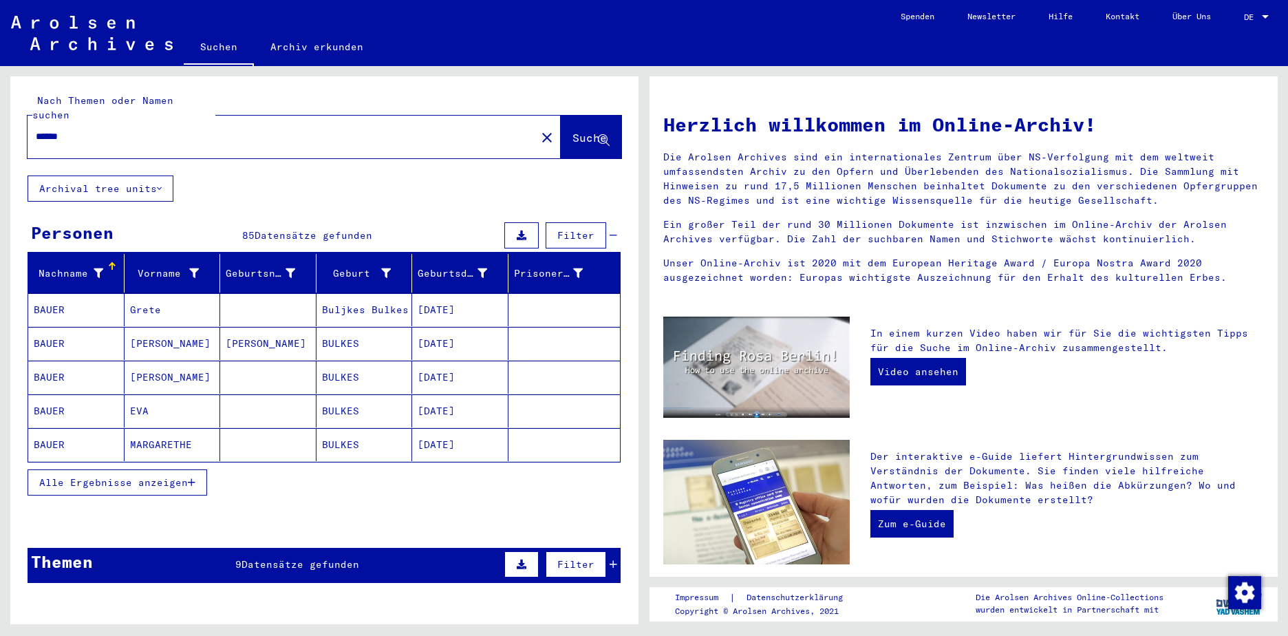
click at [160, 476] on span "Alle Ergebnisse anzeigen" at bounding box center [113, 482] width 149 height 12
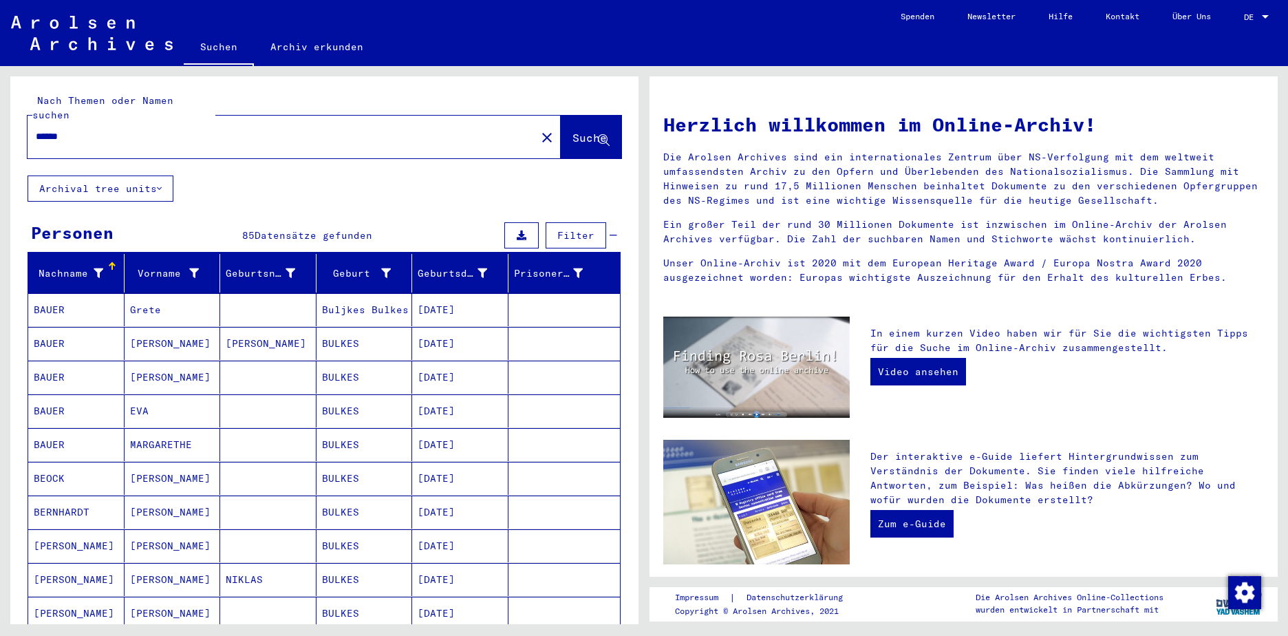
click at [91, 129] on input "******" at bounding box center [278, 136] width 484 height 14
click at [572, 131] on span "Suche" at bounding box center [589, 138] width 34 height 14
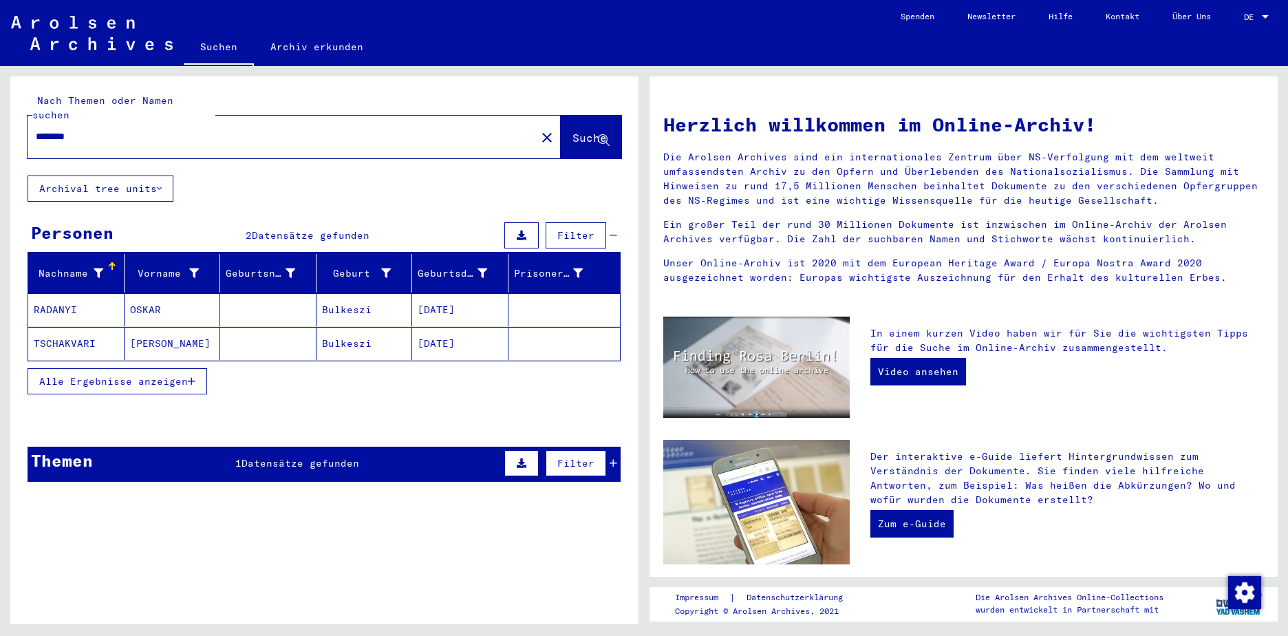
click at [89, 129] on input "********" at bounding box center [278, 136] width 484 height 14
type input "*"
type input "******"
click at [572, 131] on span "Suche" at bounding box center [589, 138] width 34 height 14
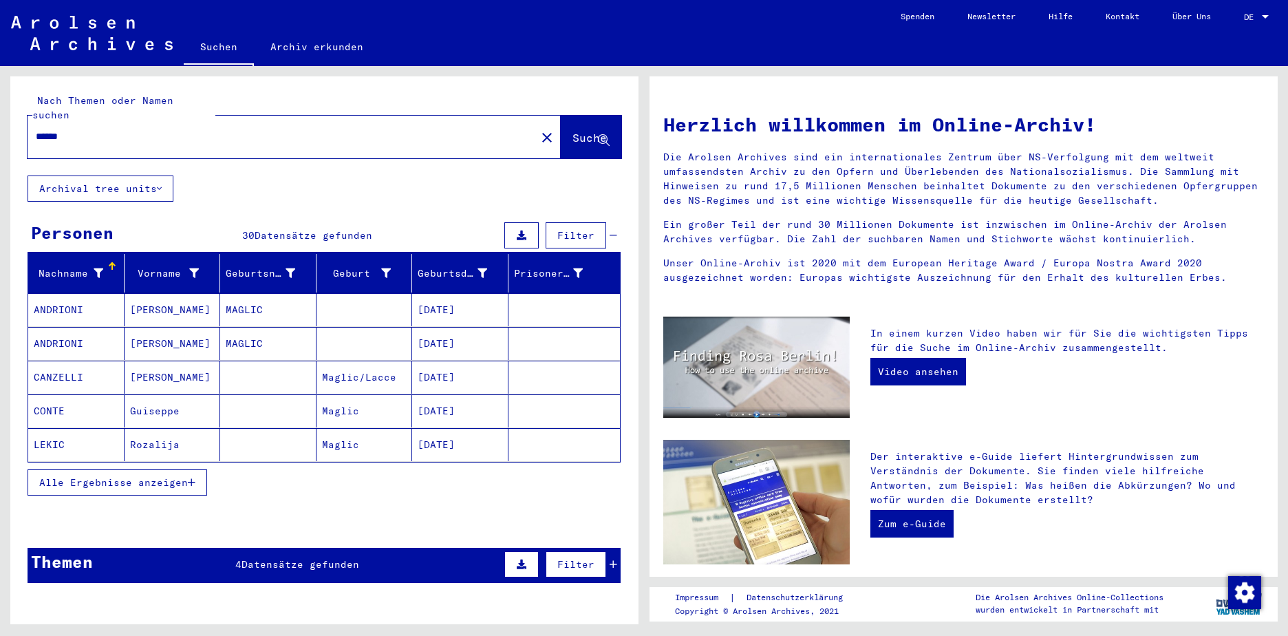
click at [299, 229] on span "Datensätze gefunden" at bounding box center [314, 235] width 118 height 12
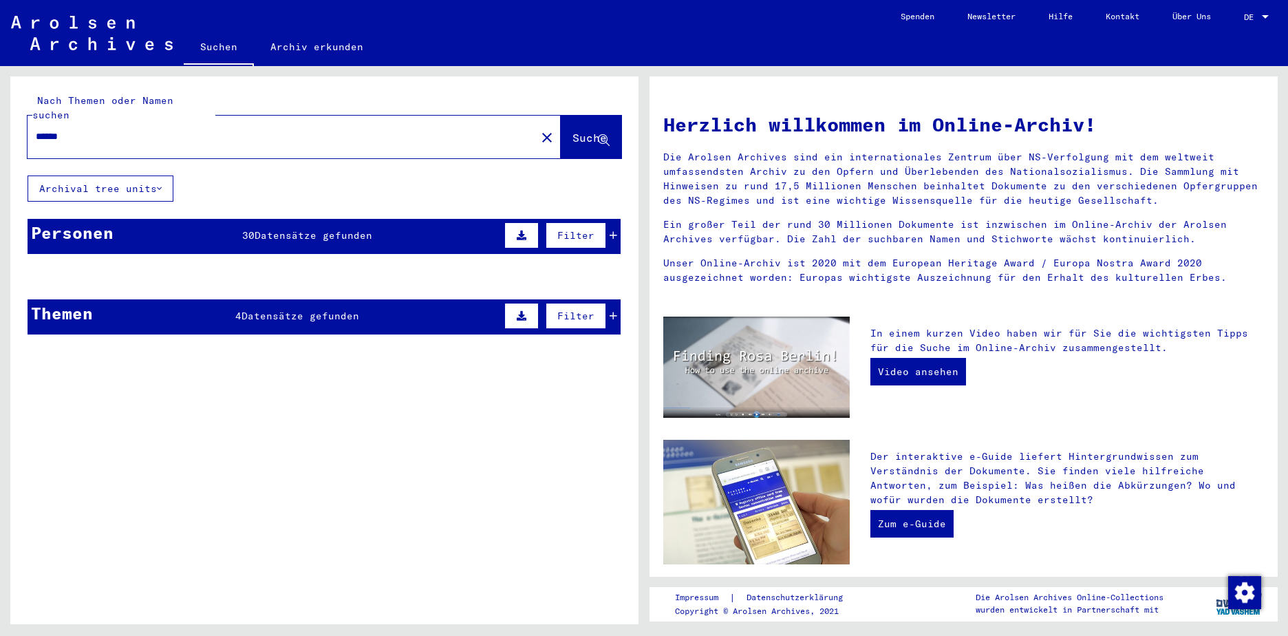
click at [299, 229] on span "Datensätze gefunden" at bounding box center [314, 235] width 118 height 12
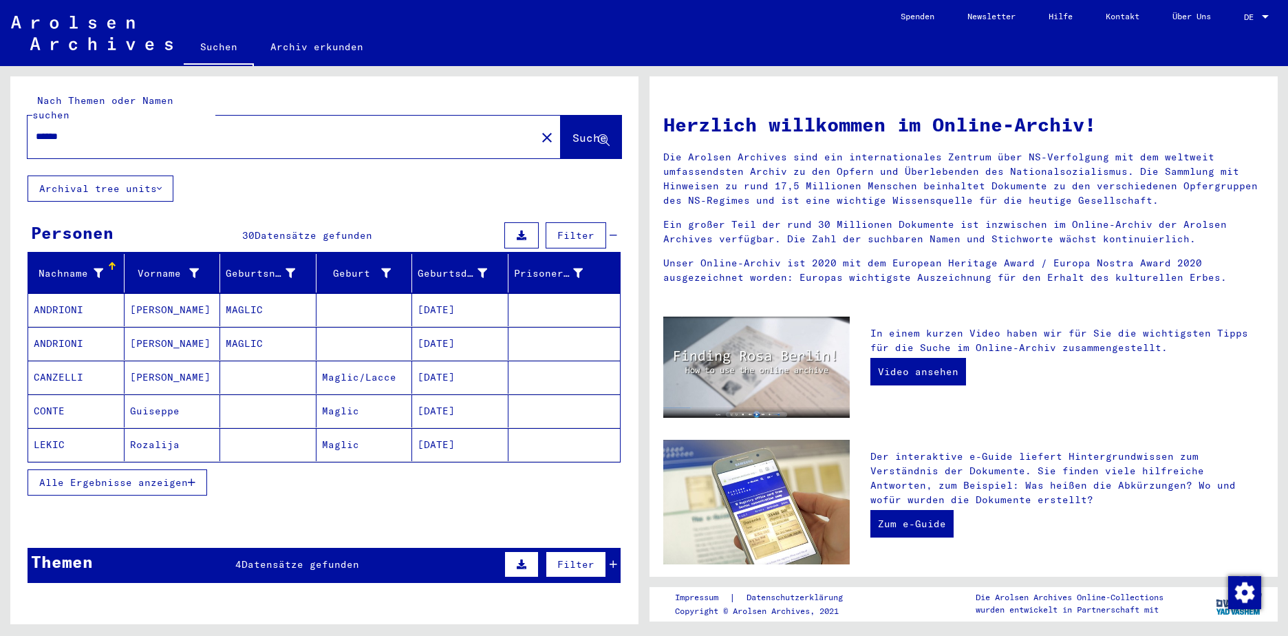
click at [143, 476] on span "Alle Ergebnisse anzeigen" at bounding box center [113, 482] width 149 height 12
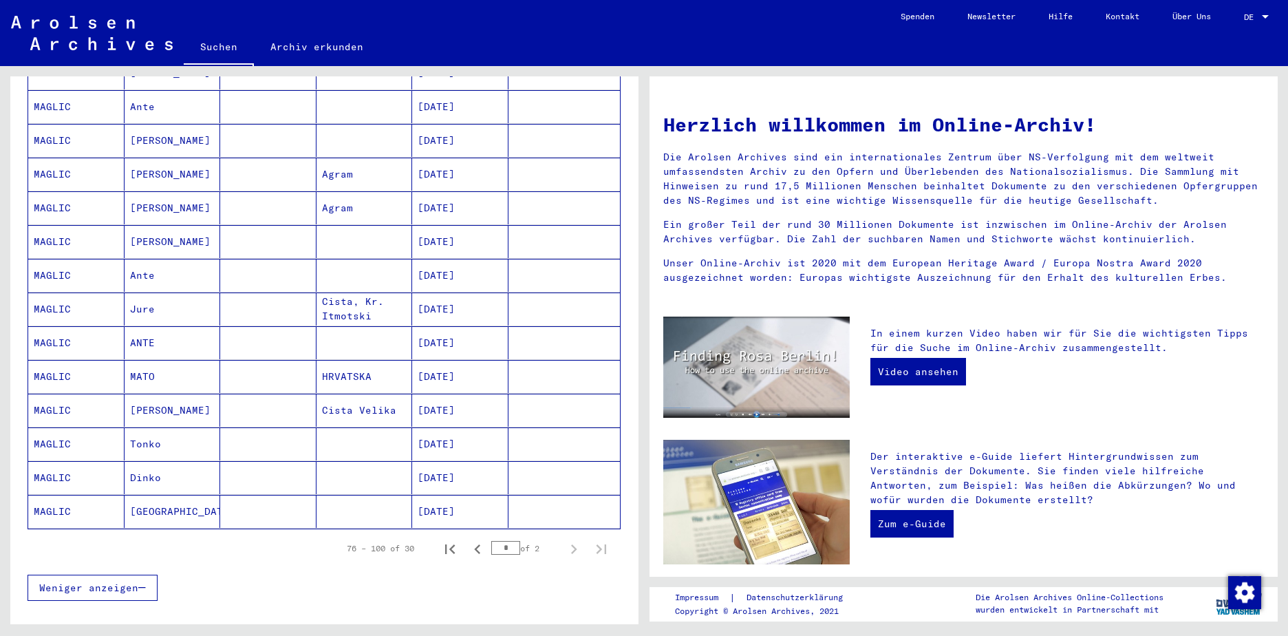
scroll to position [688, 0]
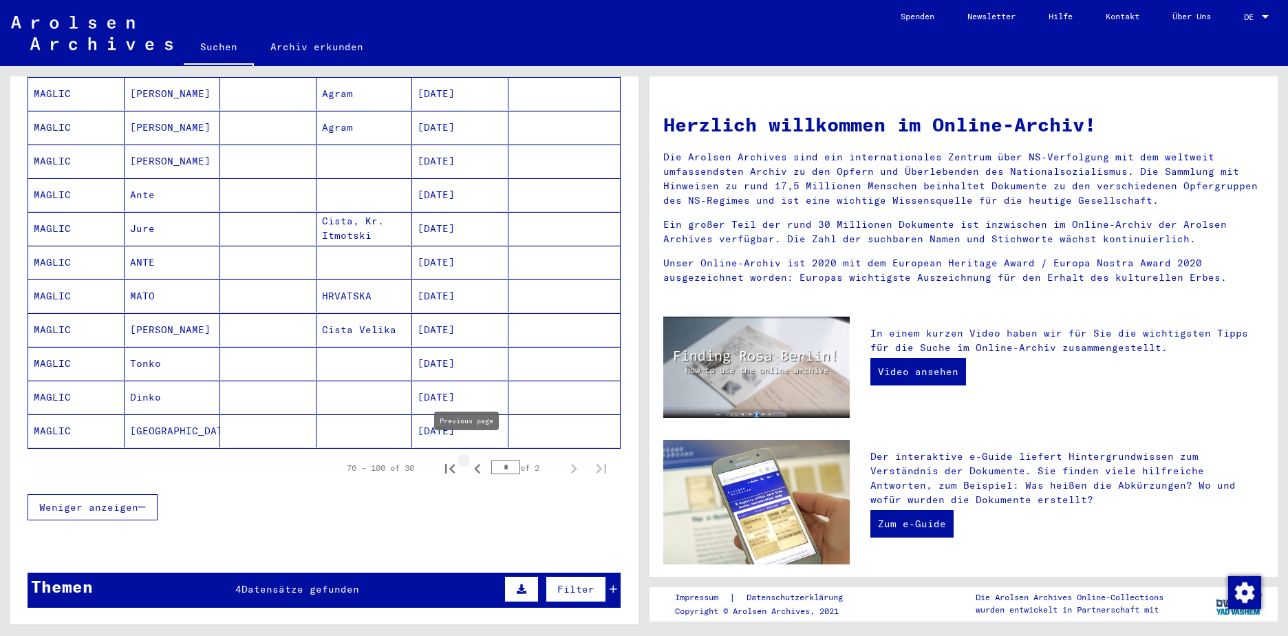
click at [474, 464] on icon "Previous page" at bounding box center [477, 469] width 6 height 10
type input "*"
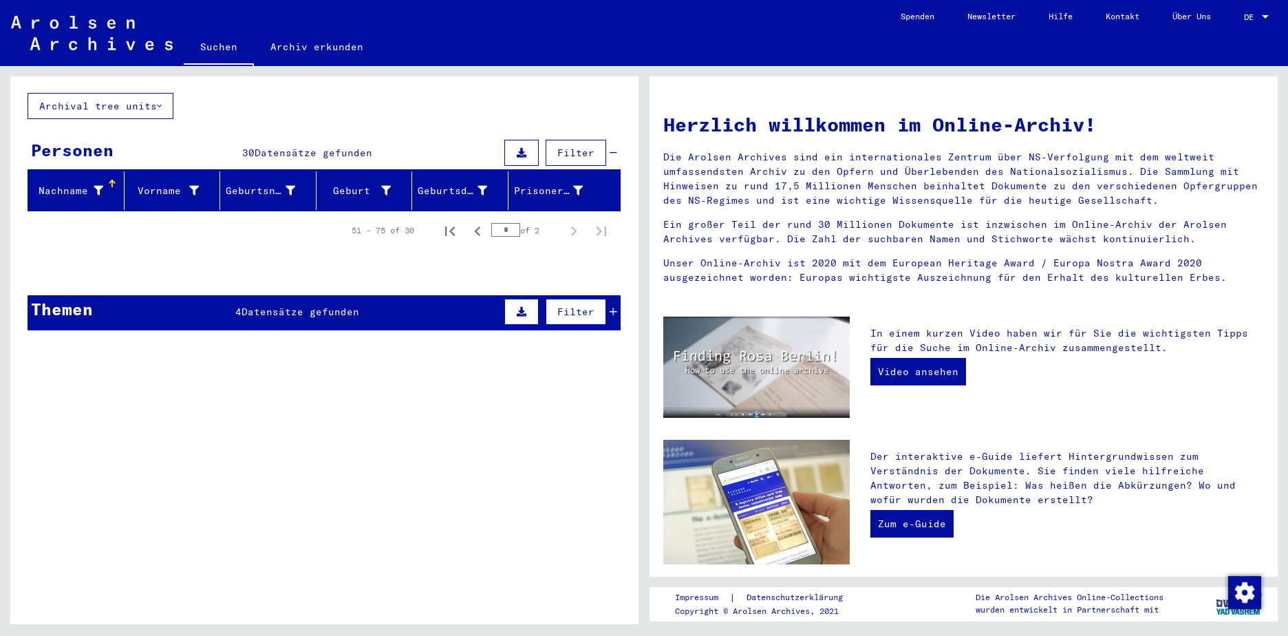
click at [466, 453] on figure "[PERSON_NAME], geboren am [DEMOGRAPHIC_DATA], geboren in [GEOGRAPHIC_DATA][PERS…" at bounding box center [354, 461] width 436 height 21
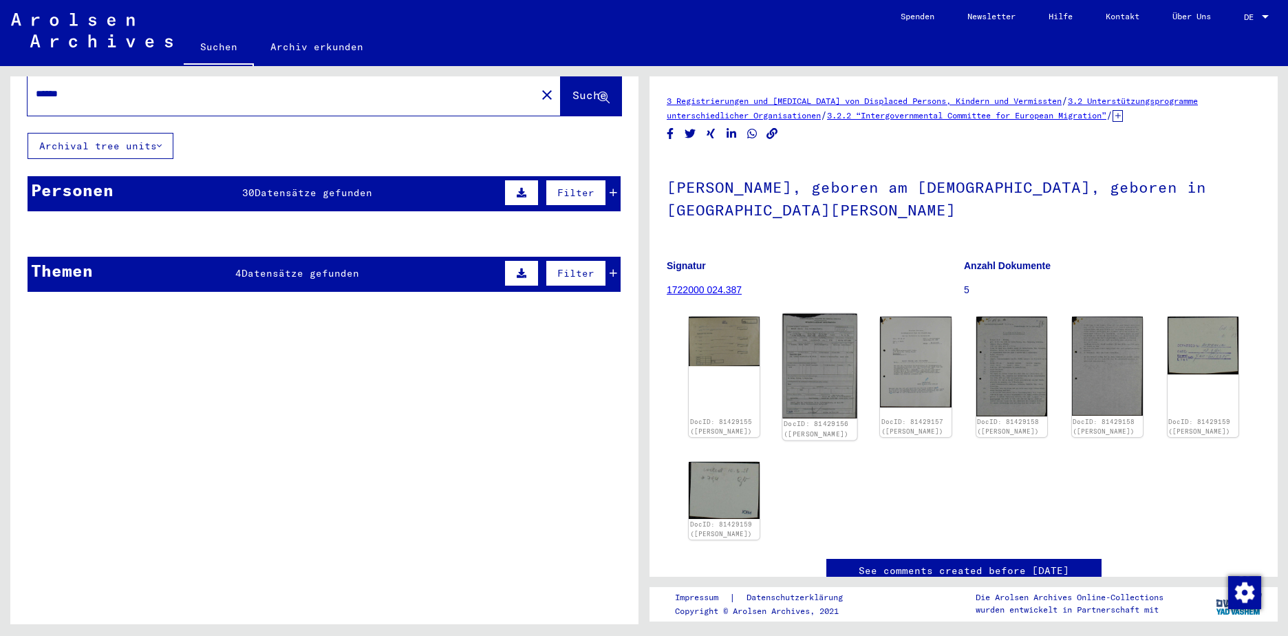
click at [816, 382] on img at bounding box center [820, 366] width 74 height 105
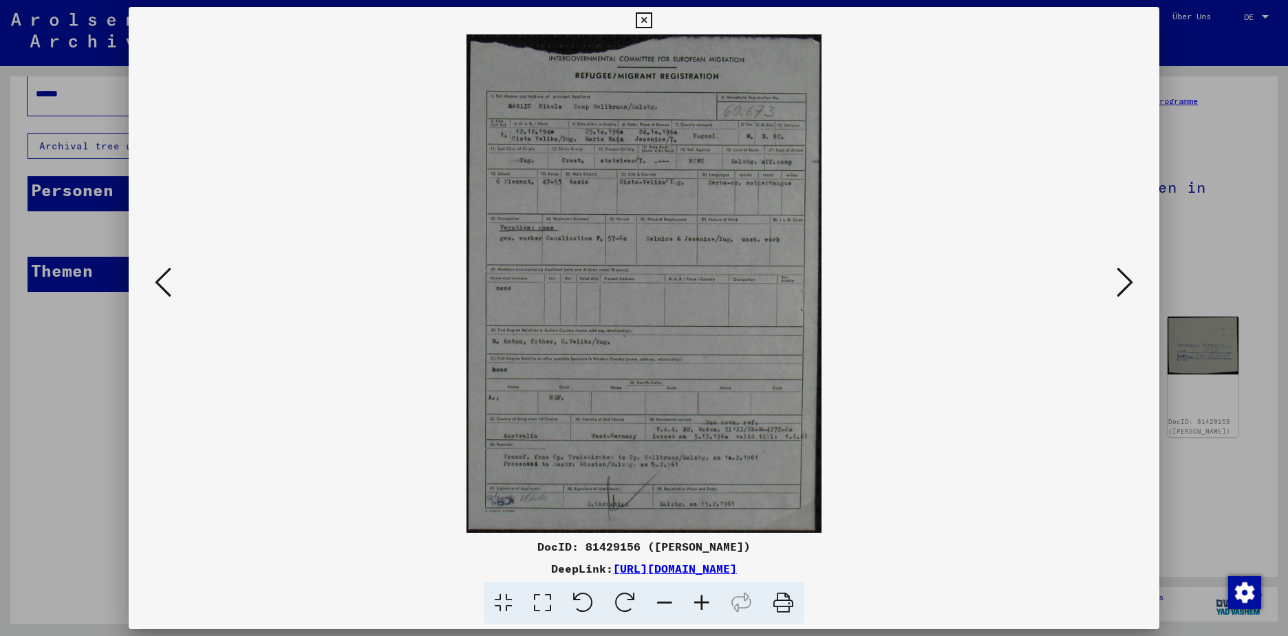
click at [859, 434] on img at bounding box center [643, 283] width 937 height 498
click at [643, 17] on icon at bounding box center [644, 20] width 16 height 17
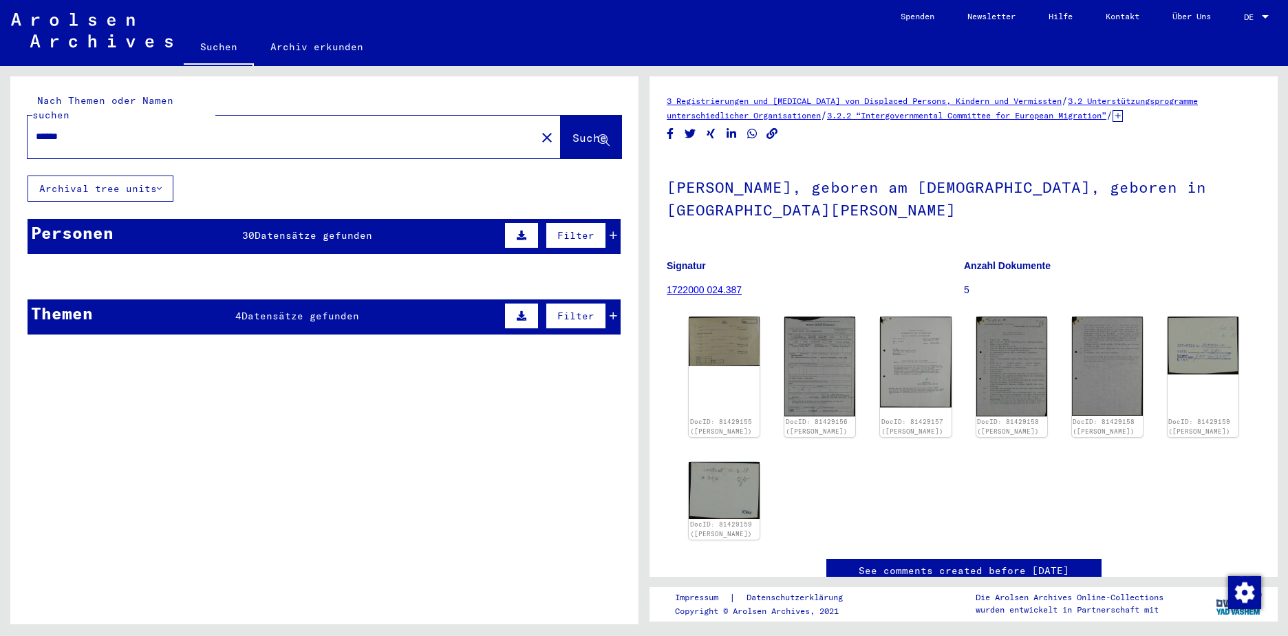
drag, startPoint x: 83, startPoint y: 125, endPoint x: 25, endPoint y: 127, distance: 58.5
click at [25, 127] on div "Nach Themen oder Namen suchen ****** close Suche" at bounding box center [324, 125] width 628 height 99
click at [572, 131] on span "Suche" at bounding box center [589, 138] width 34 height 14
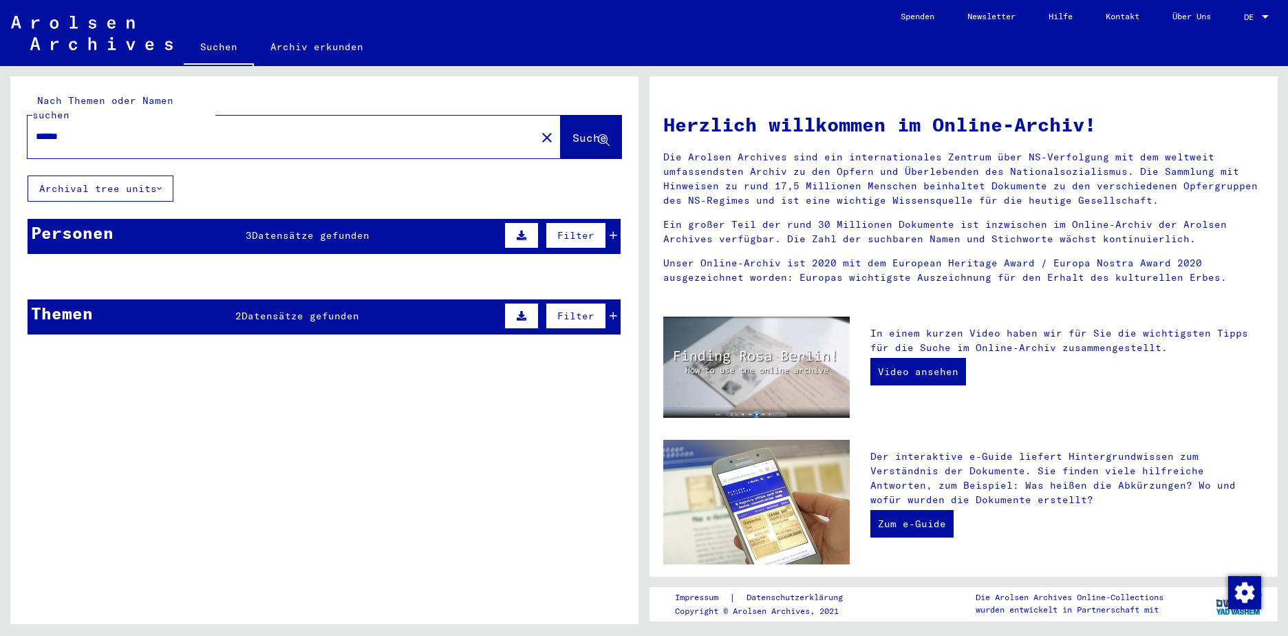
click at [293, 229] on span "Datensätze gefunden" at bounding box center [311, 235] width 118 height 12
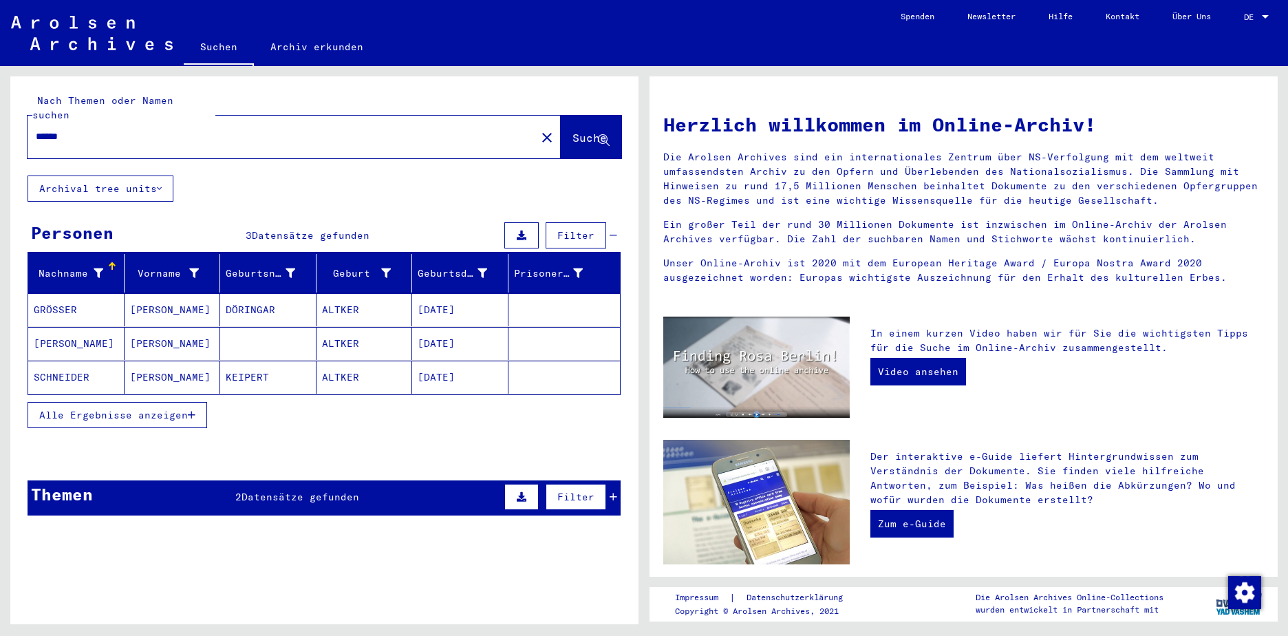
drag, startPoint x: 81, startPoint y: 125, endPoint x: 12, endPoint y: 122, distance: 68.8
click at [12, 122] on div "Nach Themen oder Namen suchen ****** close Suche" at bounding box center [324, 125] width 628 height 99
click at [572, 131] on span "Suche" at bounding box center [589, 138] width 34 height 14
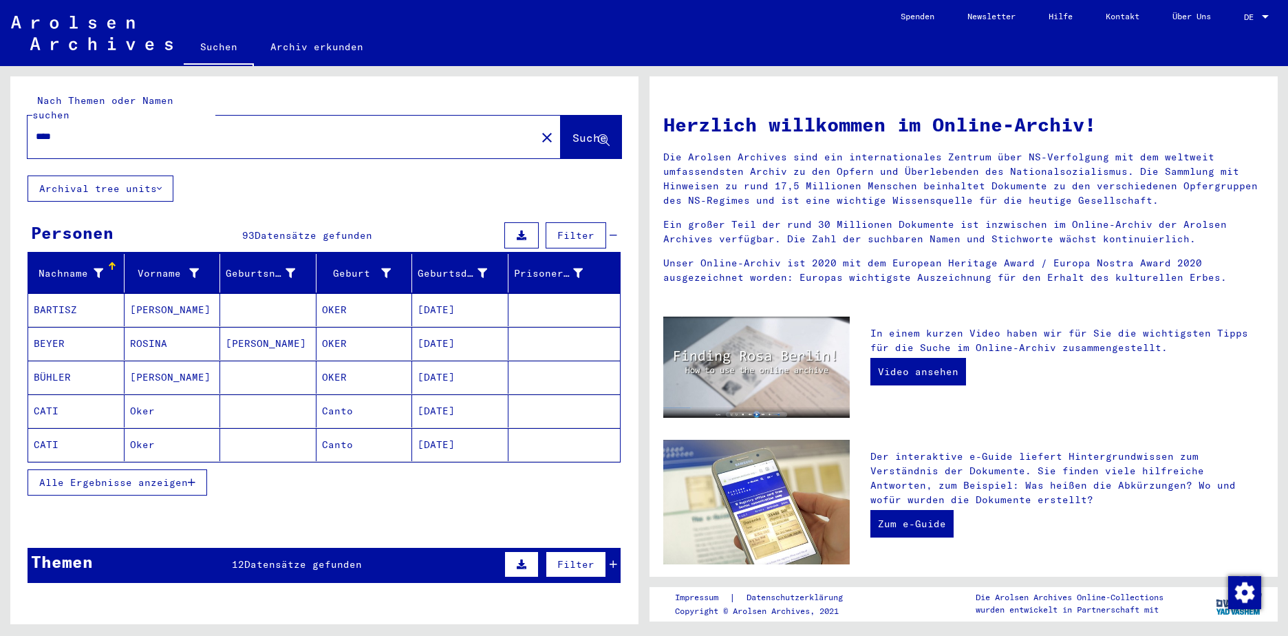
click at [137, 476] on span "Alle Ergebnisse anzeigen" at bounding box center [113, 482] width 149 height 12
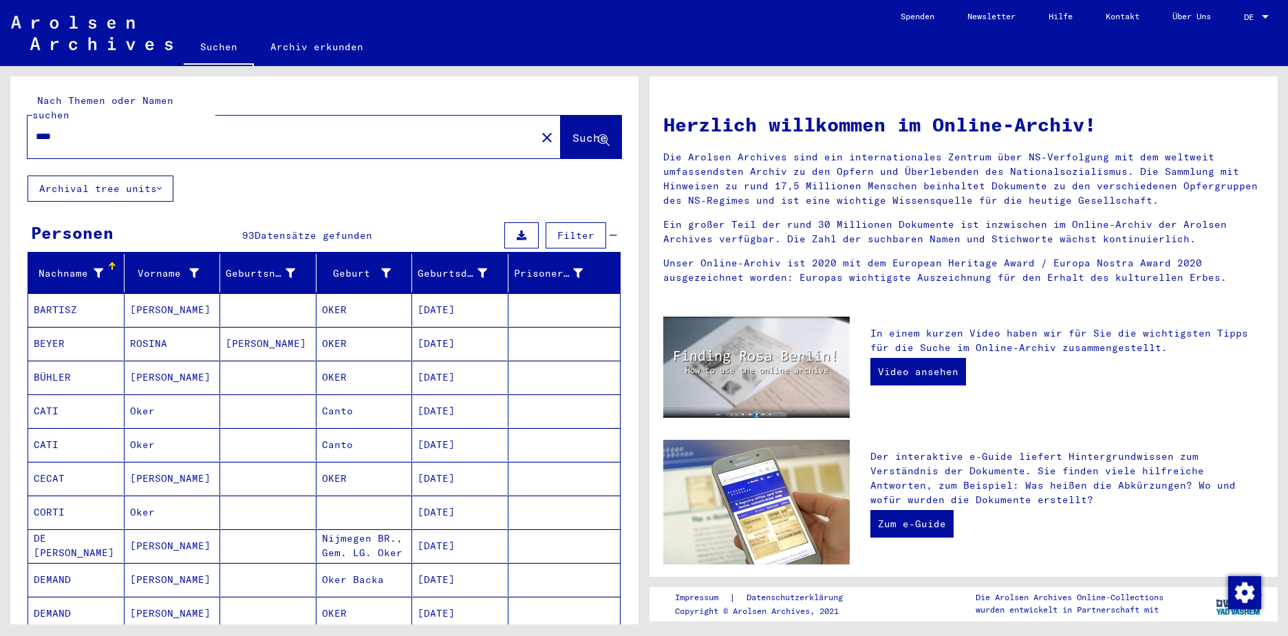
click at [65, 129] on input "****" at bounding box center [278, 136] width 484 height 14
type input "*"
click at [572, 131] on span "Suche" at bounding box center [589, 138] width 34 height 14
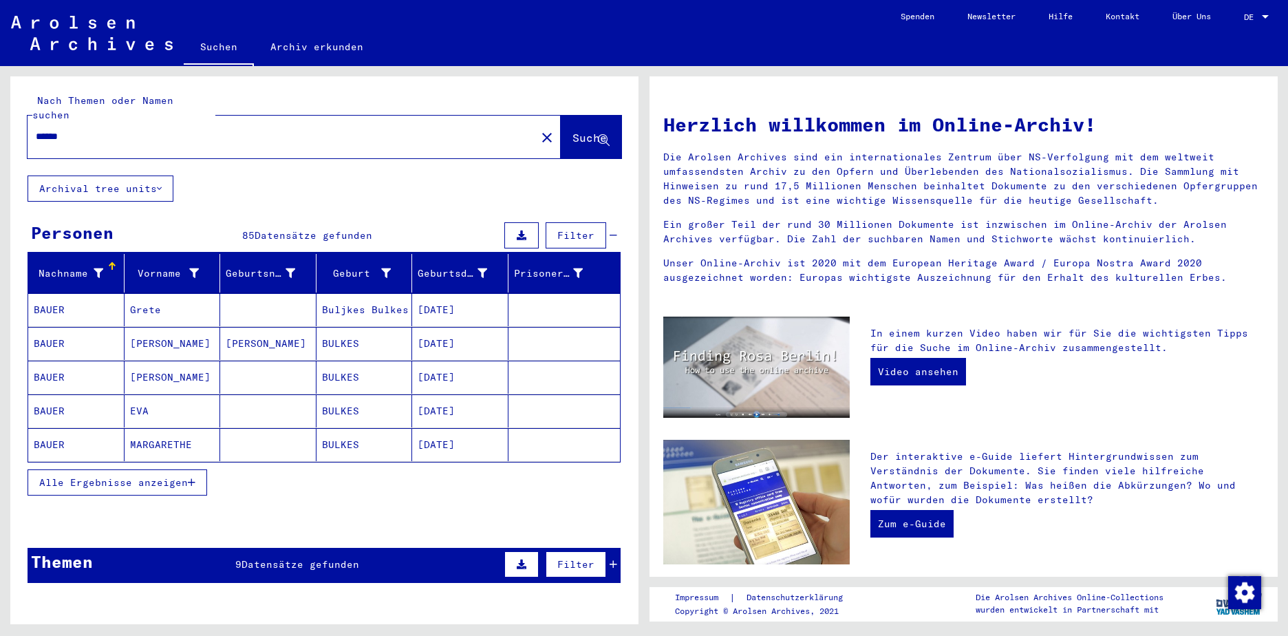
click at [302, 229] on span "Datensätze gefunden" at bounding box center [314, 235] width 118 height 12
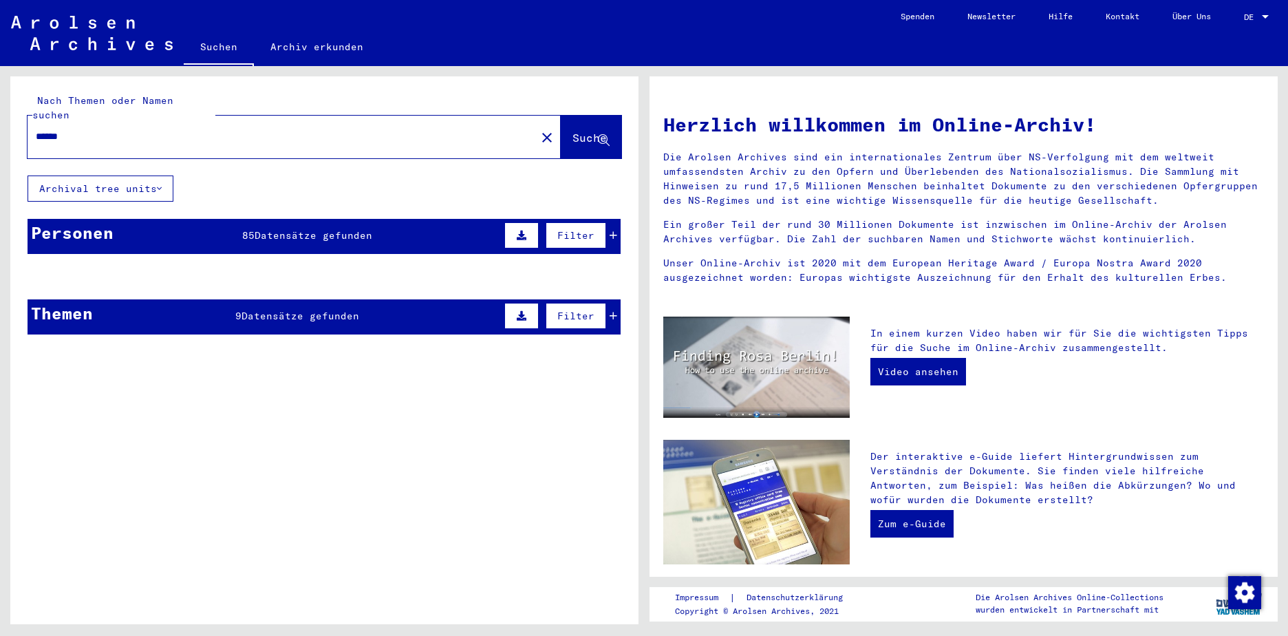
click at [302, 229] on span "Datensätze gefunden" at bounding box center [314, 235] width 118 height 12
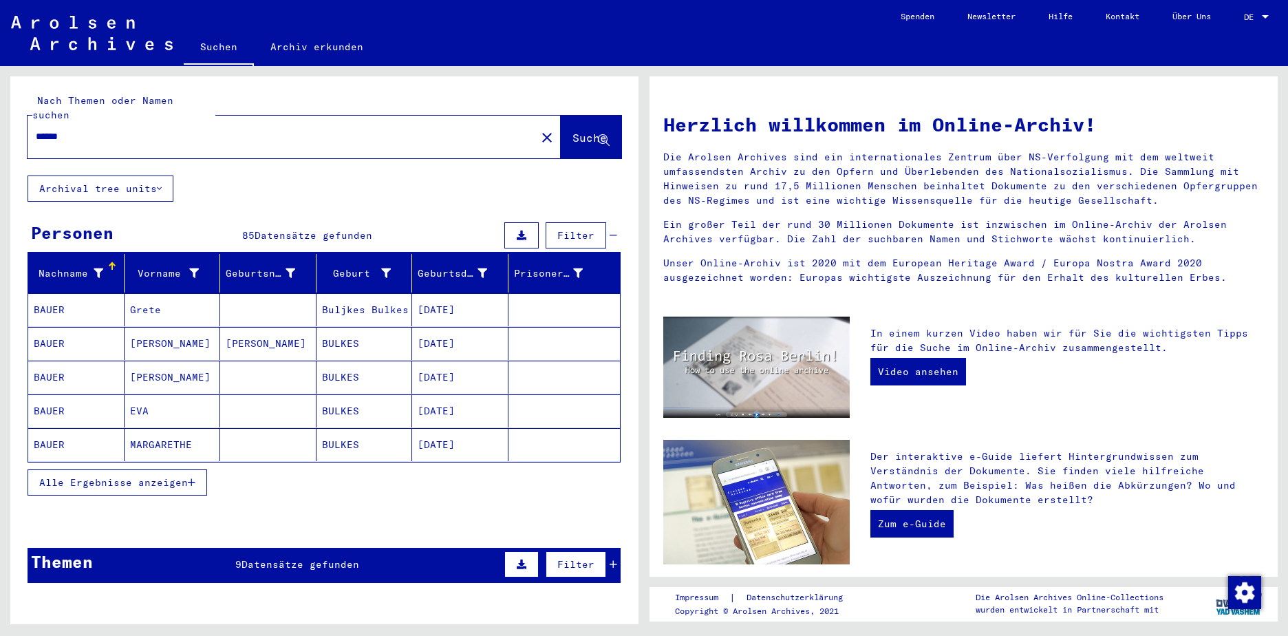
click at [132, 476] on span "Alle Ergebnisse anzeigen" at bounding box center [113, 482] width 149 height 12
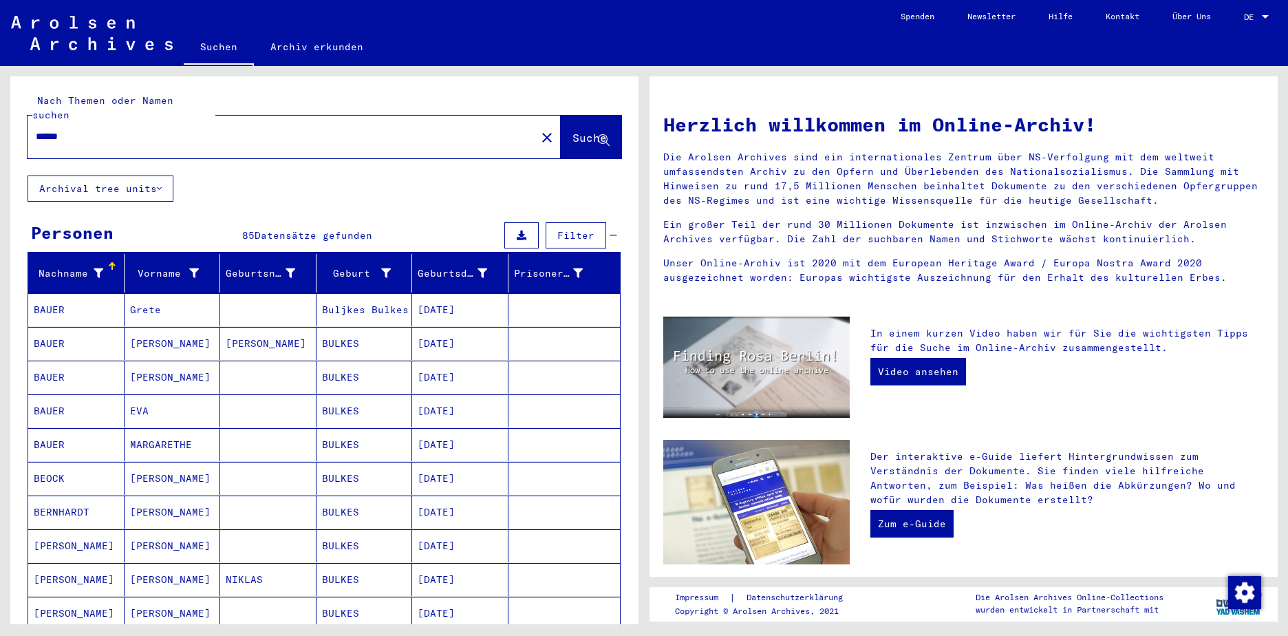
click at [74, 129] on input "******" at bounding box center [278, 136] width 484 height 14
type input "*******"
click at [572, 131] on span "Suche" at bounding box center [589, 138] width 34 height 14
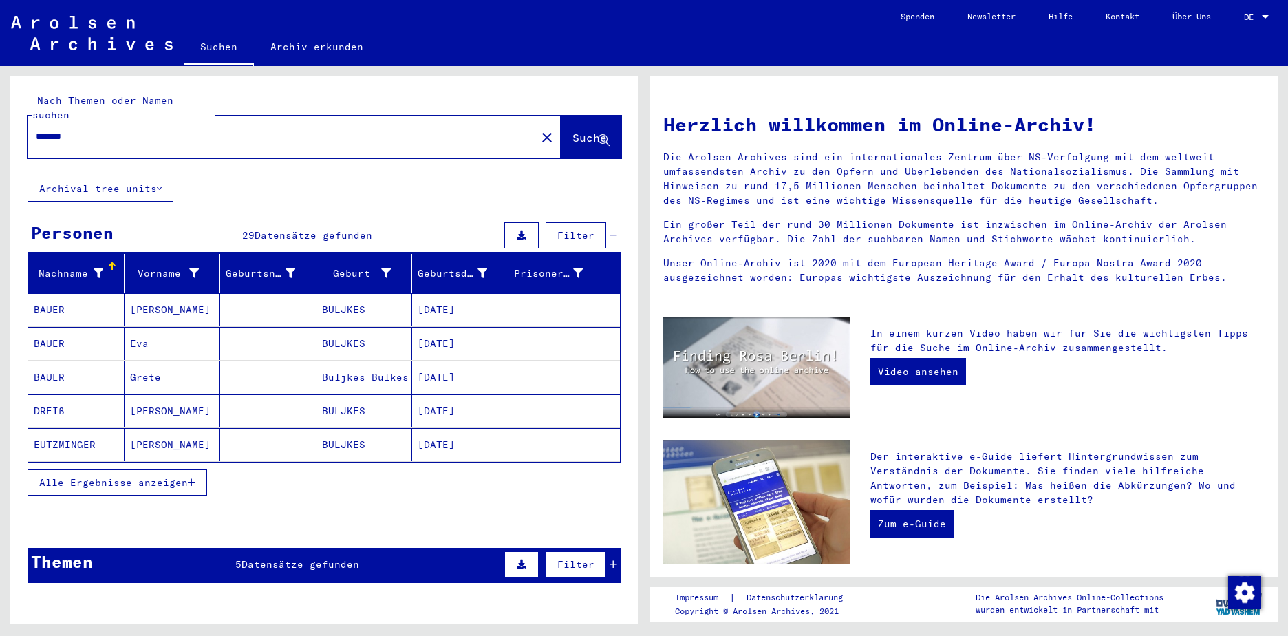
click at [277, 229] on span "Datensätze gefunden" at bounding box center [314, 235] width 118 height 12
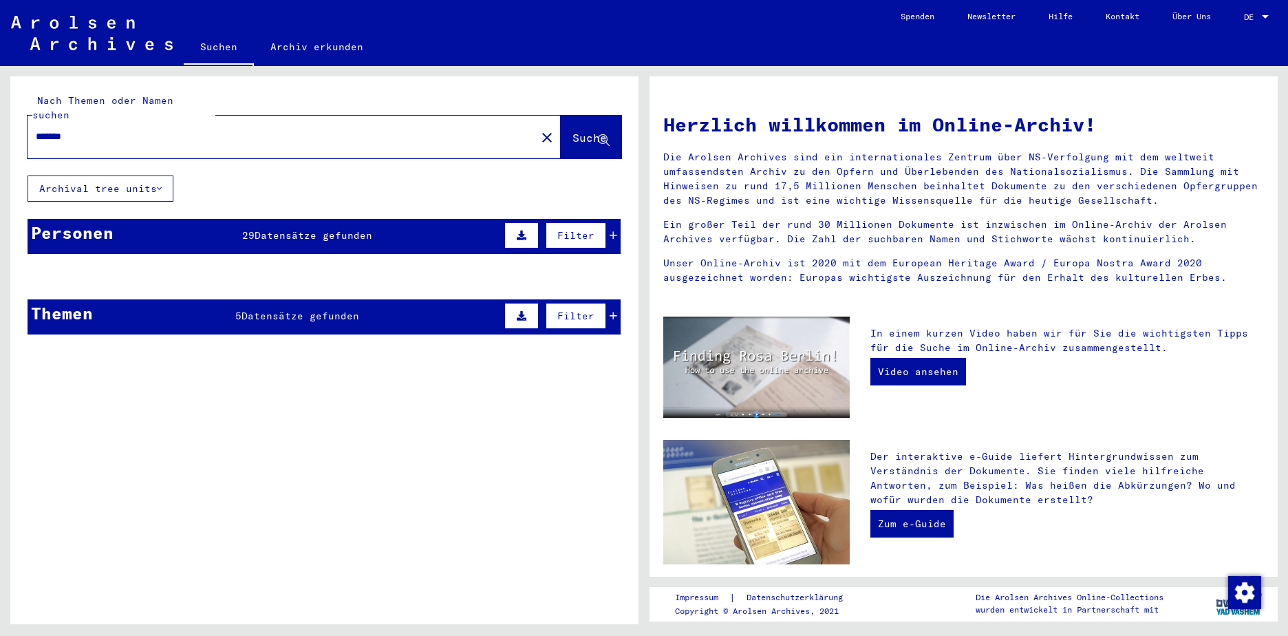
click at [277, 229] on span "Datensätze gefunden" at bounding box center [314, 235] width 118 height 12
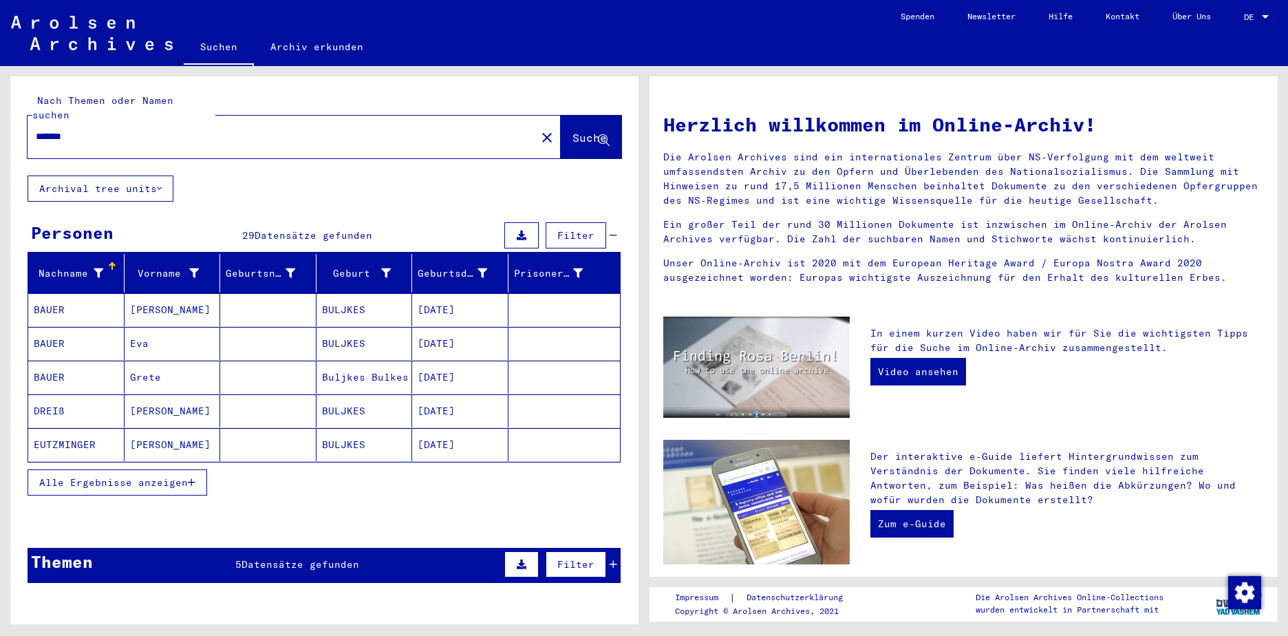
click at [141, 476] on span "Alle Ergebnisse anzeigen" at bounding box center [113, 482] width 149 height 12
